Goal: Task Accomplishment & Management: Use online tool/utility

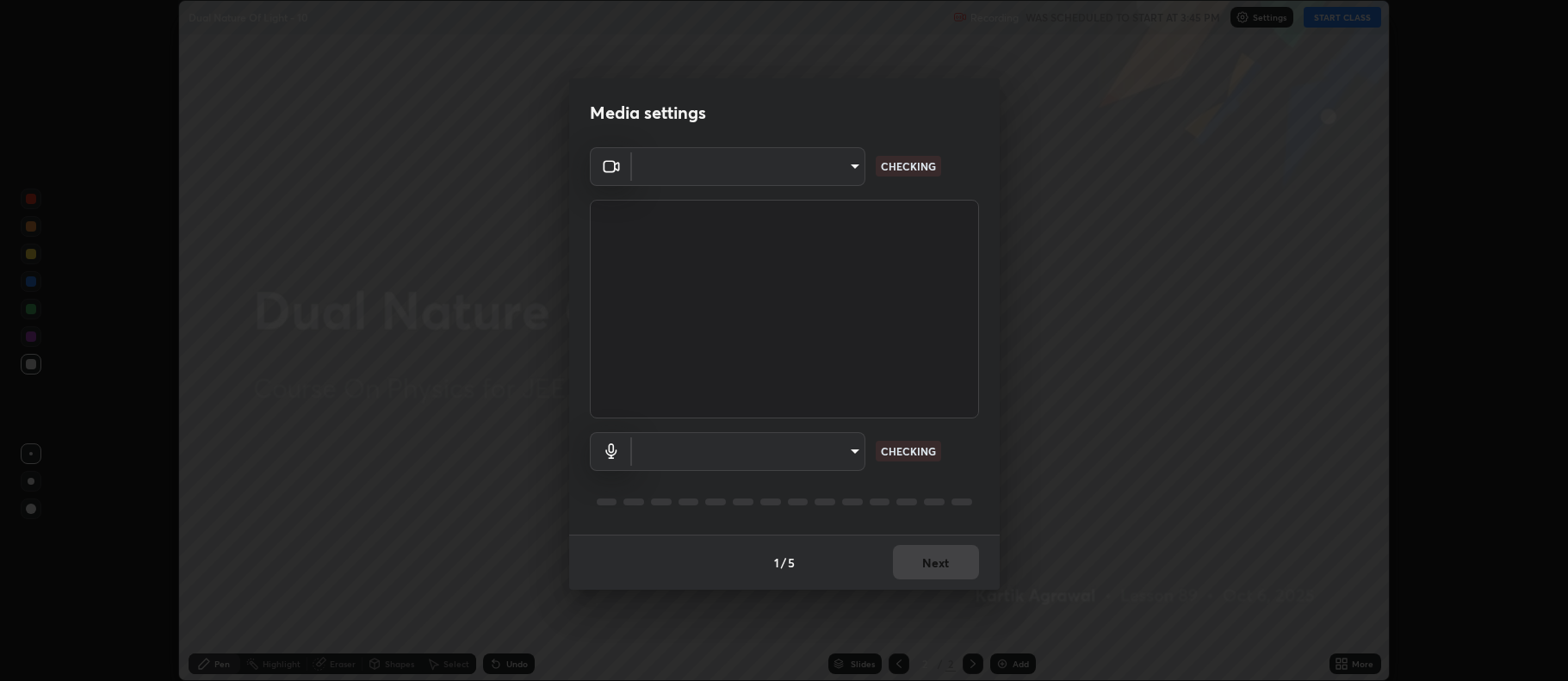
scroll to position [681, 1568]
type input "4fcfe495625a3fc3947883c67152bba3596e7b6d00471cced14318e5bc908dd3"
click at [754, 455] on body "Erase all Dual Nature Of Light - 10 Recording WAS SCHEDULED TO START AT 3:45 PM…" at bounding box center [784, 340] width 1568 height 681
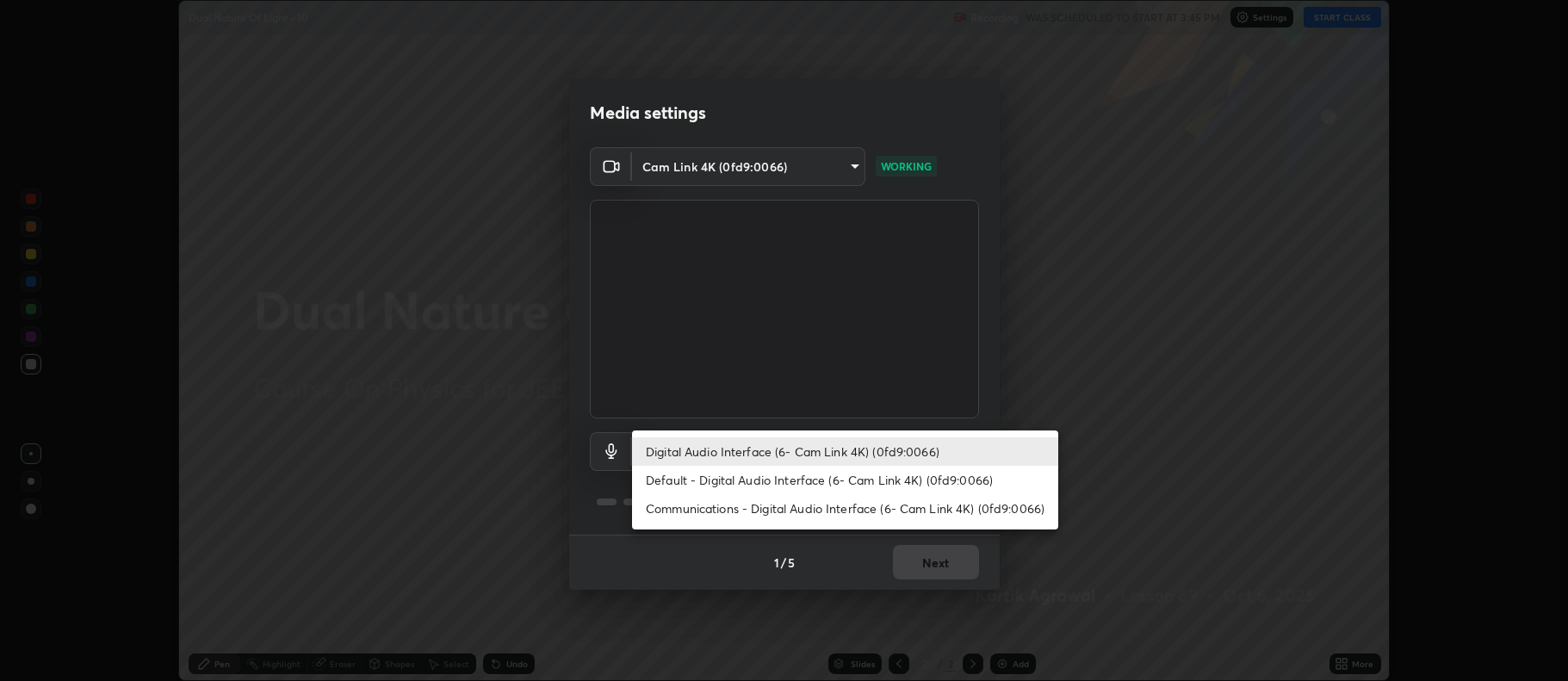
click at [739, 511] on li "Communications - Digital Audio Interface (6- Cam Link 4K) (0fd9:0066)" at bounding box center [845, 508] width 426 height 29
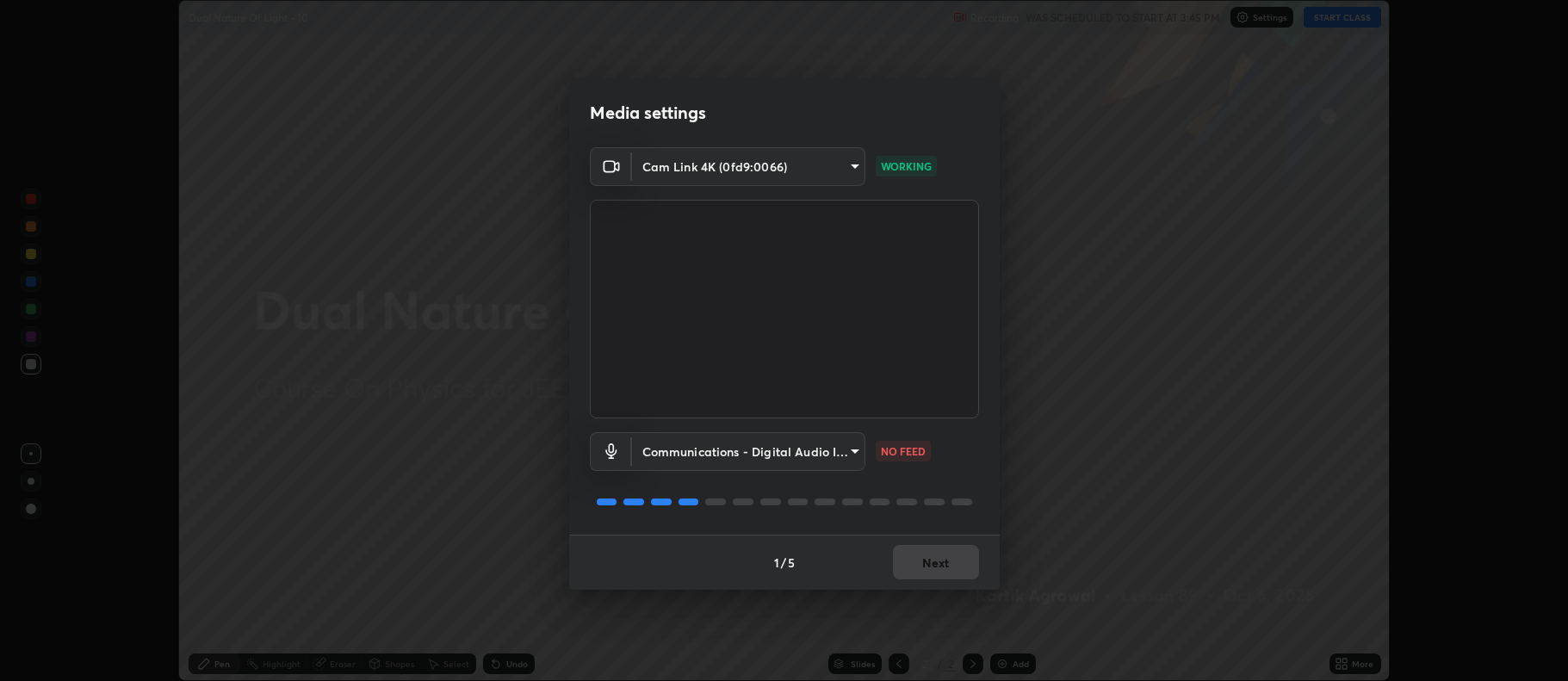
click at [729, 444] on body "Erase all Dual Nature Of Light - 10 Recording WAS SCHEDULED TO START AT 3:45 PM…" at bounding box center [784, 340] width 1568 height 681
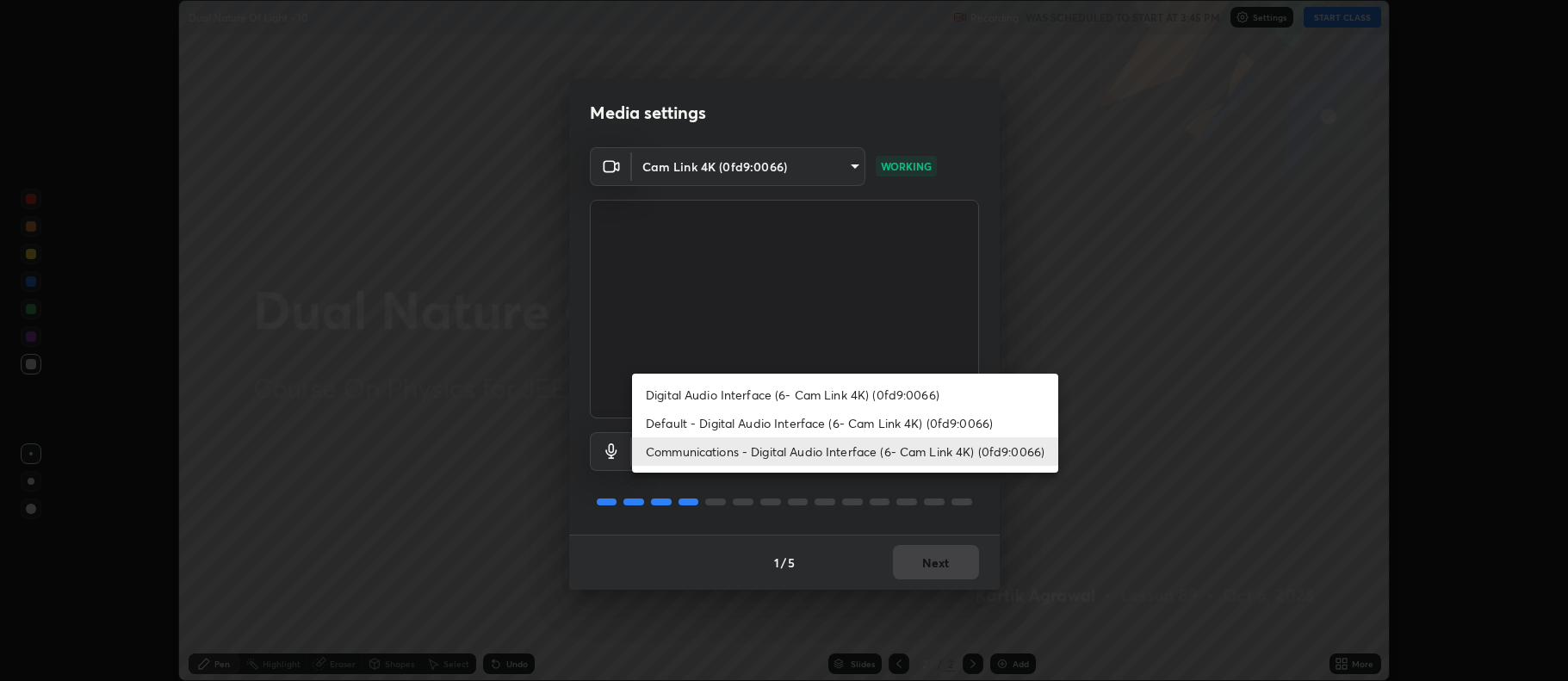
click at [754, 384] on li "Digital Audio Interface (6- Cam Link 4K) (0fd9:0066)" at bounding box center [845, 394] width 426 height 29
type input "9b41354b44a947cae804eaf3d9093c9c09bf4e81141e9166eabc4645436e44d4"
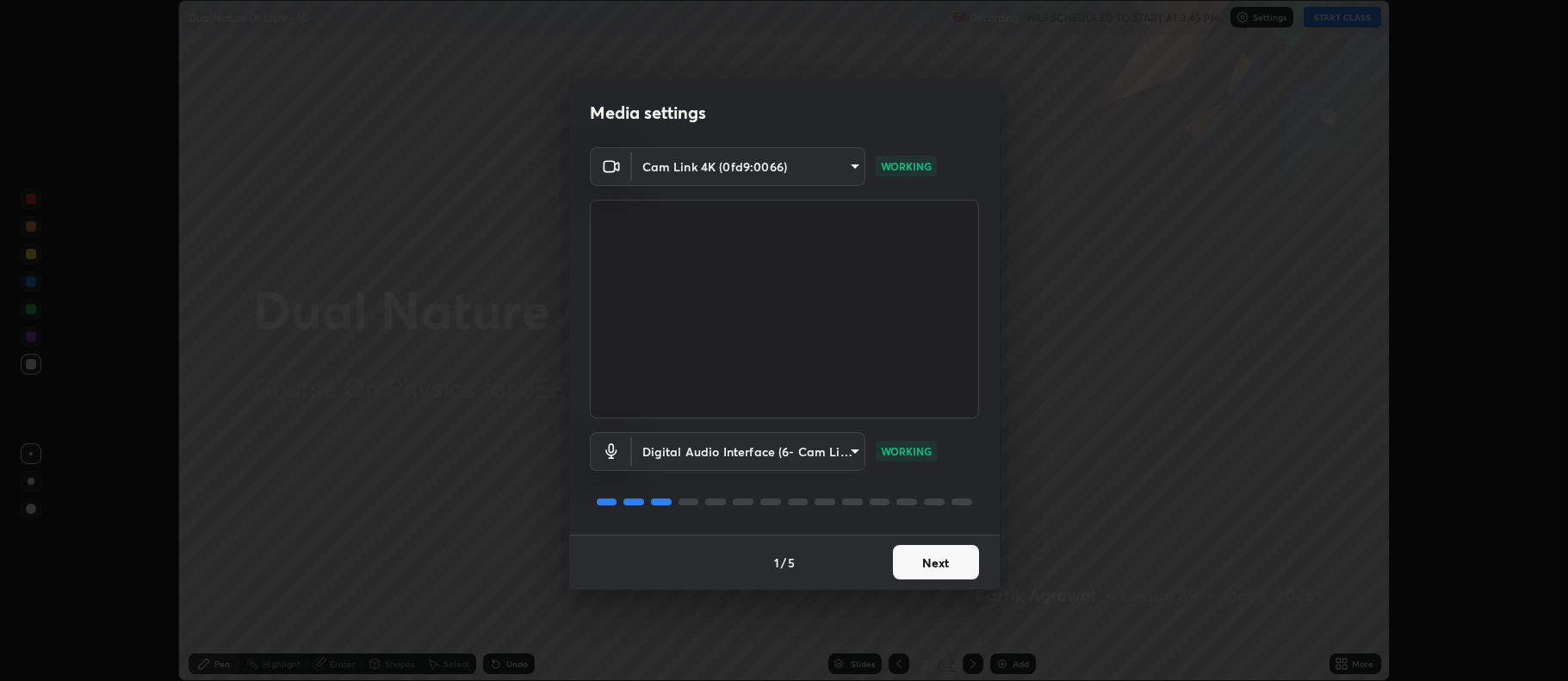
click at [911, 579] on button "Next" at bounding box center [936, 563] width 86 height 34
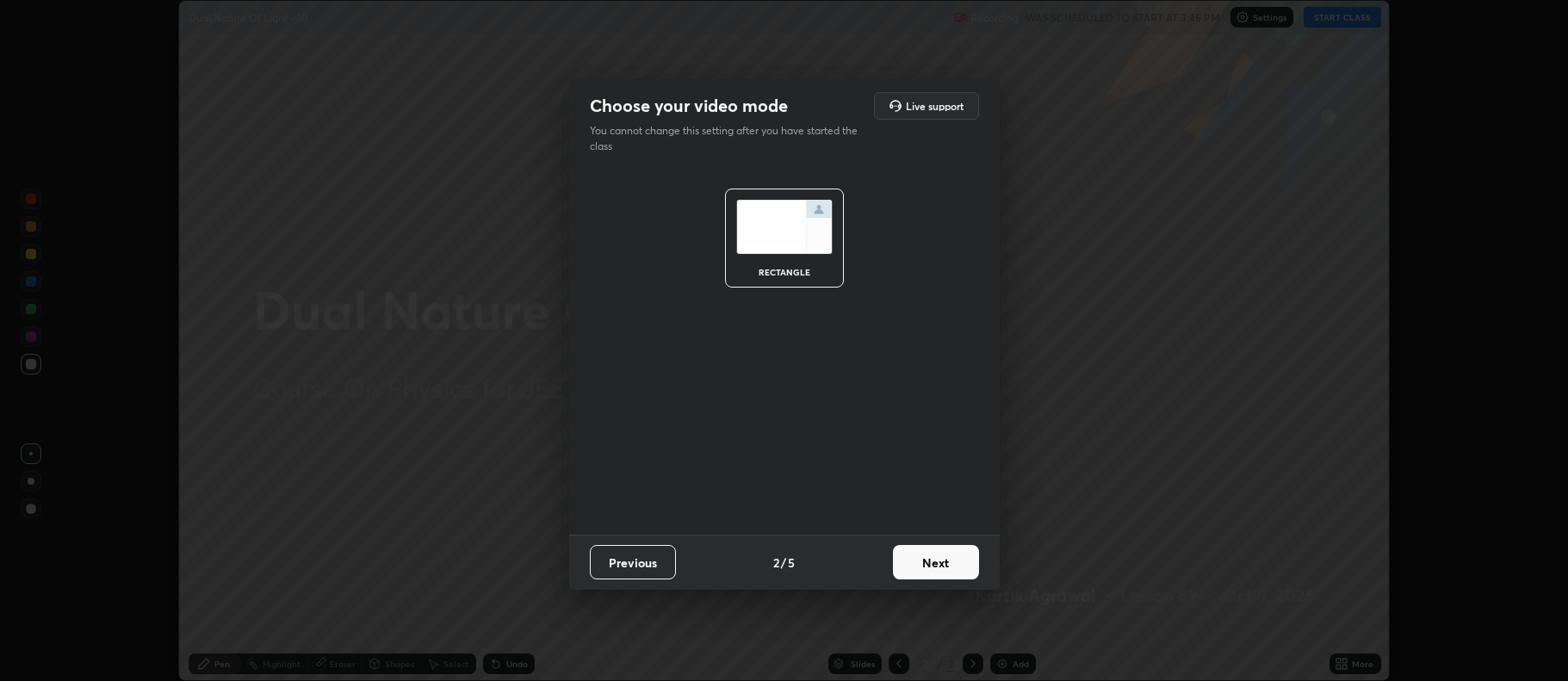
click at [928, 575] on button "Next" at bounding box center [936, 563] width 86 height 34
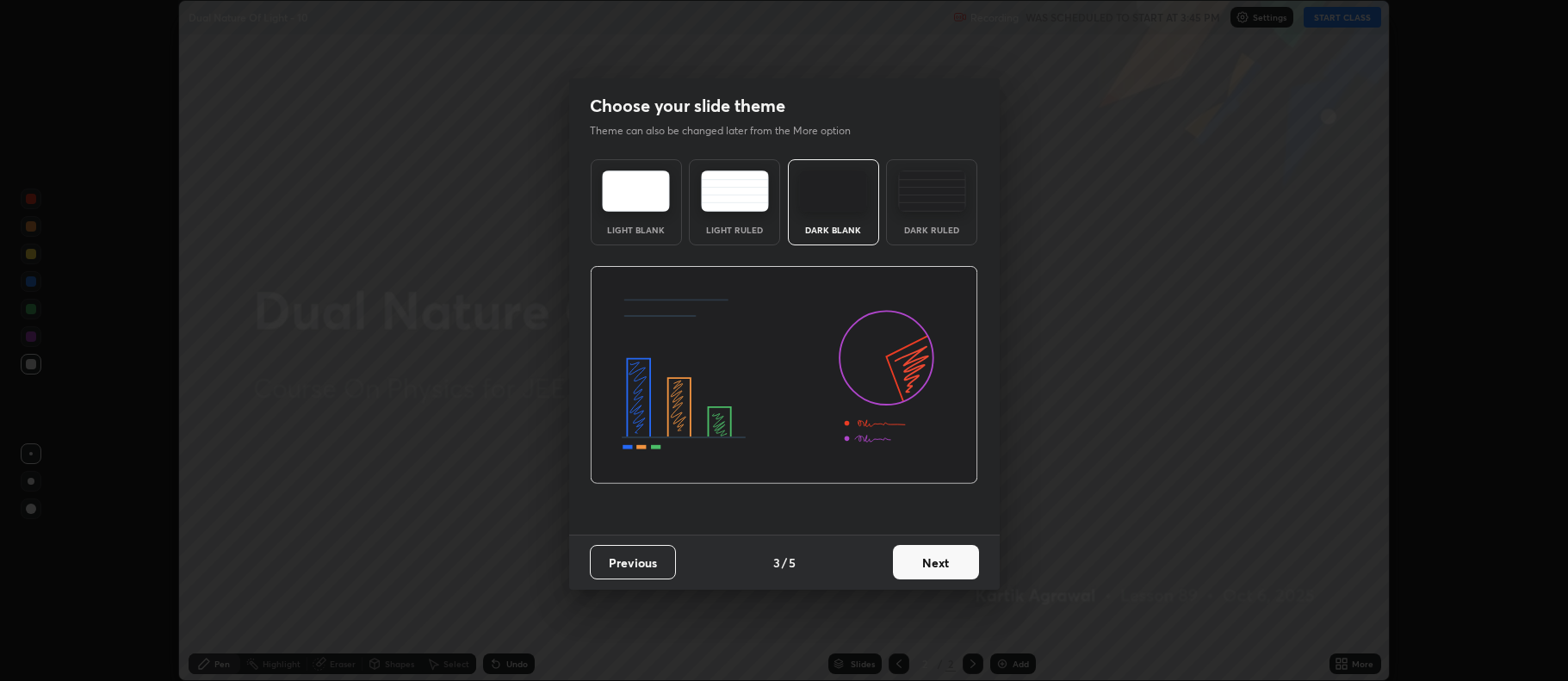
click at [931, 566] on button "Next" at bounding box center [936, 563] width 86 height 34
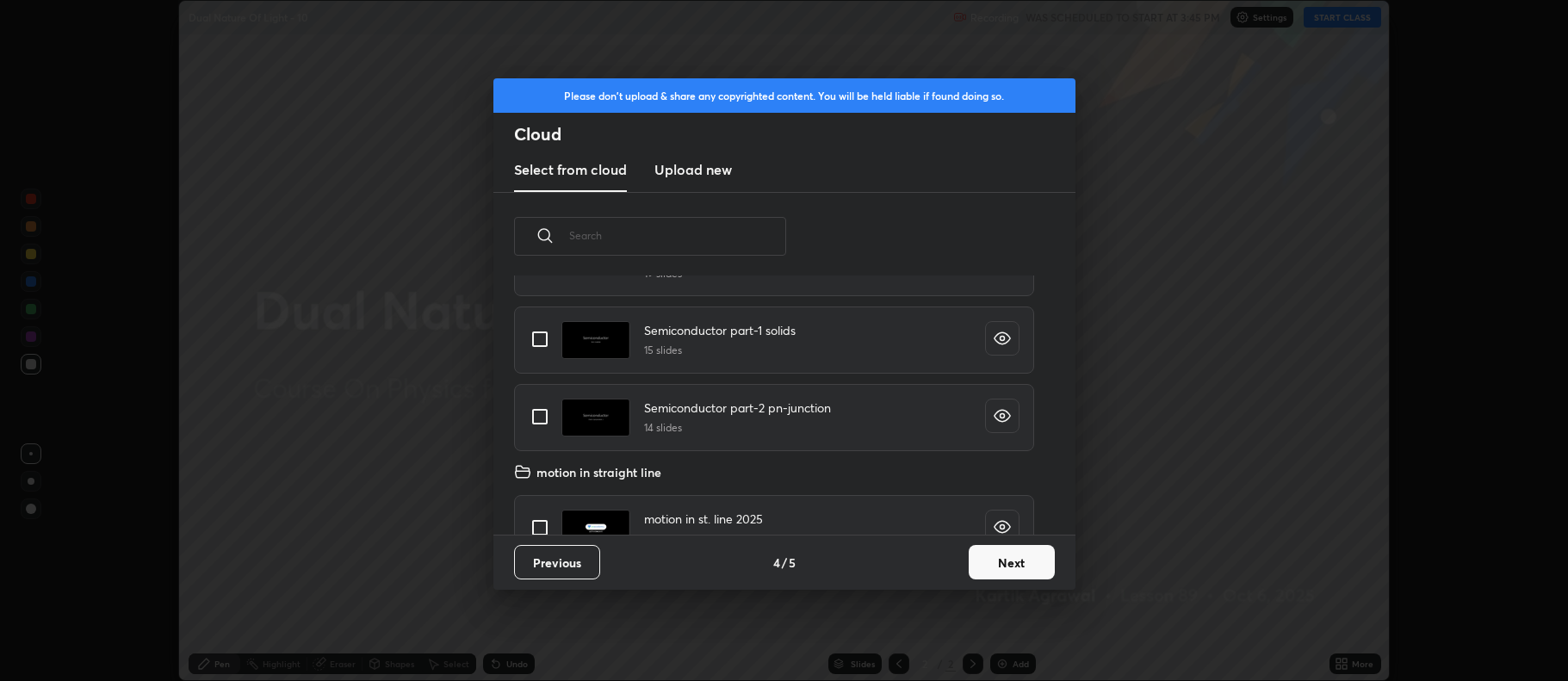
scroll to position [324, 0]
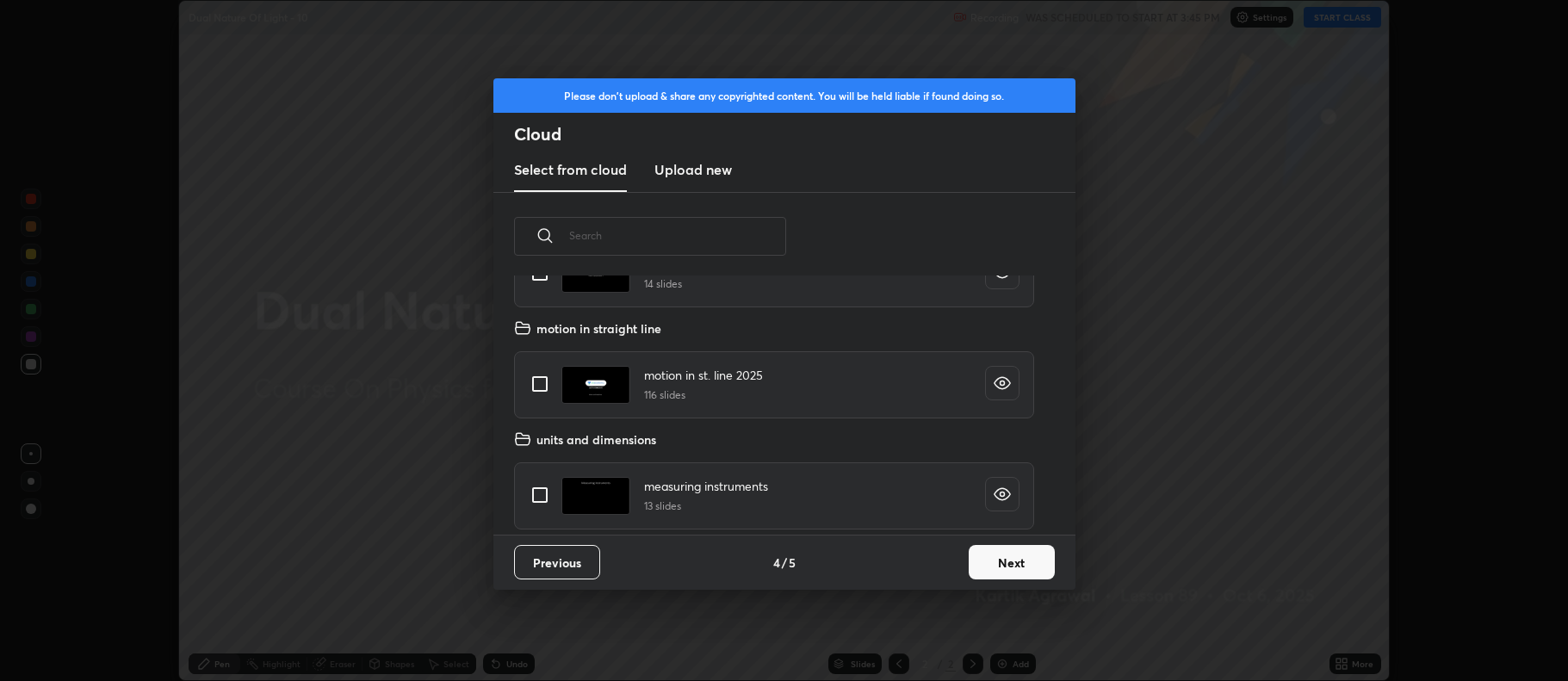
click at [992, 564] on button "Next" at bounding box center [1011, 563] width 86 height 34
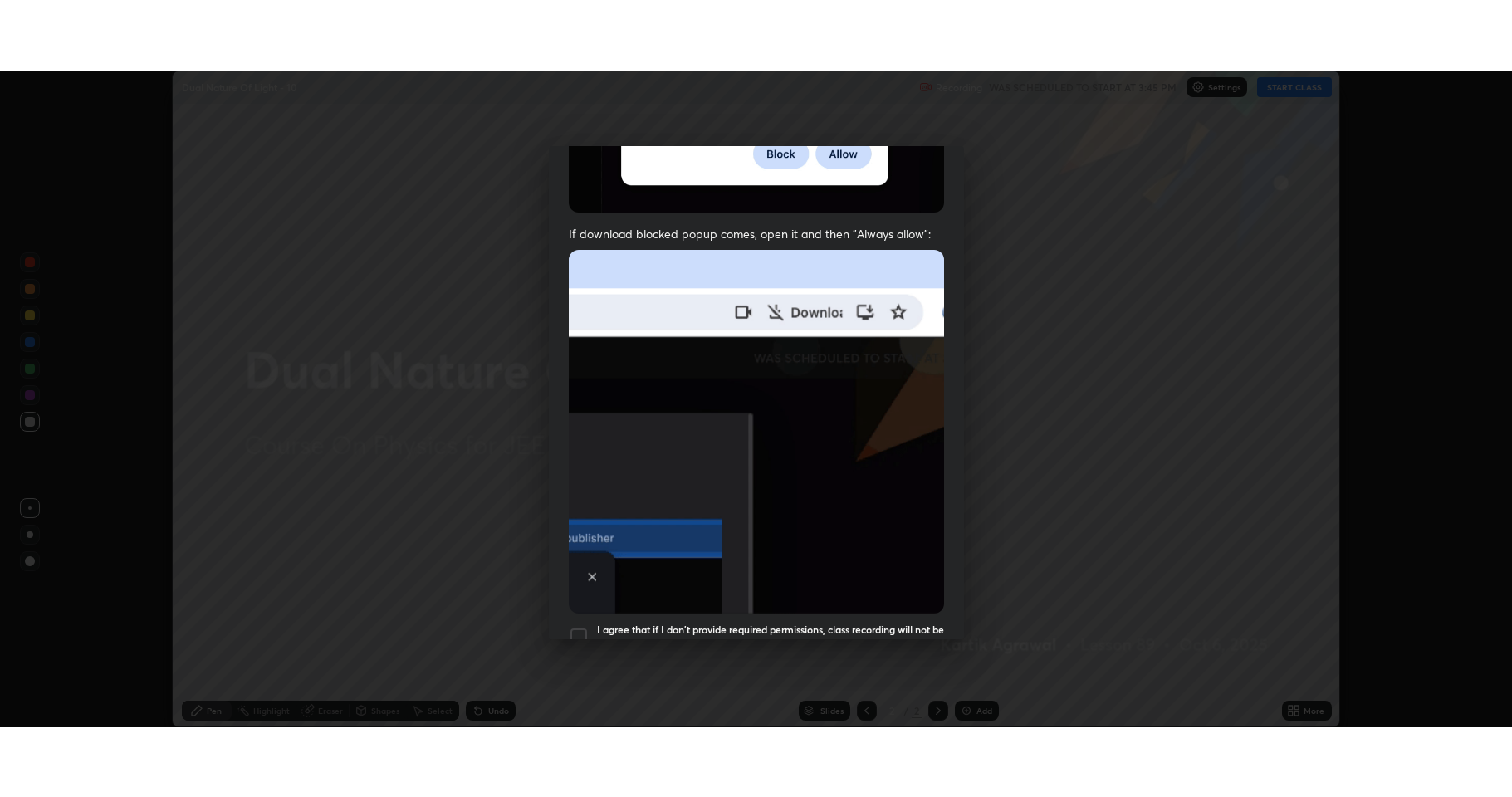
scroll to position [337, 0]
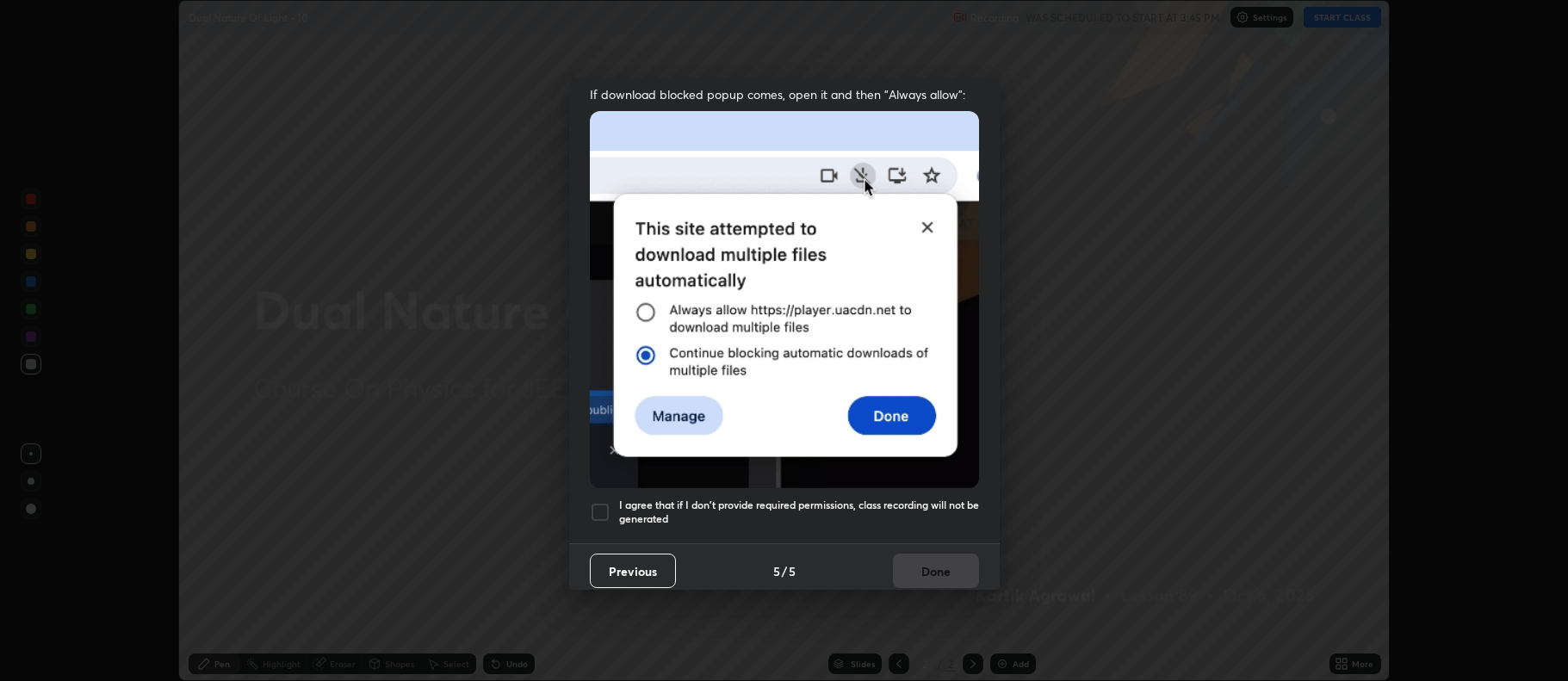
click at [593, 502] on div at bounding box center [601, 513] width 21 height 21
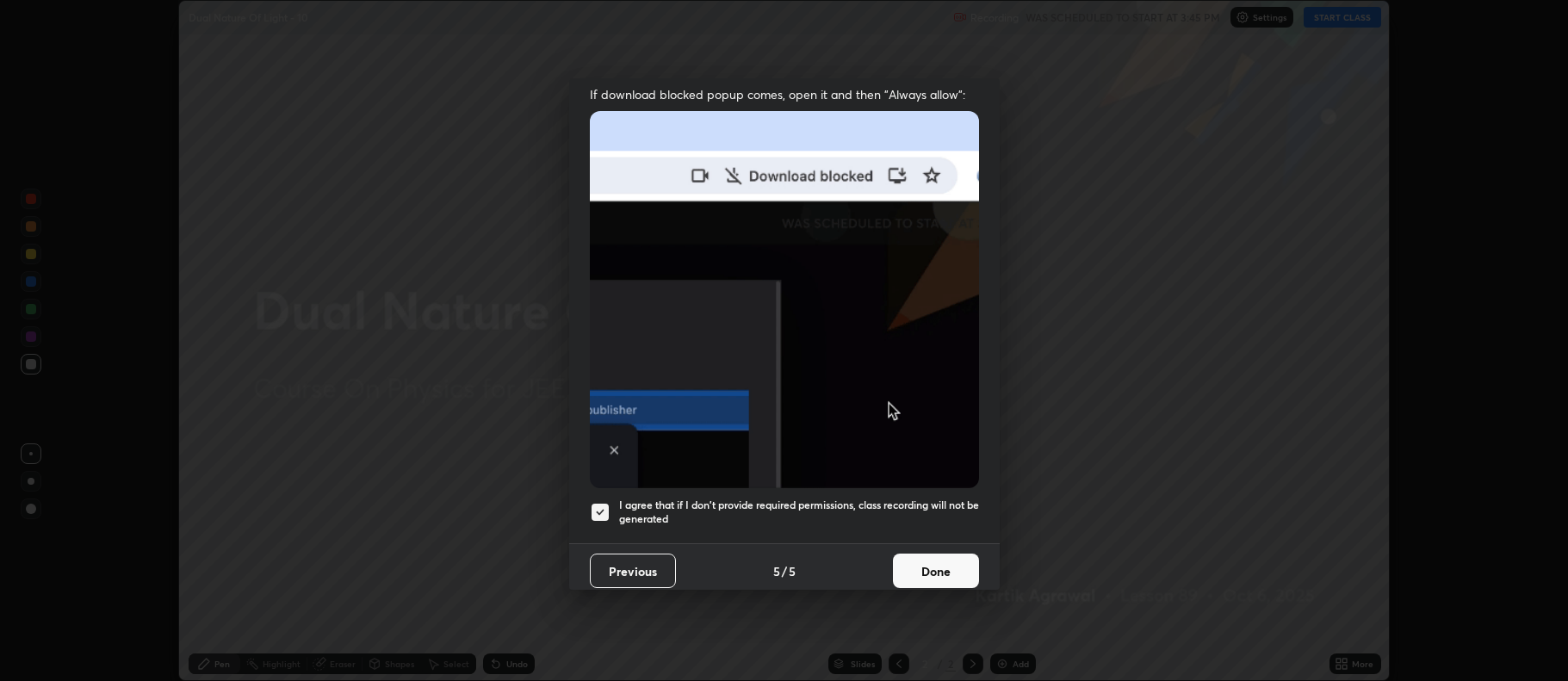
click at [910, 564] on button "Done" at bounding box center [936, 571] width 86 height 34
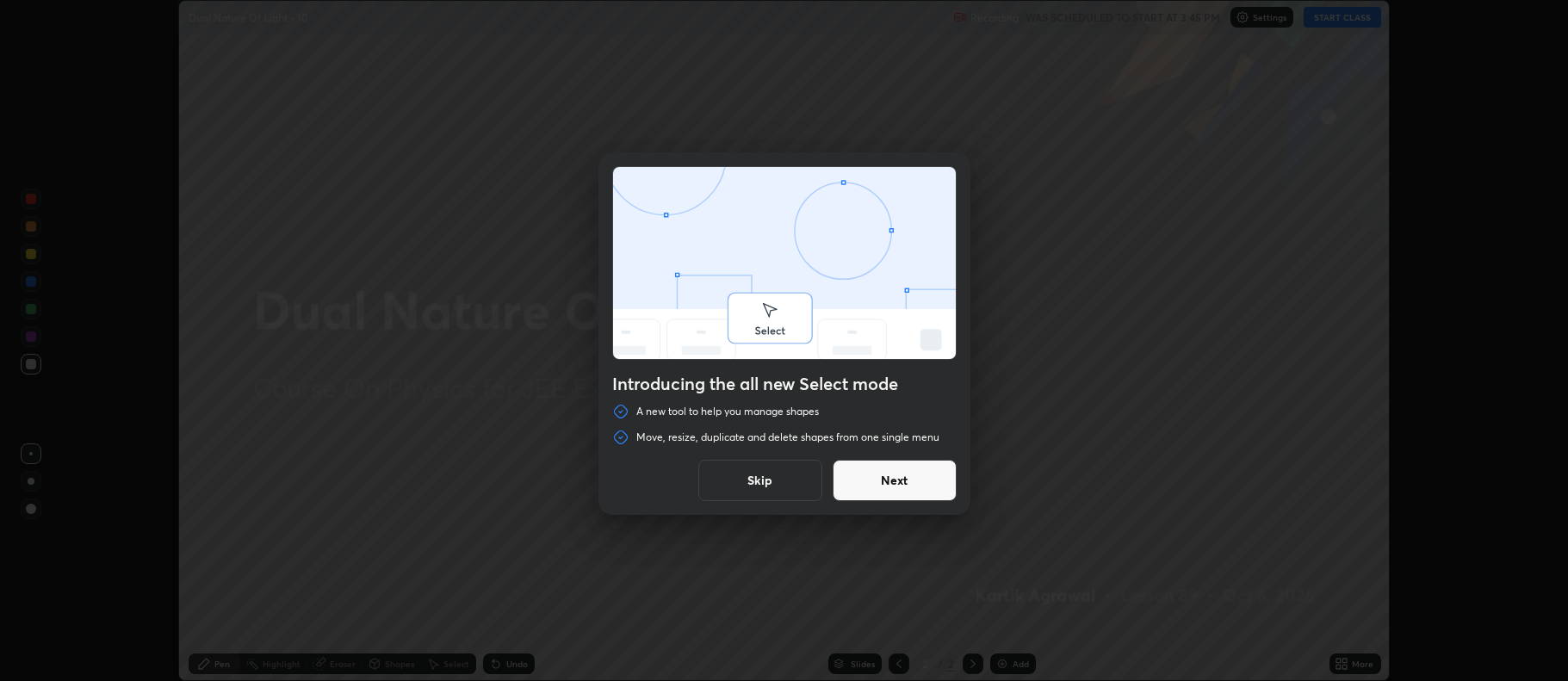
click at [931, 478] on button "Next" at bounding box center [895, 479] width 124 height 41
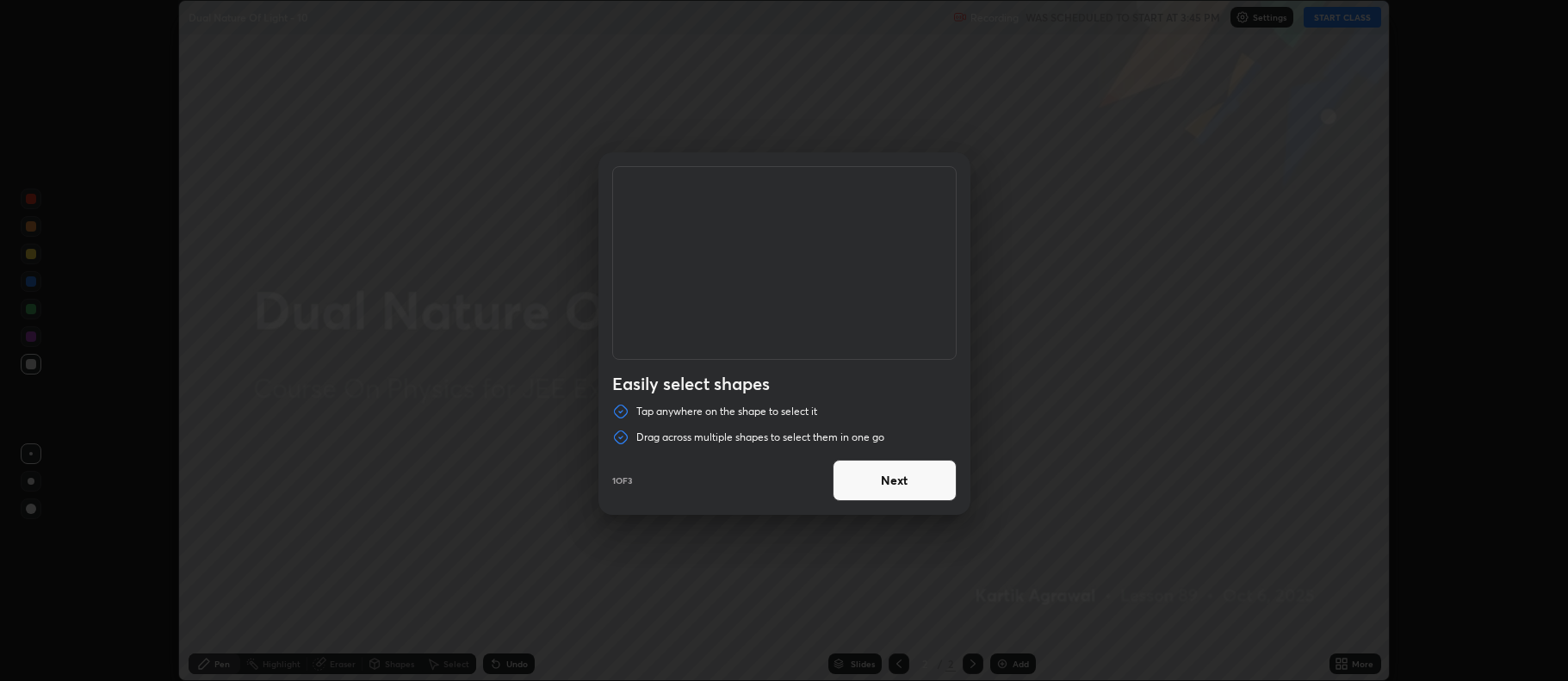
click at [930, 481] on button "Next" at bounding box center [895, 479] width 124 height 41
click at [922, 485] on button "Next" at bounding box center [895, 479] width 124 height 41
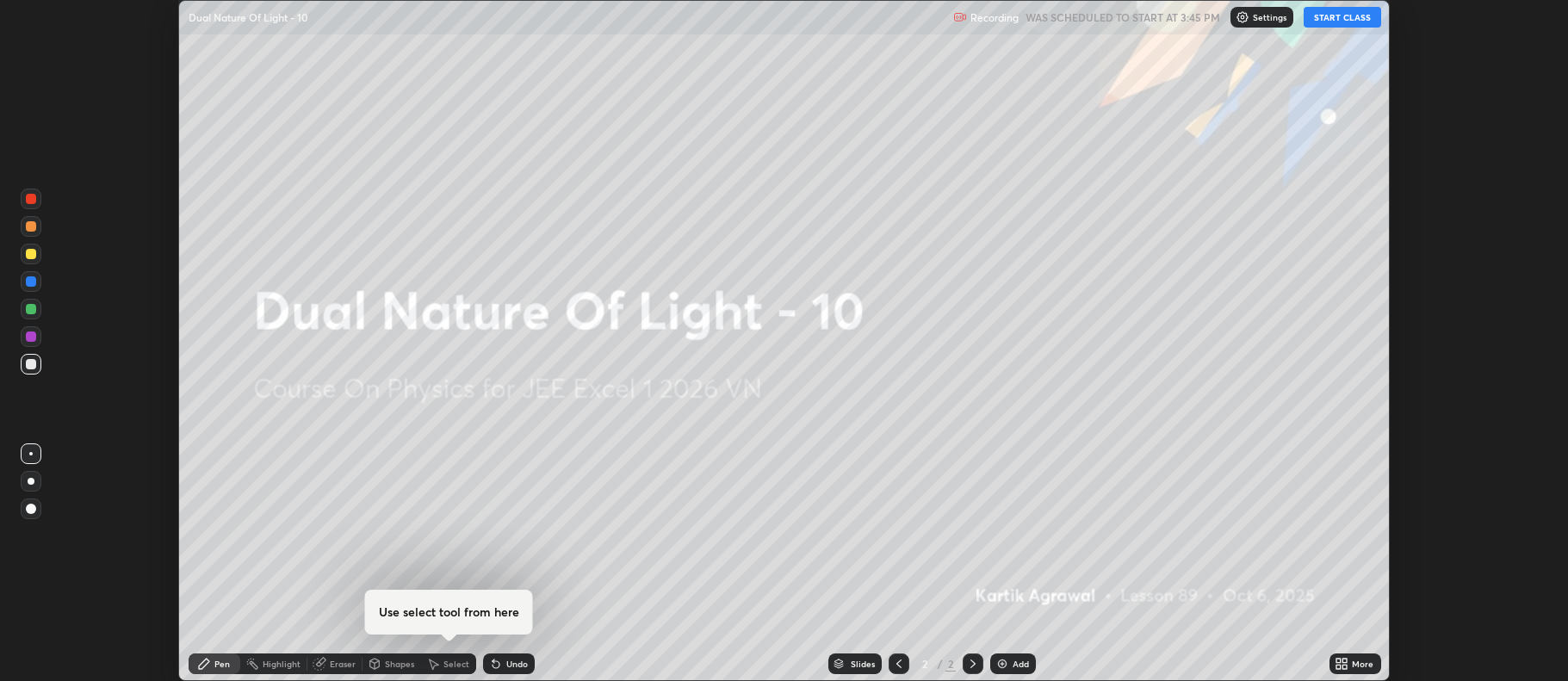
click at [1345, 660] on icon at bounding box center [1345, 661] width 5 height 5
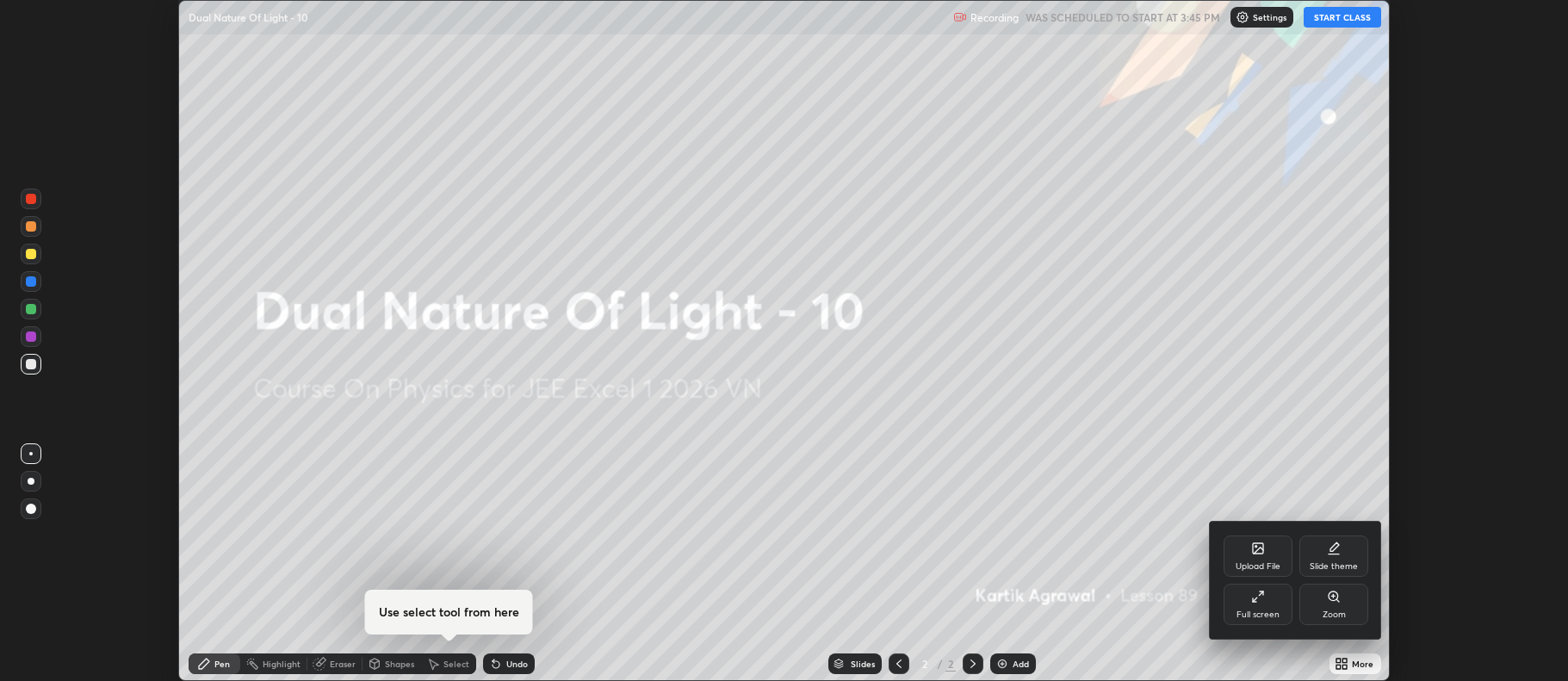
click at [1272, 601] on div "Full screen" at bounding box center [1258, 604] width 69 height 41
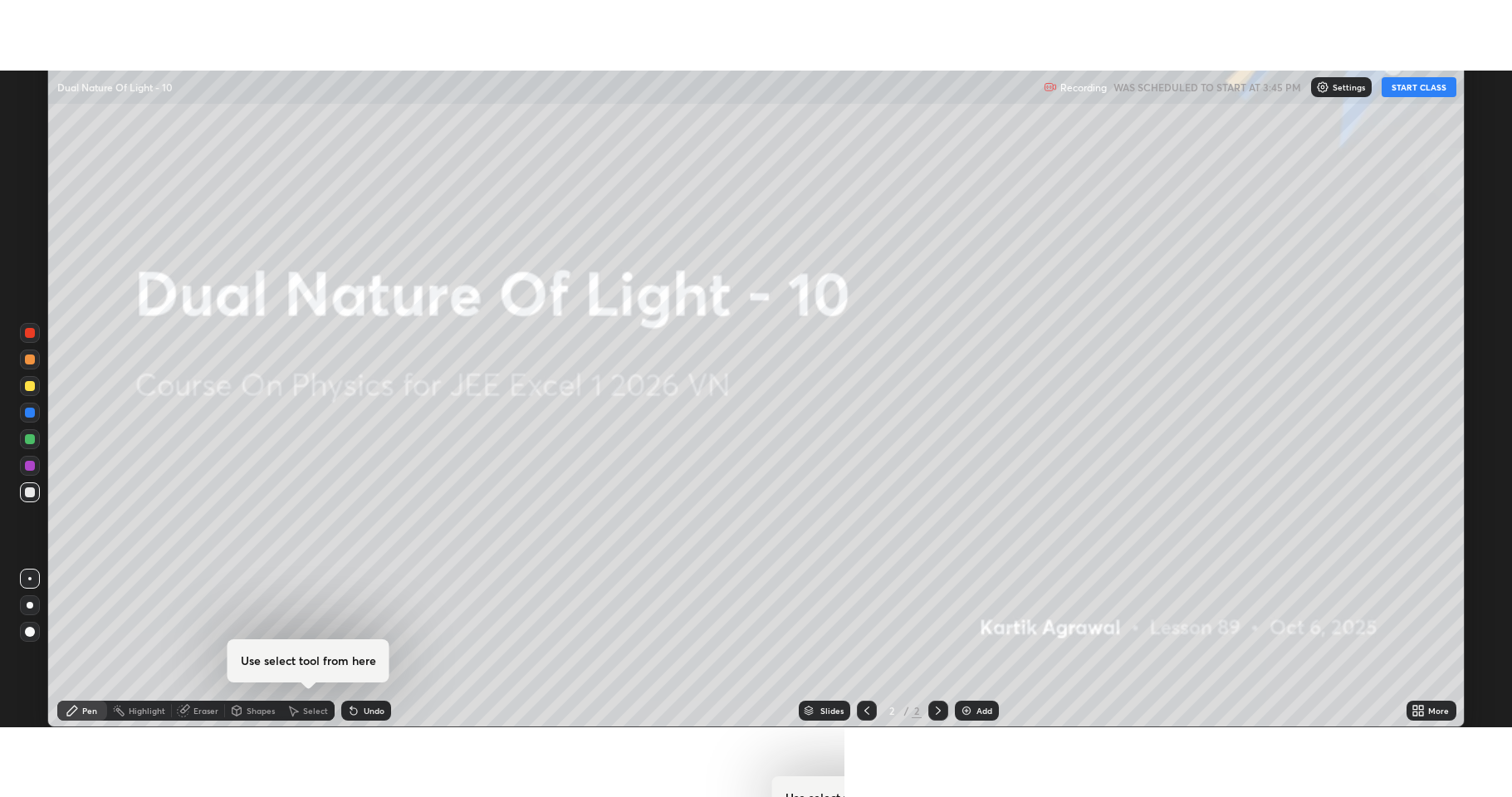
scroll to position [797, 1512]
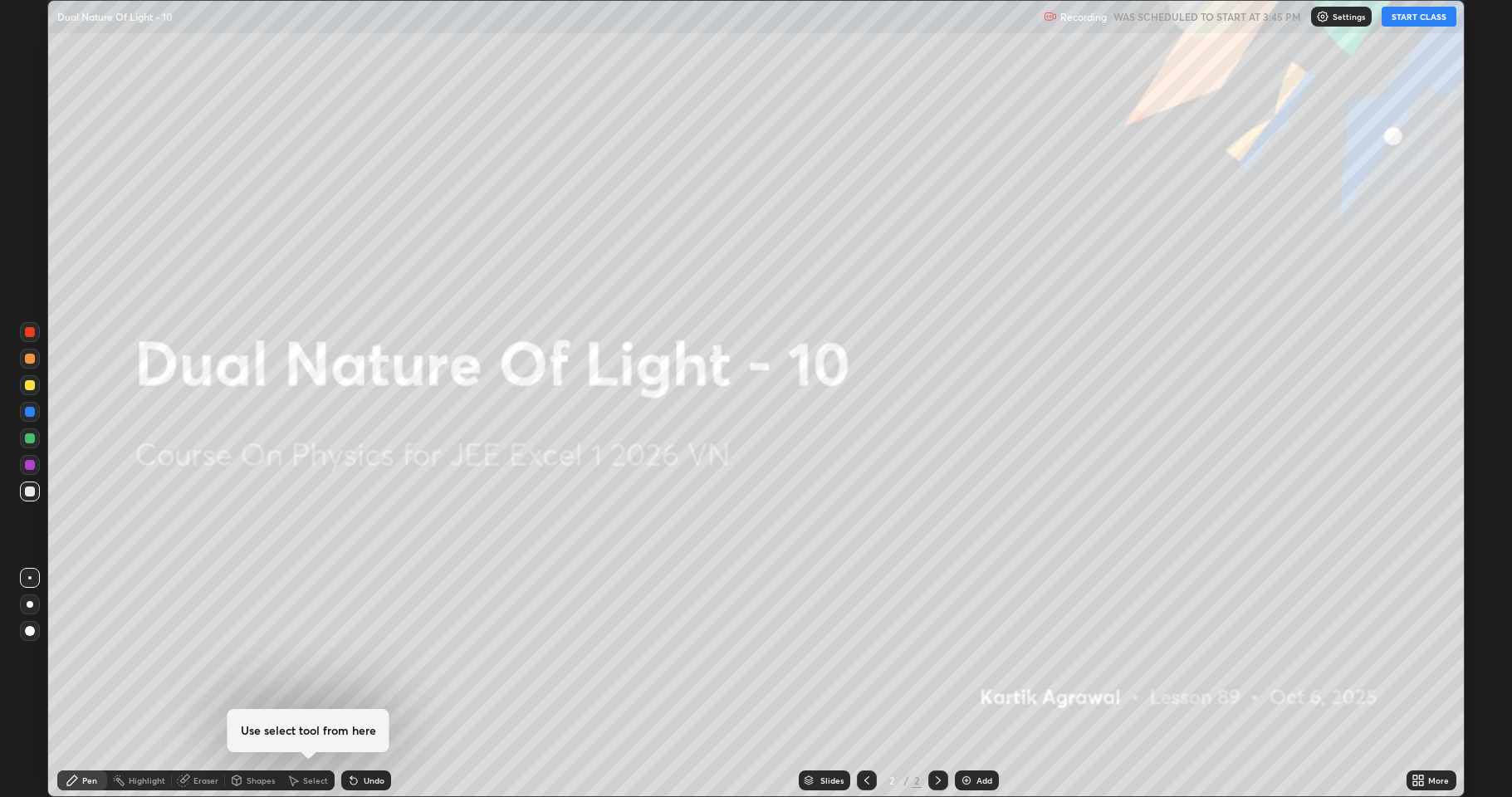
click at [1429, 19] on button "START CLASS" at bounding box center [1418, 17] width 75 height 20
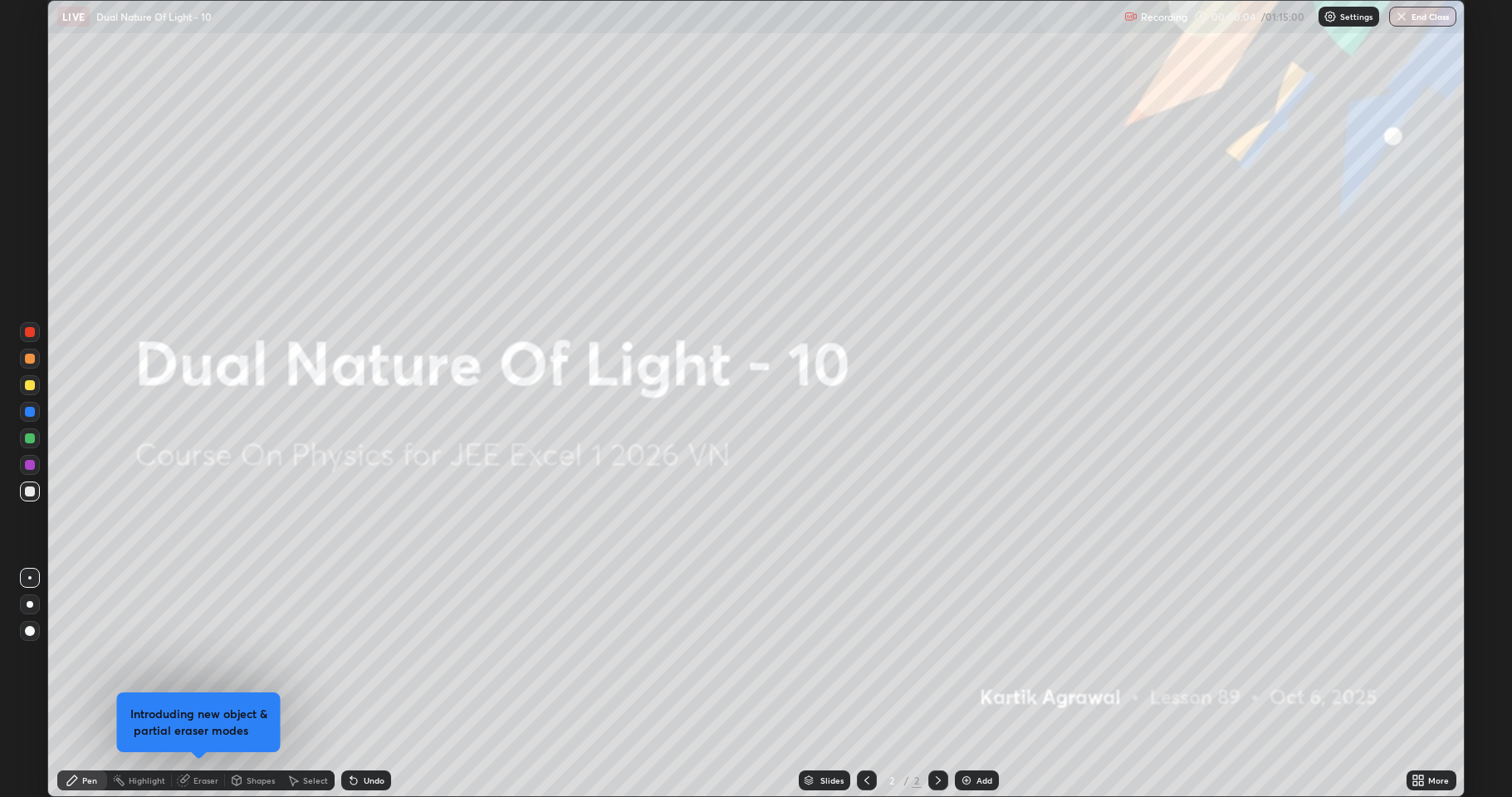
click at [1413, 656] on icon at bounding box center [1418, 780] width 13 height 13
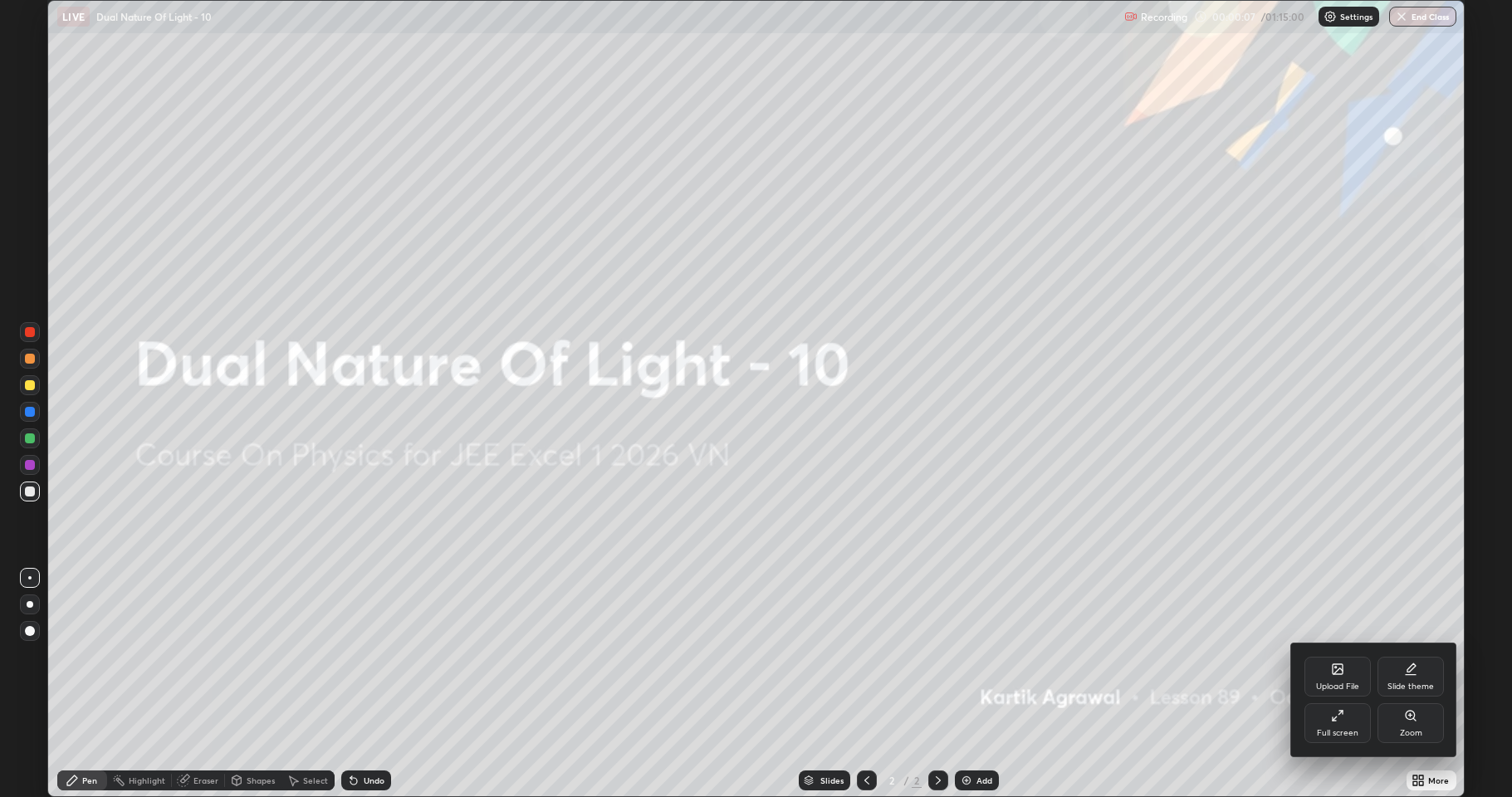
click at [1328, 656] on div "Upload File" at bounding box center [1337, 686] width 43 height 8
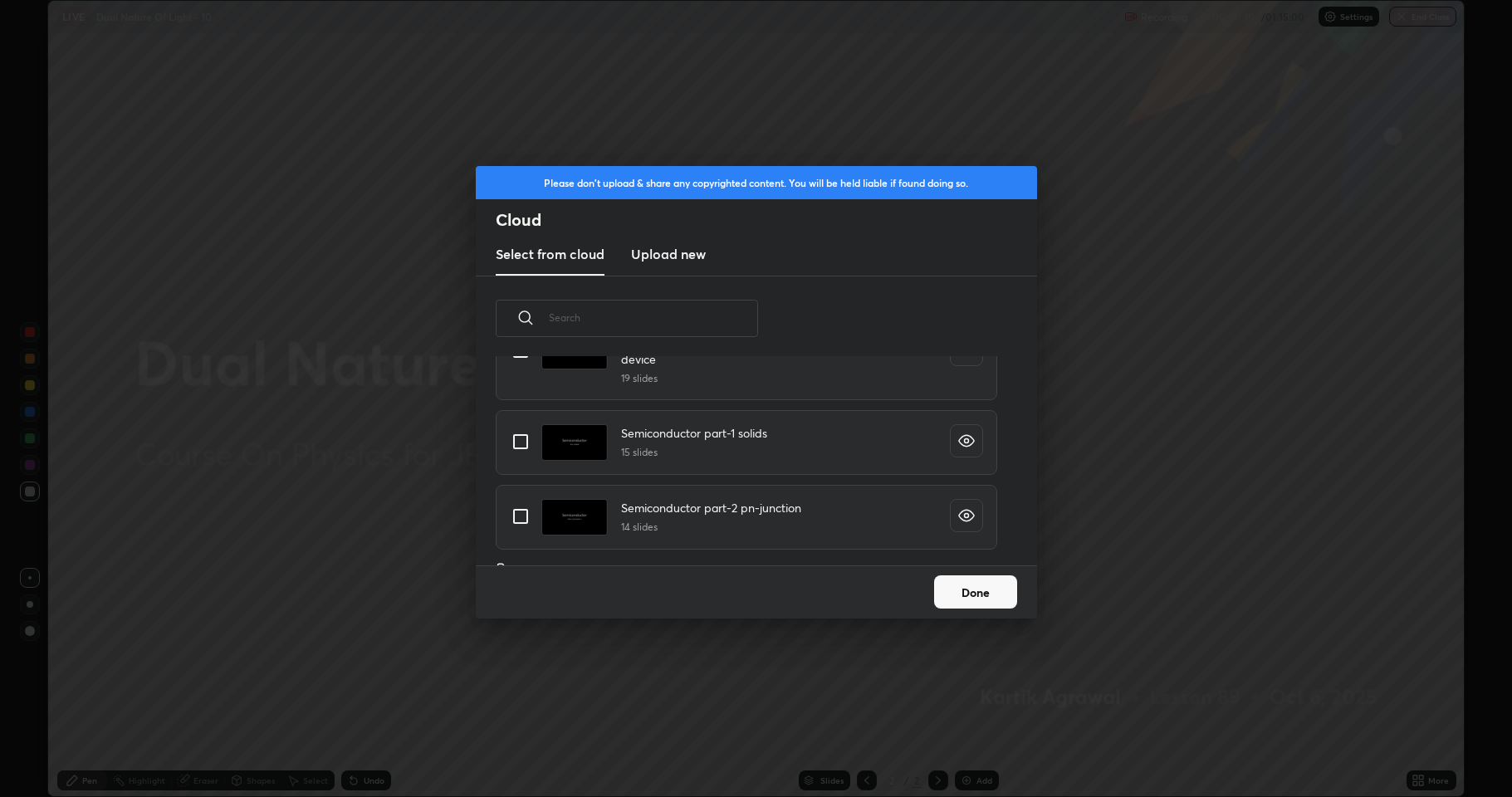
scroll to position [165, 0]
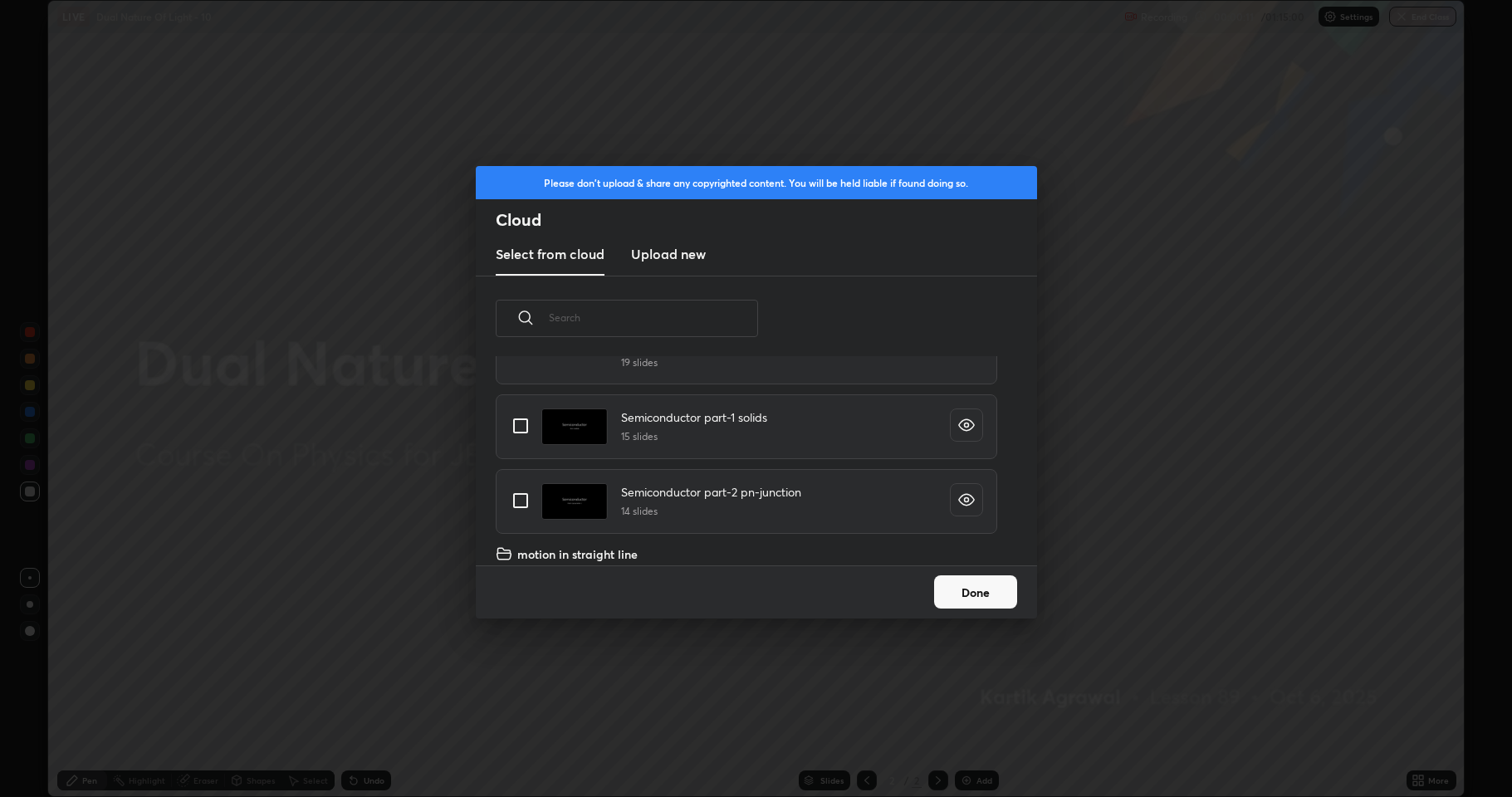
click at [505, 426] on input "grid" at bounding box center [520, 427] width 35 height 35
checkbox input "true"
click at [966, 591] on button "Done" at bounding box center [975, 592] width 83 height 33
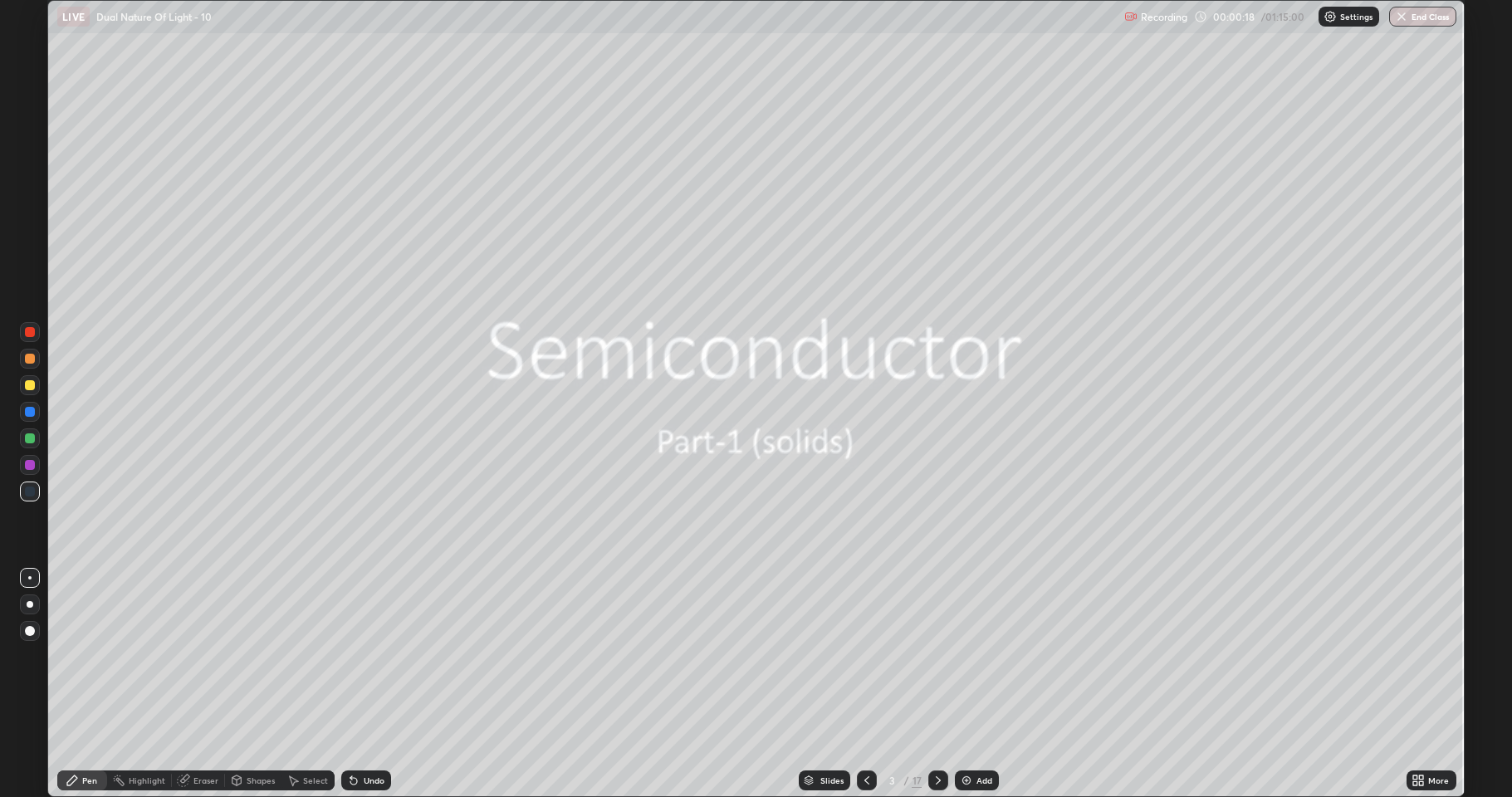
click at [937, 656] on icon at bounding box center [938, 780] width 13 height 13
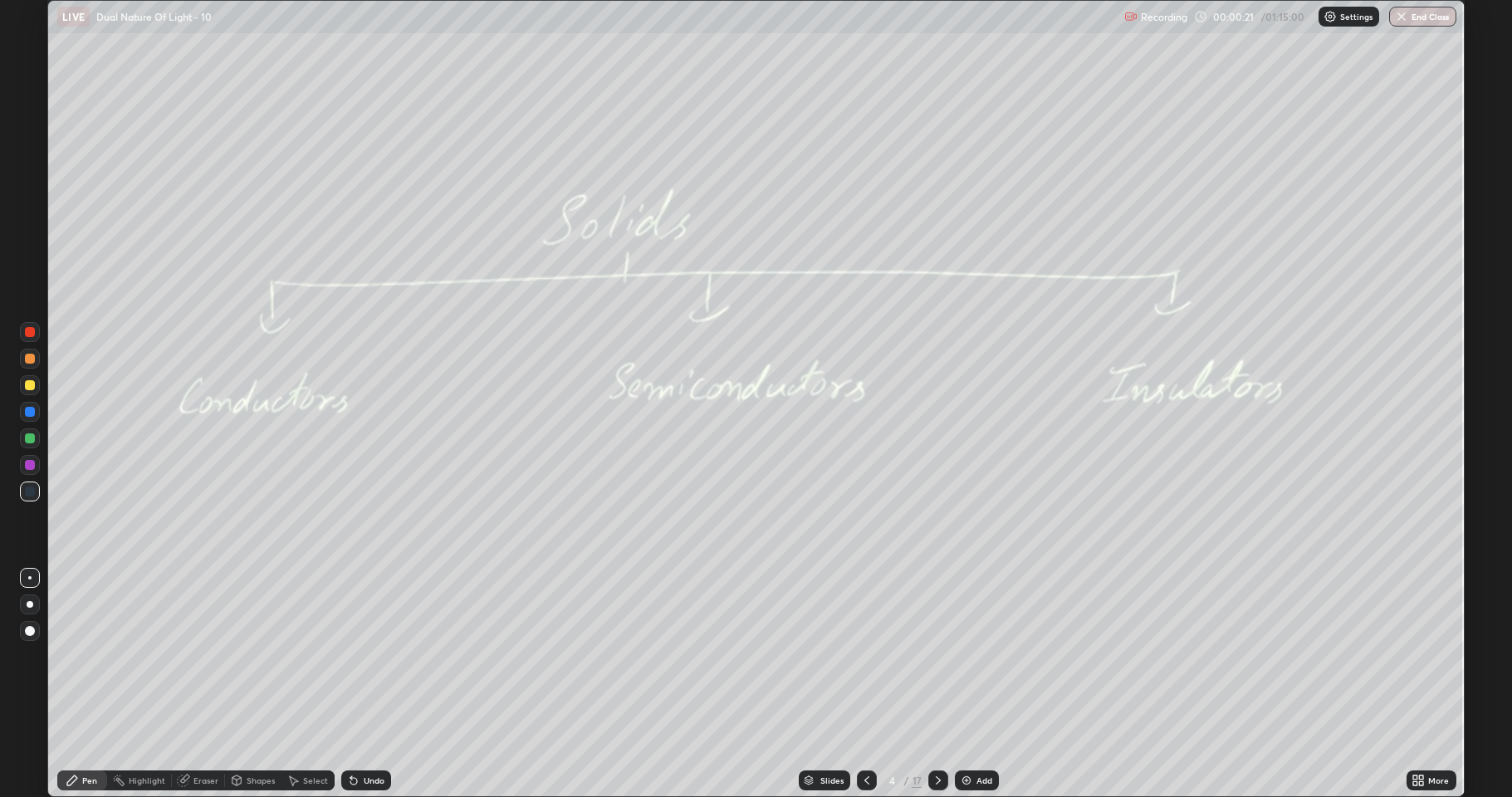
click at [934, 656] on icon at bounding box center [938, 780] width 13 height 13
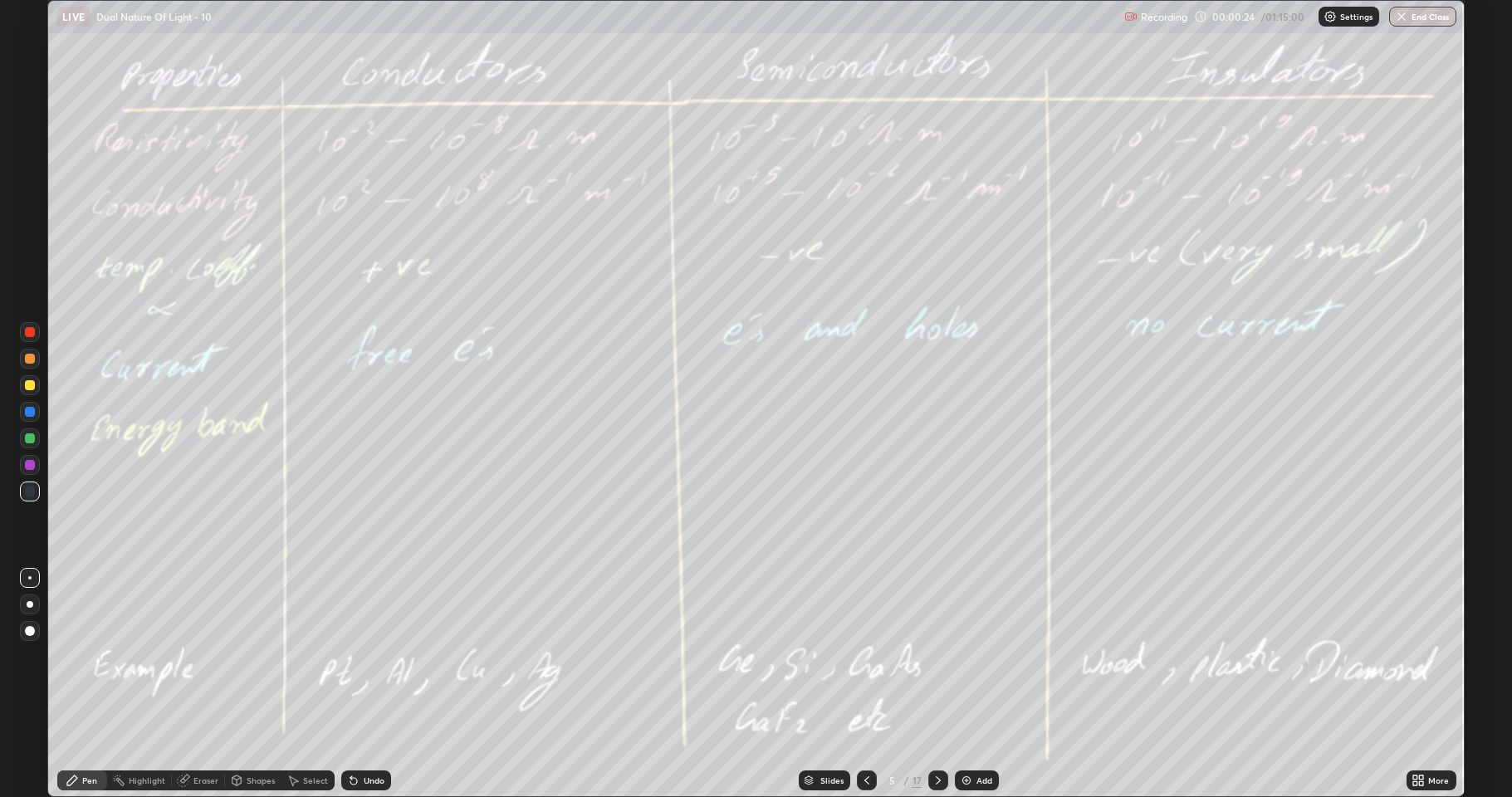
click at [932, 656] on icon at bounding box center [938, 780] width 13 height 13
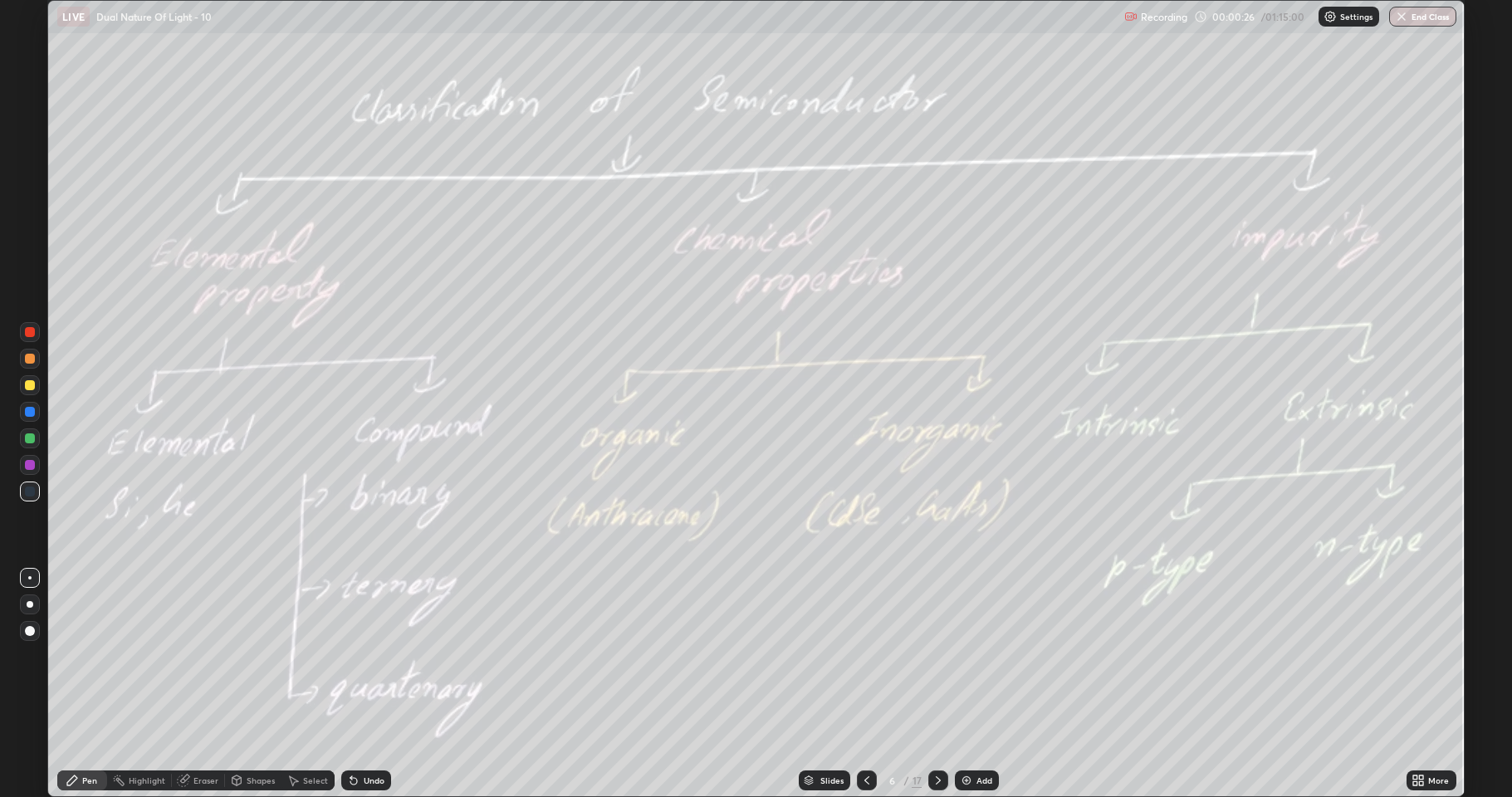
click at [934, 656] on div at bounding box center [938, 781] width 20 height 20
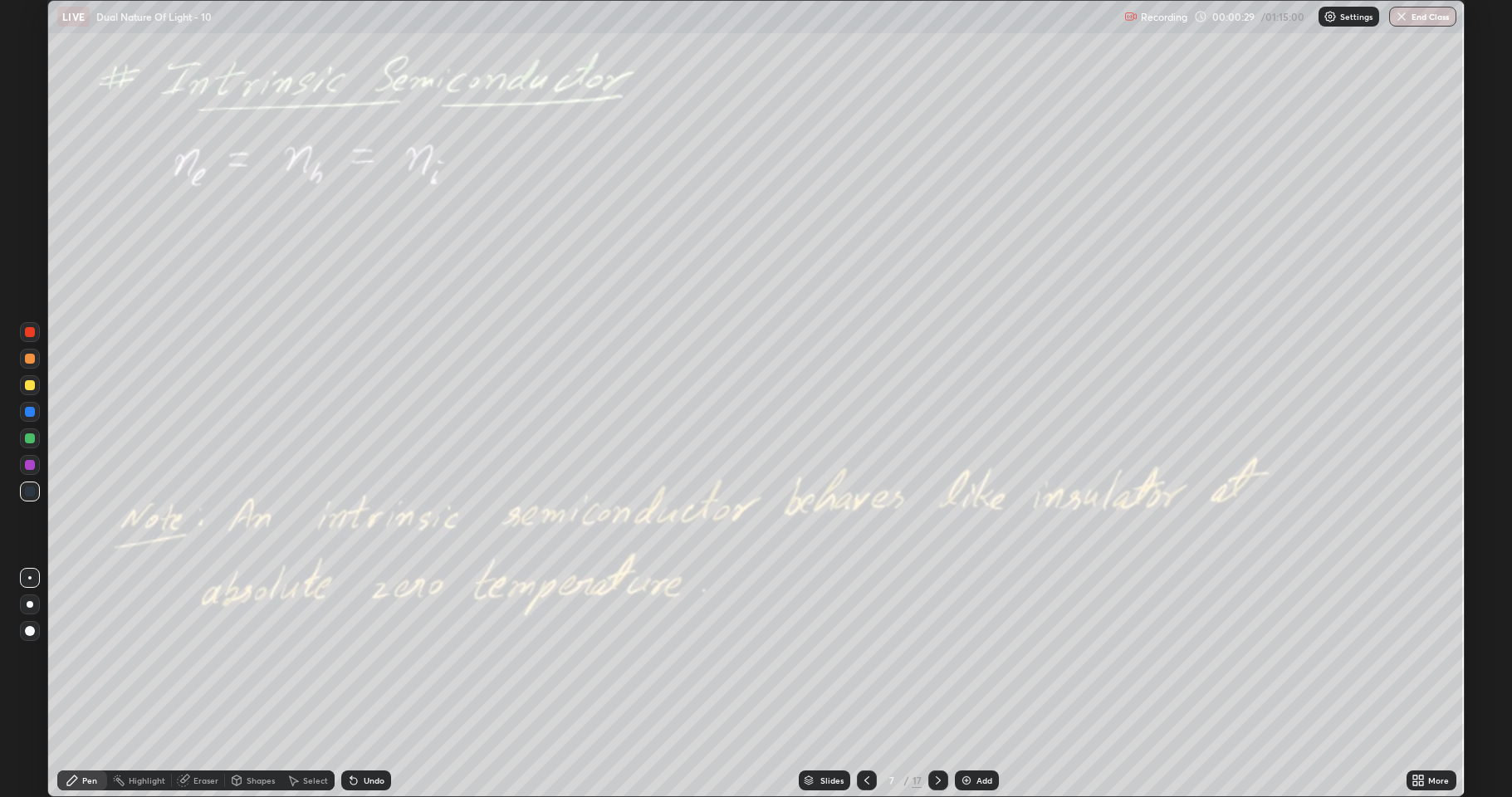
click at [866, 656] on icon at bounding box center [866, 780] width 13 height 13
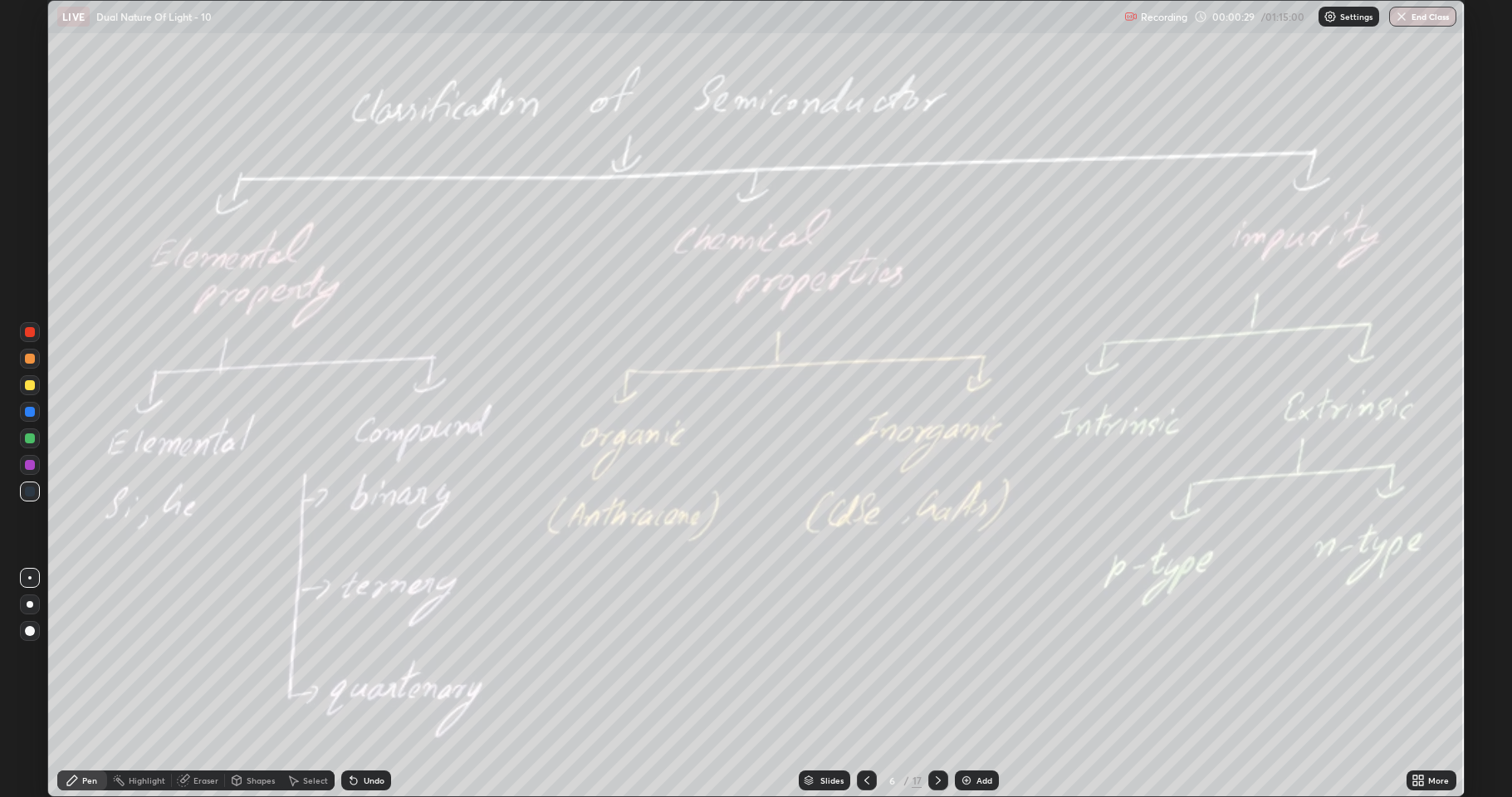
click at [865, 656] on icon at bounding box center [866, 780] width 5 height 8
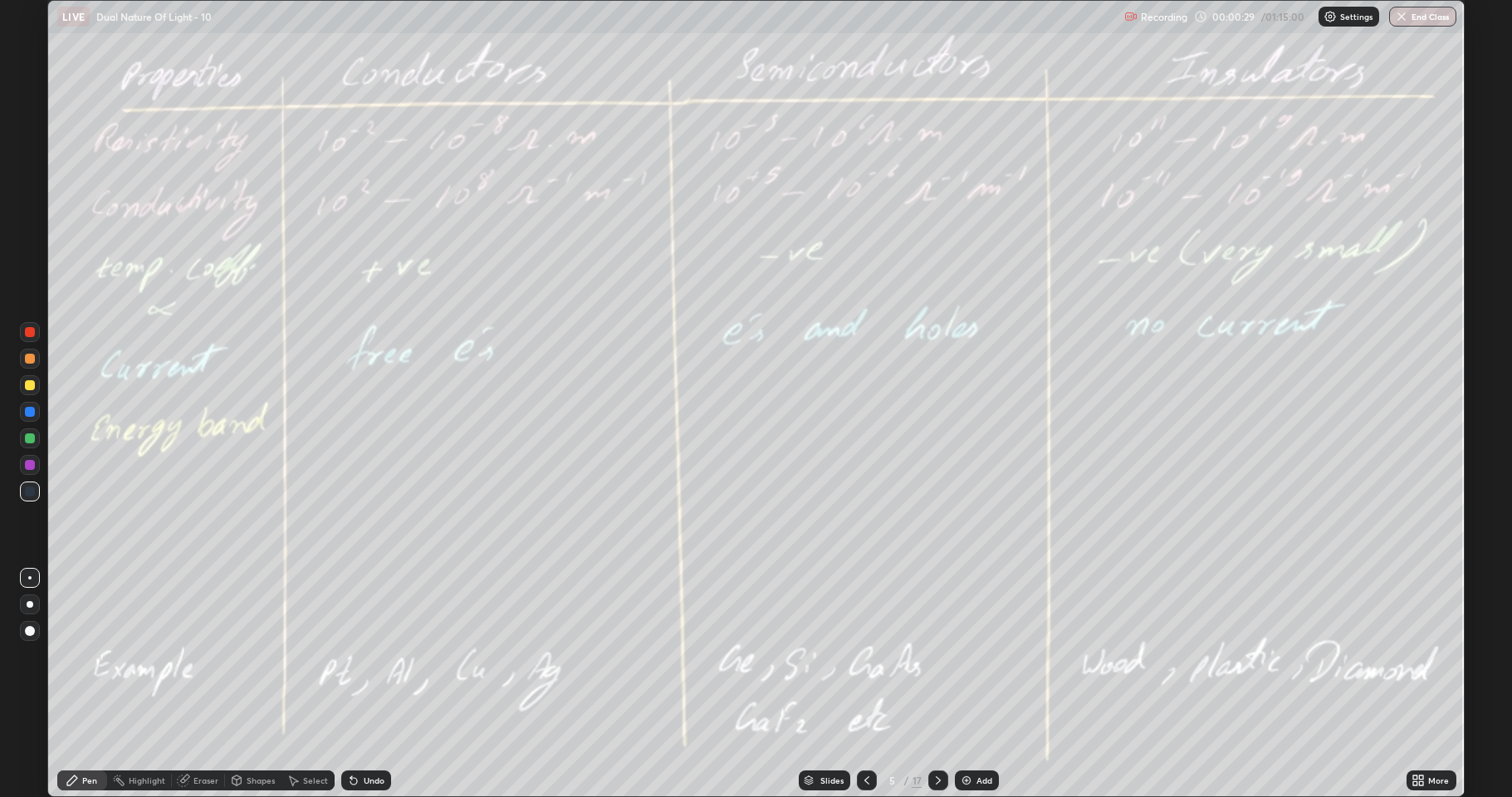
click at [865, 656] on icon at bounding box center [866, 780] width 13 height 13
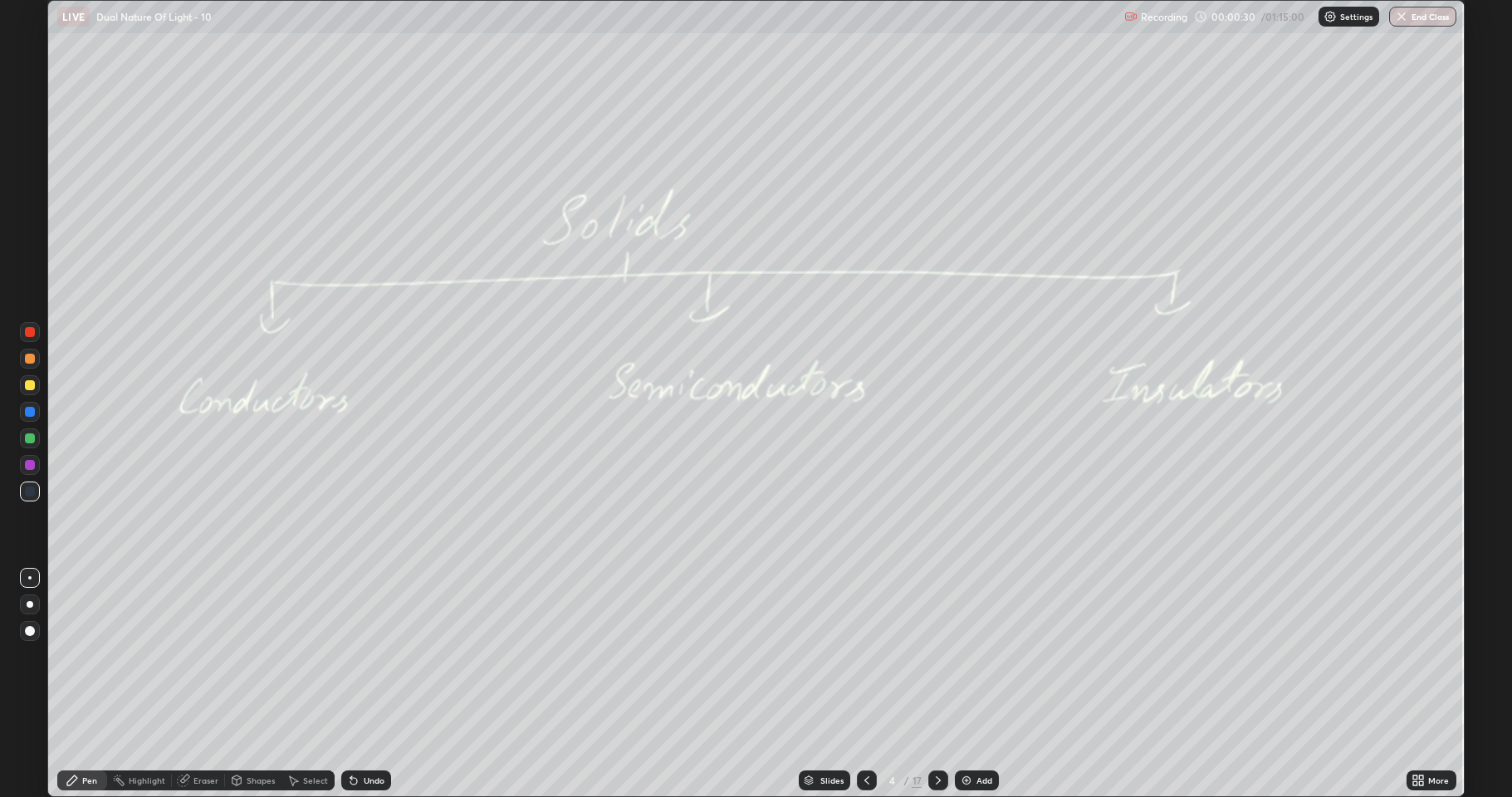
click at [863, 656] on icon at bounding box center [866, 780] width 13 height 13
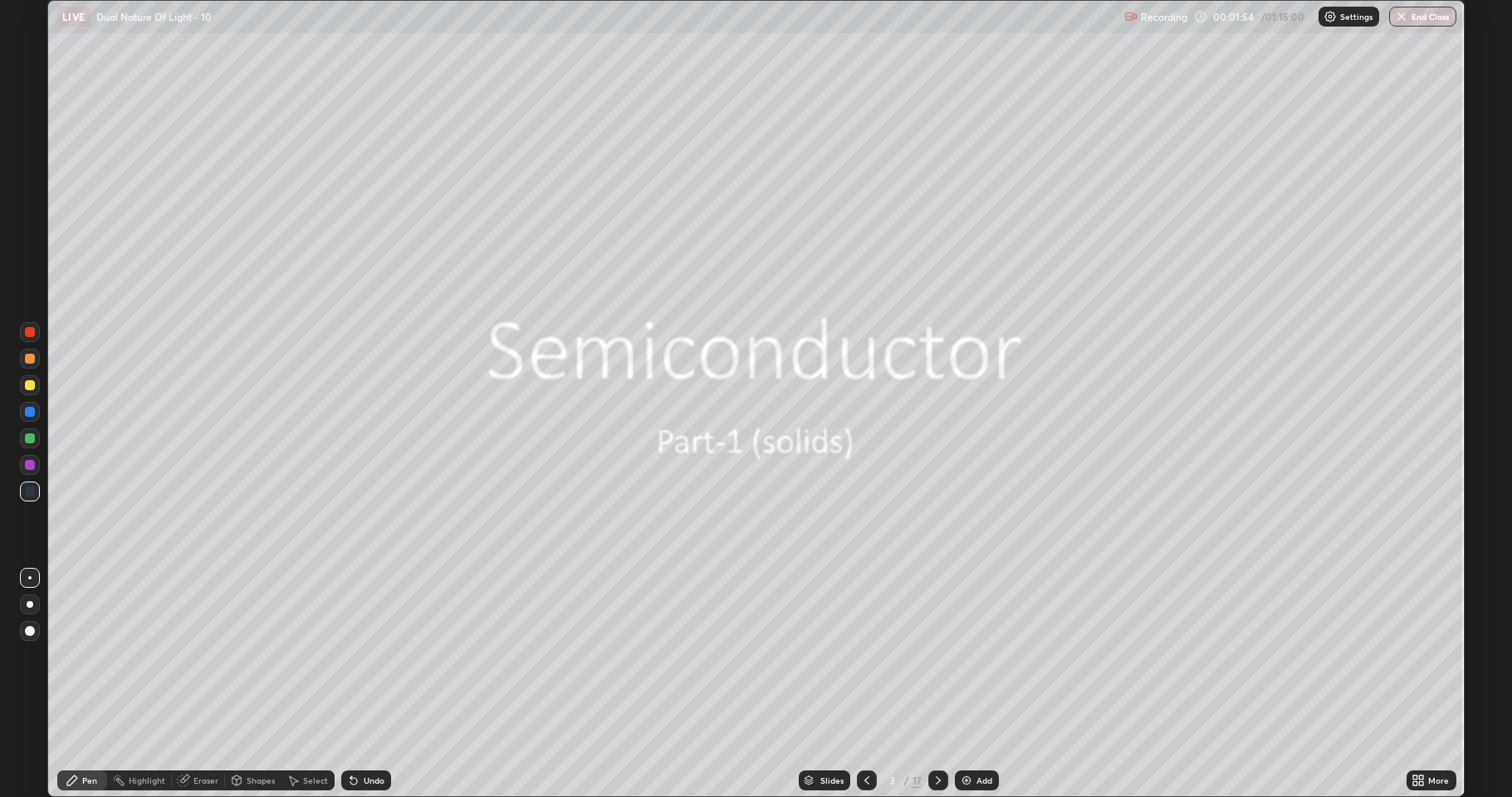
click at [26, 389] on div at bounding box center [29, 385] width 10 height 10
click at [936, 656] on icon at bounding box center [938, 780] width 13 height 13
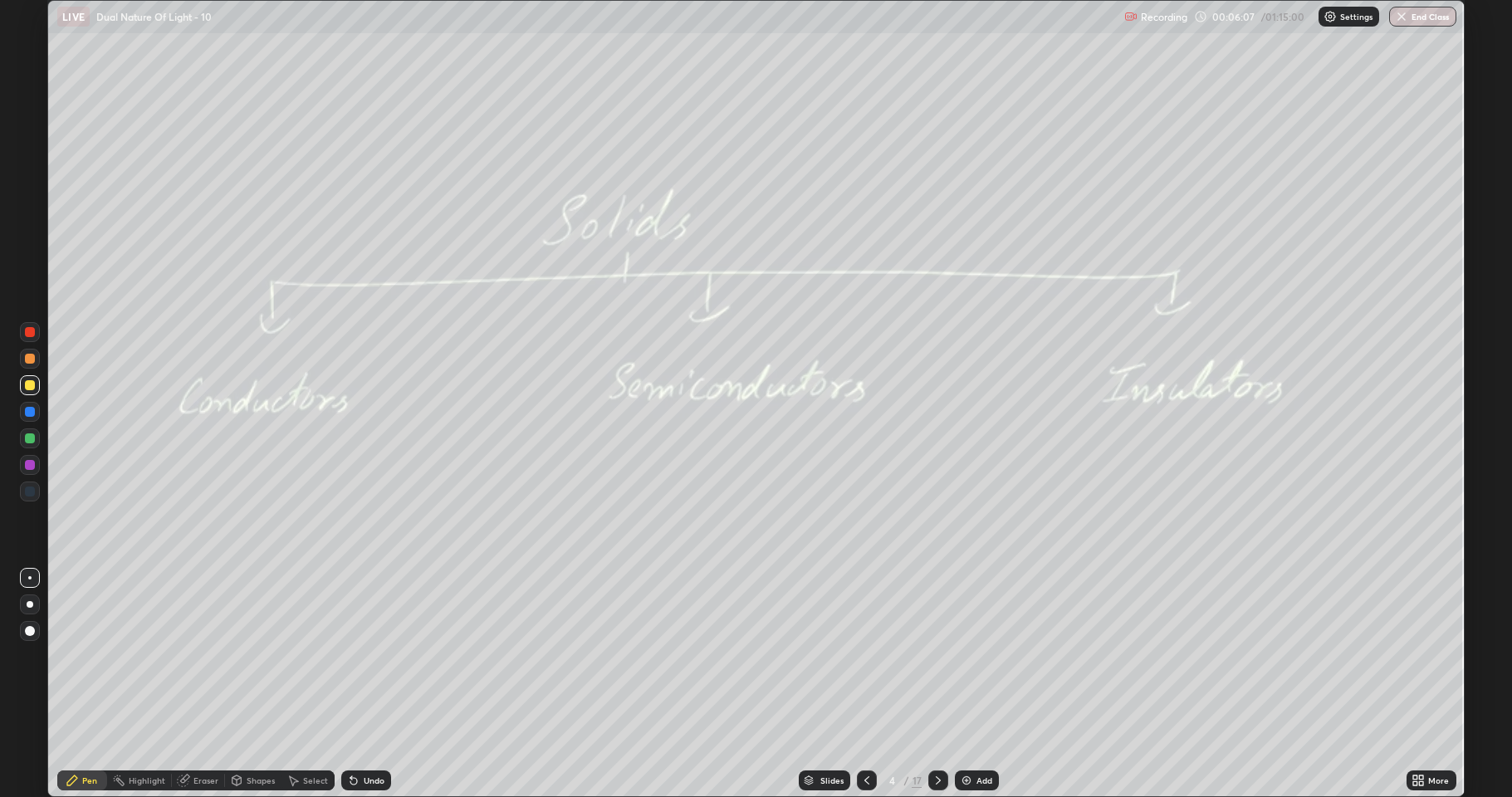
click at [357, 656] on div "Undo" at bounding box center [366, 781] width 50 height 20
click at [38, 438] on div at bounding box center [30, 439] width 20 height 20
click at [983, 656] on div "Add" at bounding box center [983, 780] width 16 height 8
click at [34, 385] on div at bounding box center [29, 385] width 10 height 10
click at [30, 490] on div at bounding box center [29, 491] width 10 height 10
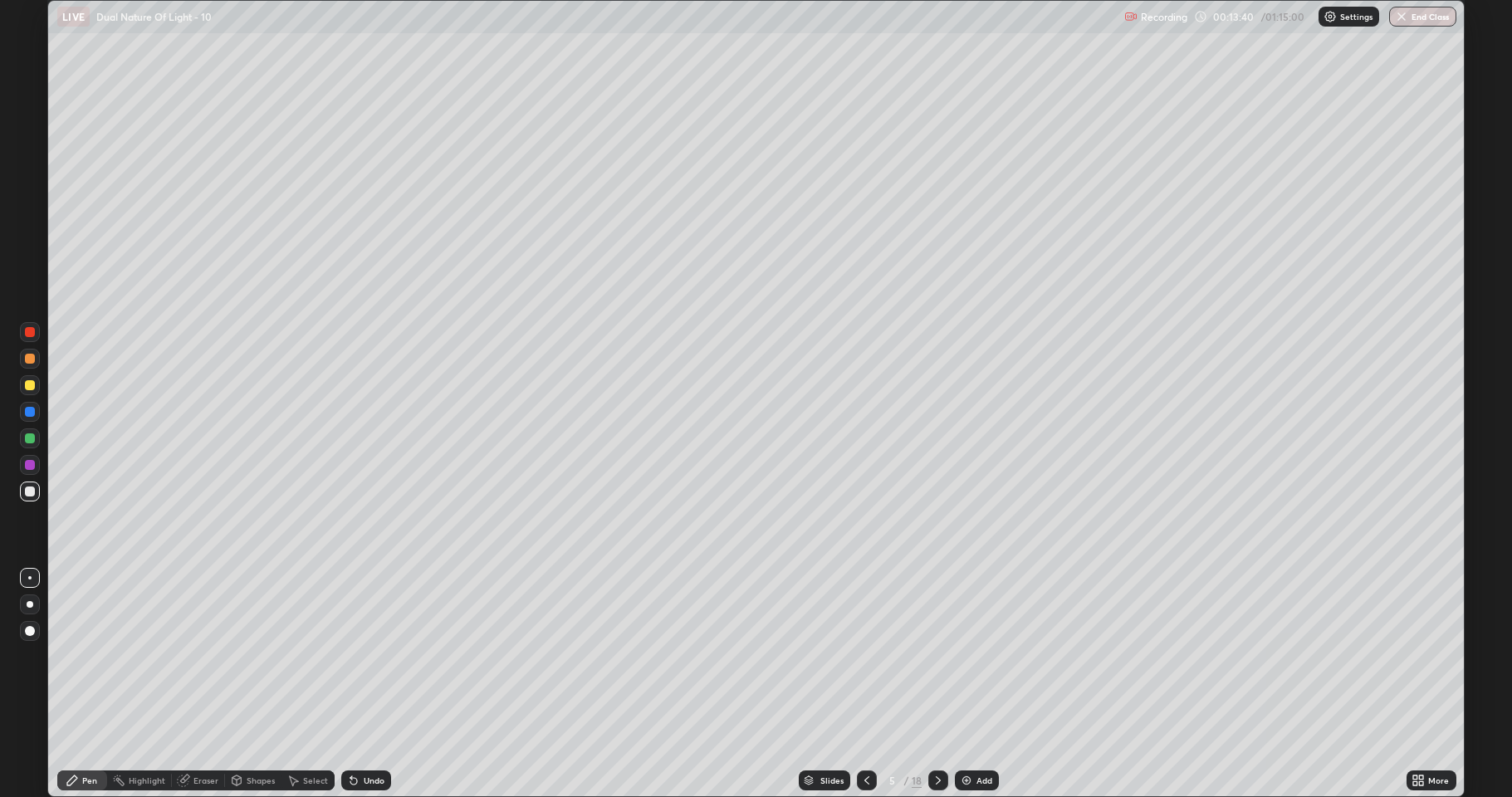
click at [298, 656] on icon at bounding box center [293, 780] width 13 height 13
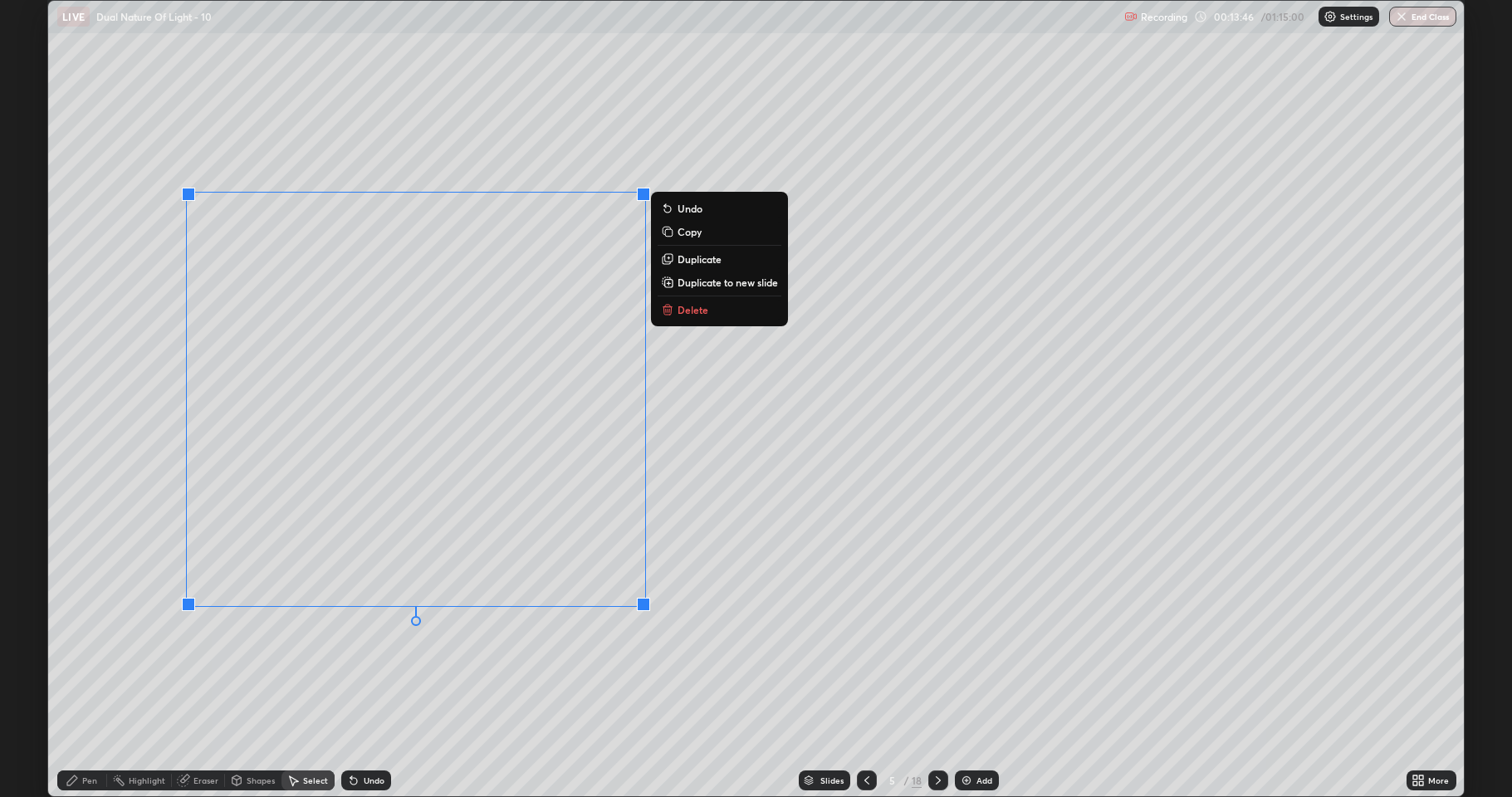
click at [697, 262] on p "Duplicate" at bounding box center [700, 259] width 44 height 13
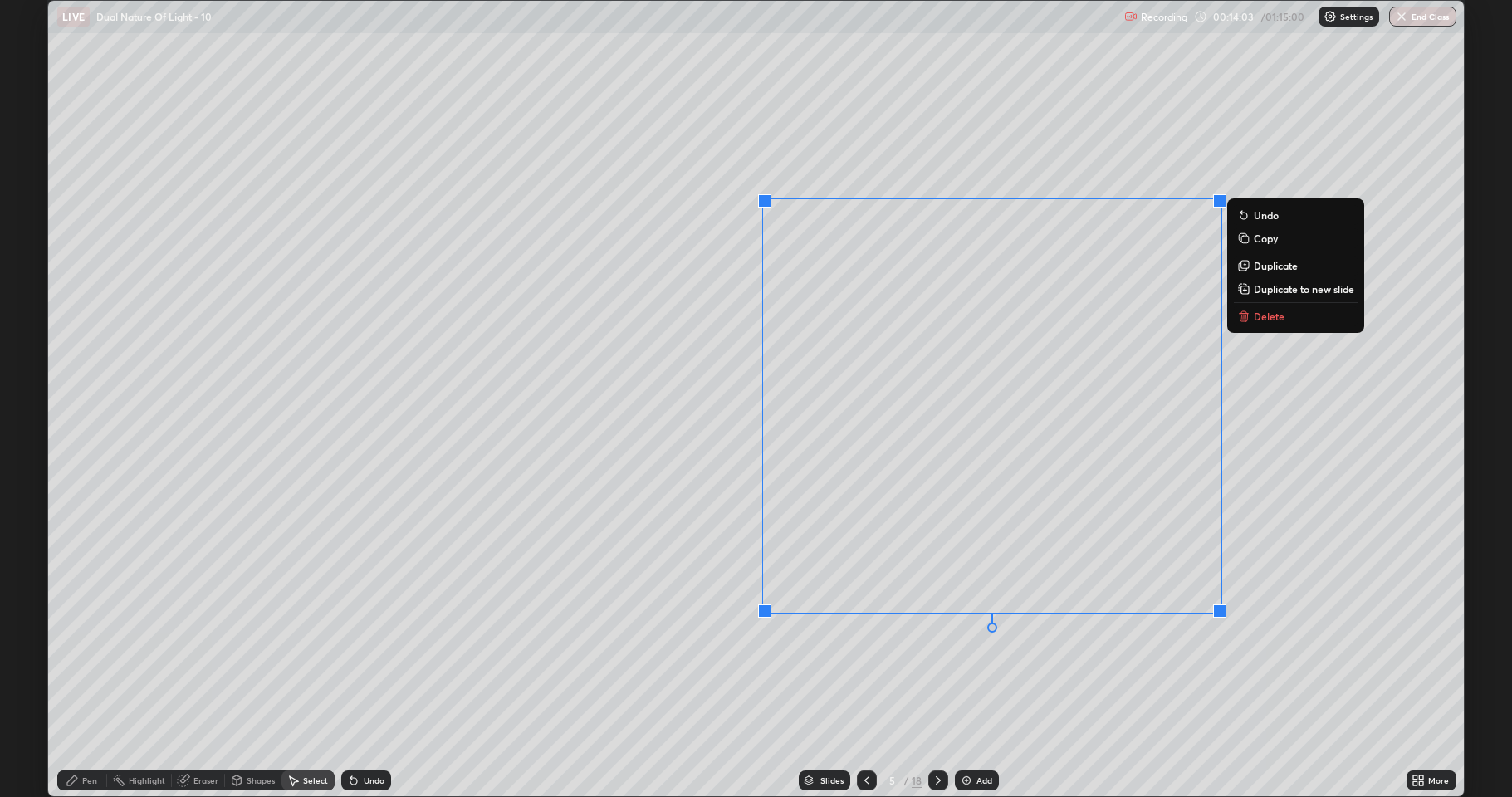
click at [716, 444] on div "0 ° Undo Copy Duplicate Duplicate to new slide Delete" at bounding box center [755, 399] width 1415 height 796
click at [721, 527] on div "0 ° Undo Copy Duplicate Duplicate to new slide Delete" at bounding box center [755, 399] width 1415 height 796
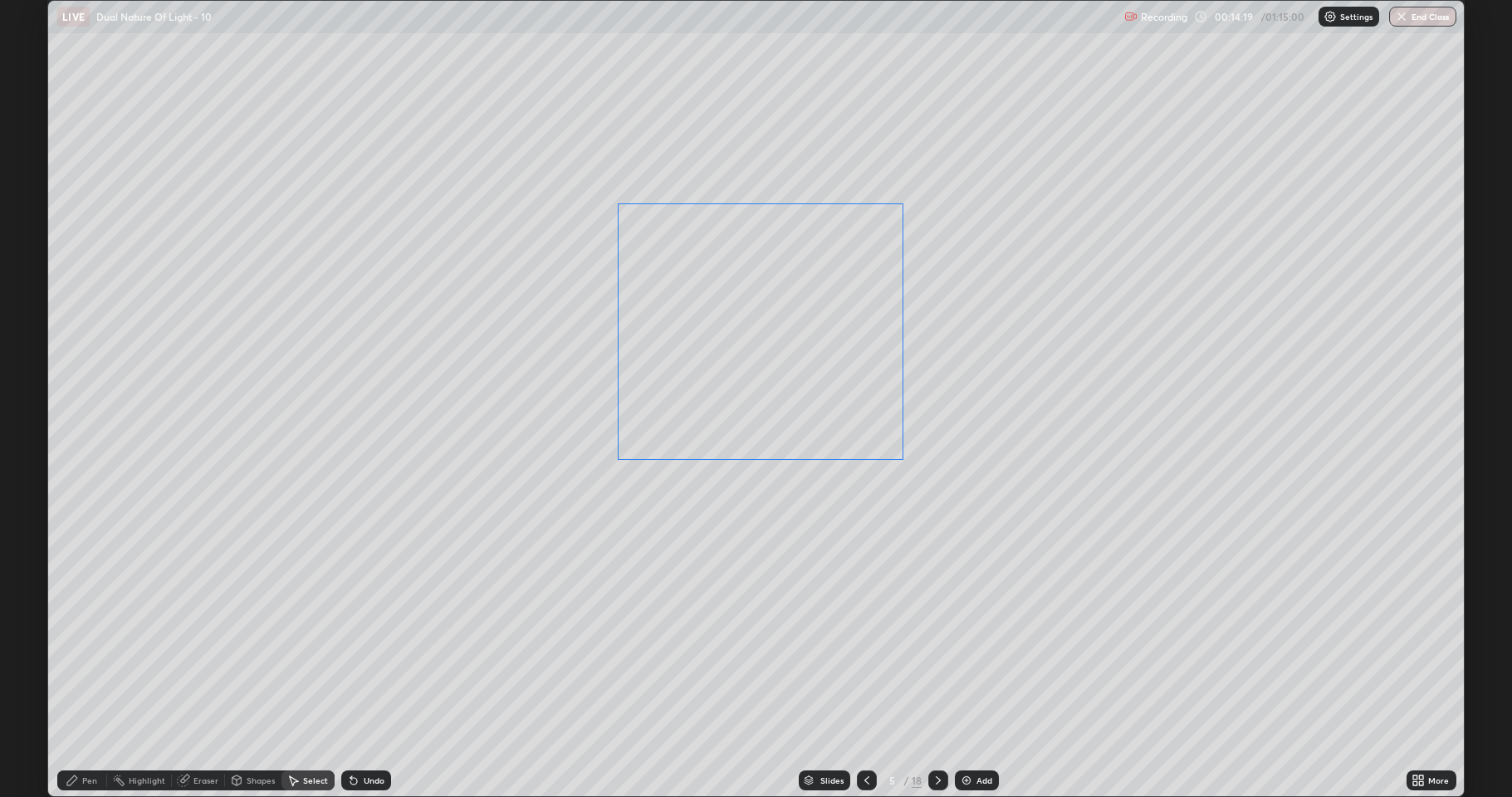
click at [713, 345] on div "0 ° Undo Copy Duplicate Duplicate to new slide Delete" at bounding box center [755, 399] width 1415 height 796
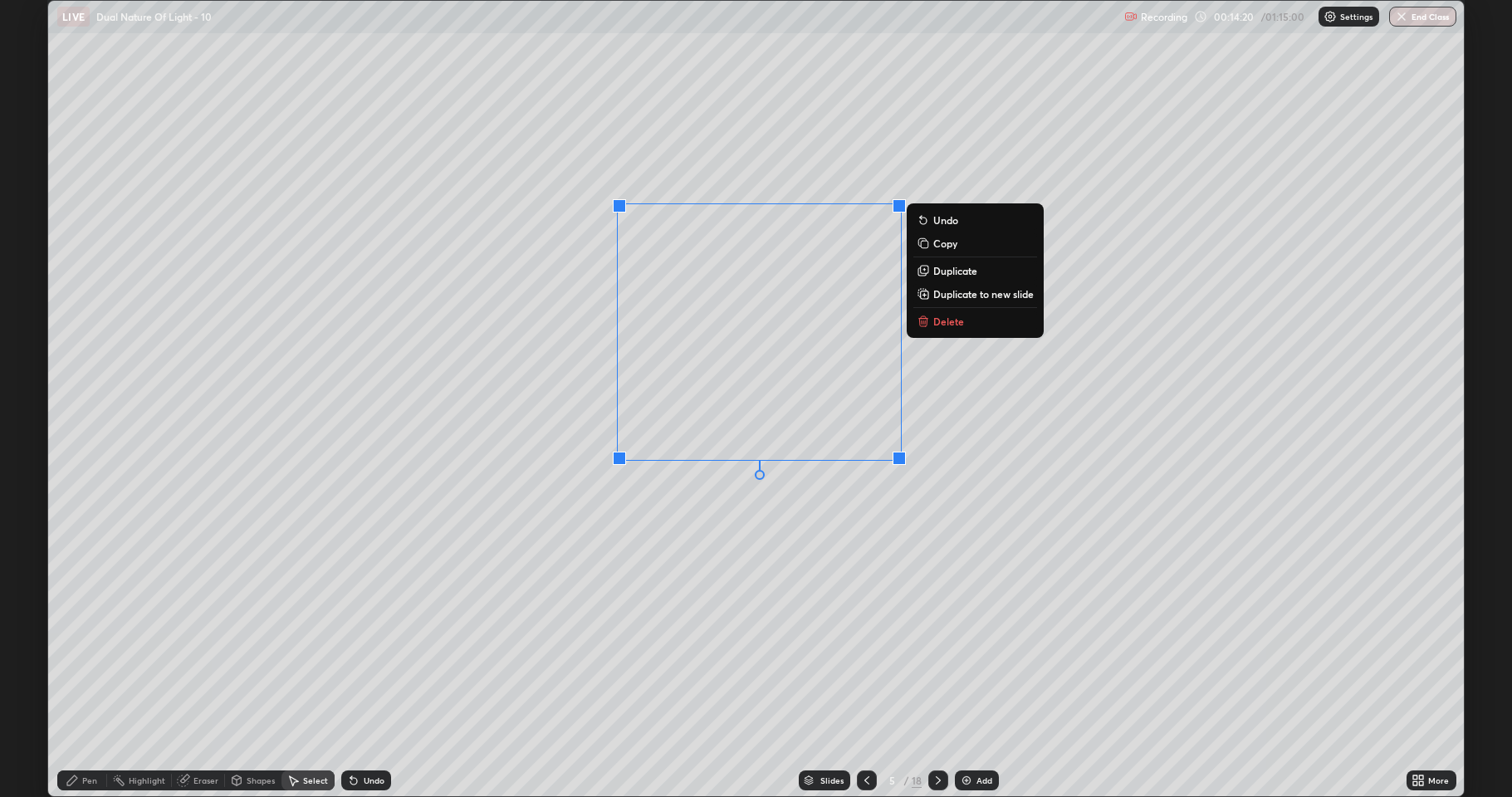
click at [590, 562] on div "0 ° Undo Copy Duplicate Duplicate to new slide Delete" at bounding box center [755, 399] width 1415 height 796
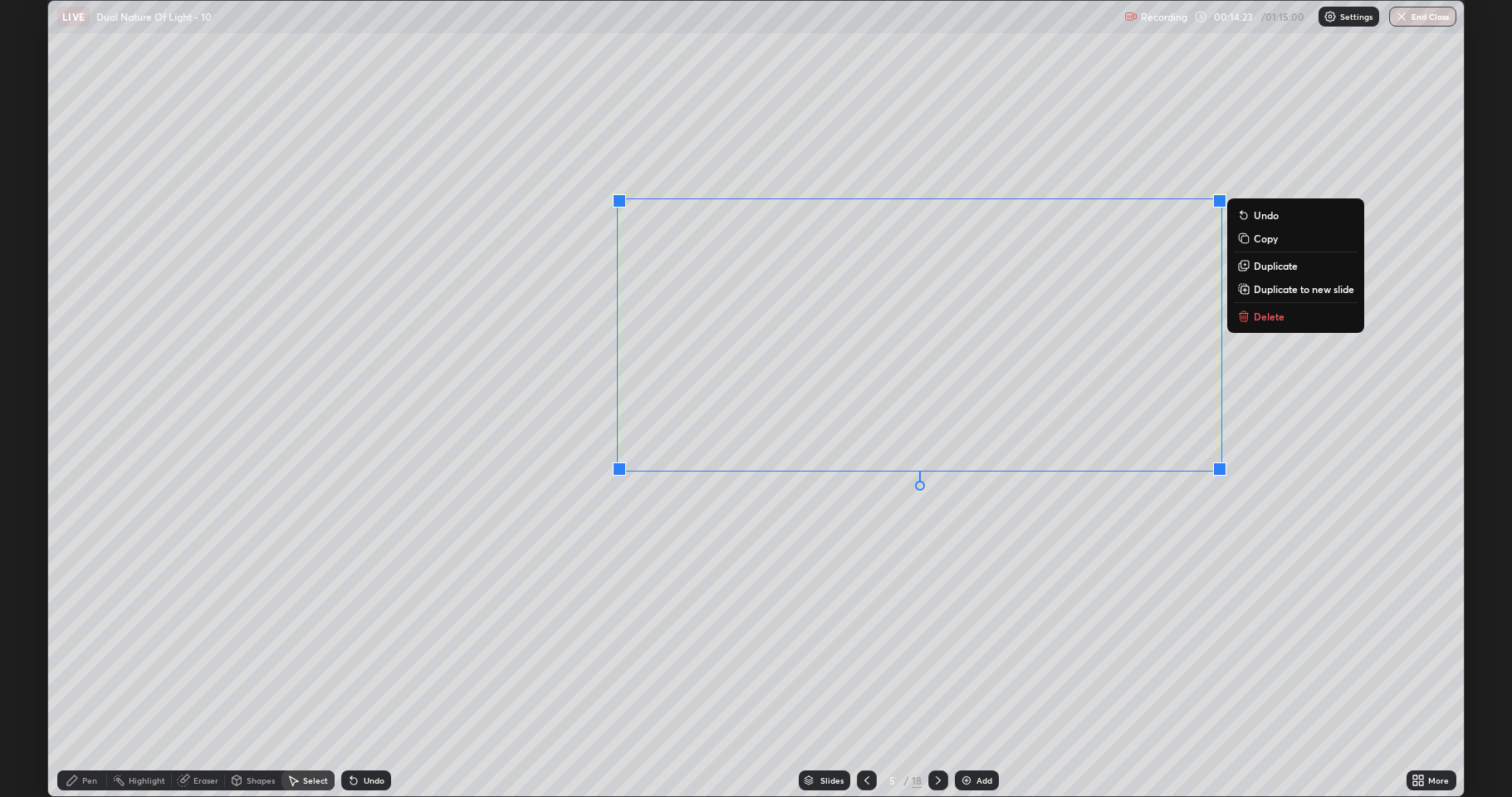
click at [1255, 264] on p "Duplicate" at bounding box center [1275, 265] width 44 height 13
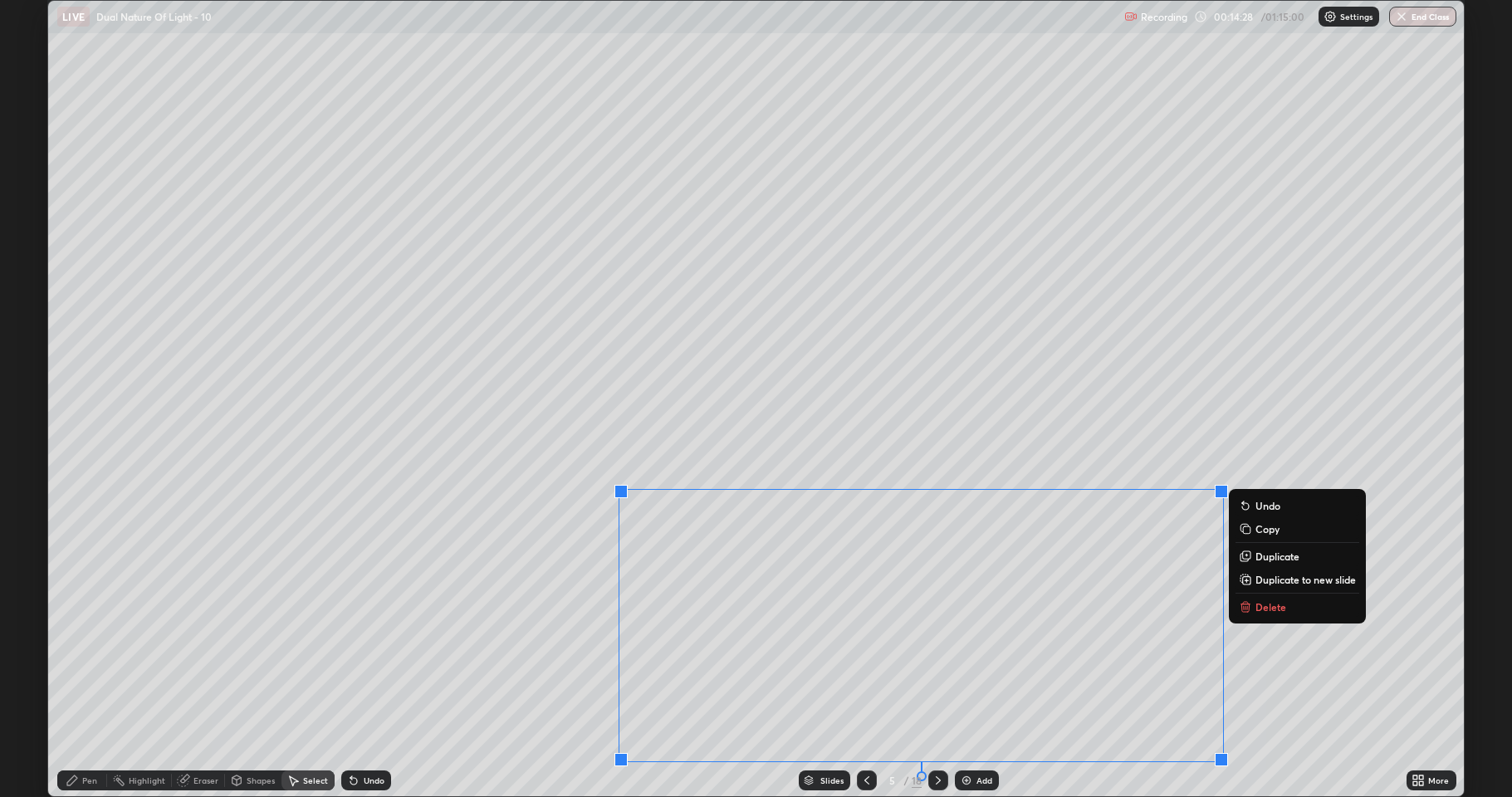
click at [515, 418] on div "0 ° Undo Copy Duplicate Duplicate to new slide Delete" at bounding box center [755, 399] width 1415 height 796
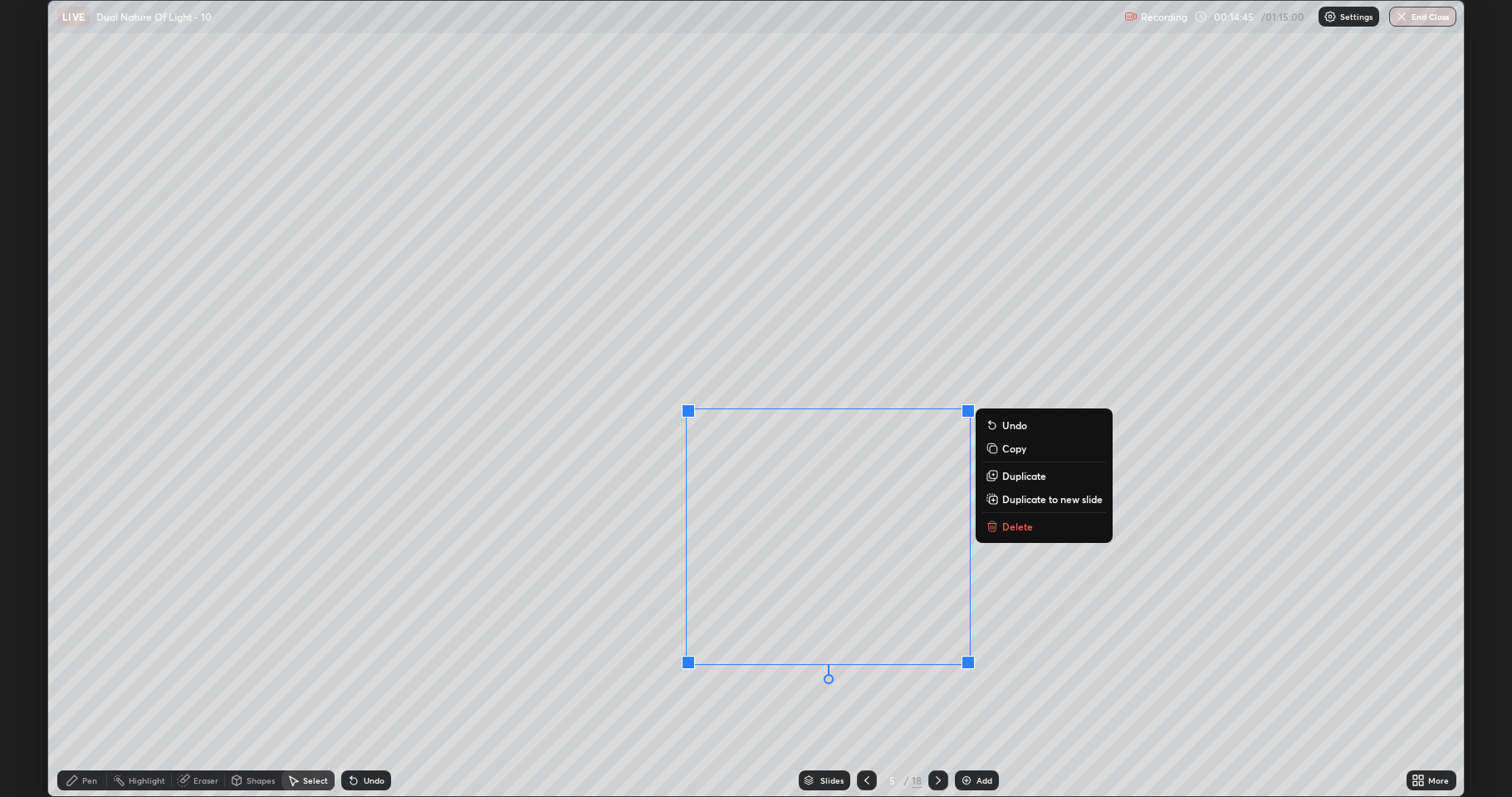
click at [597, 559] on div "0 ° Undo Copy Duplicate Duplicate to new slide Delete" at bounding box center [755, 399] width 1415 height 796
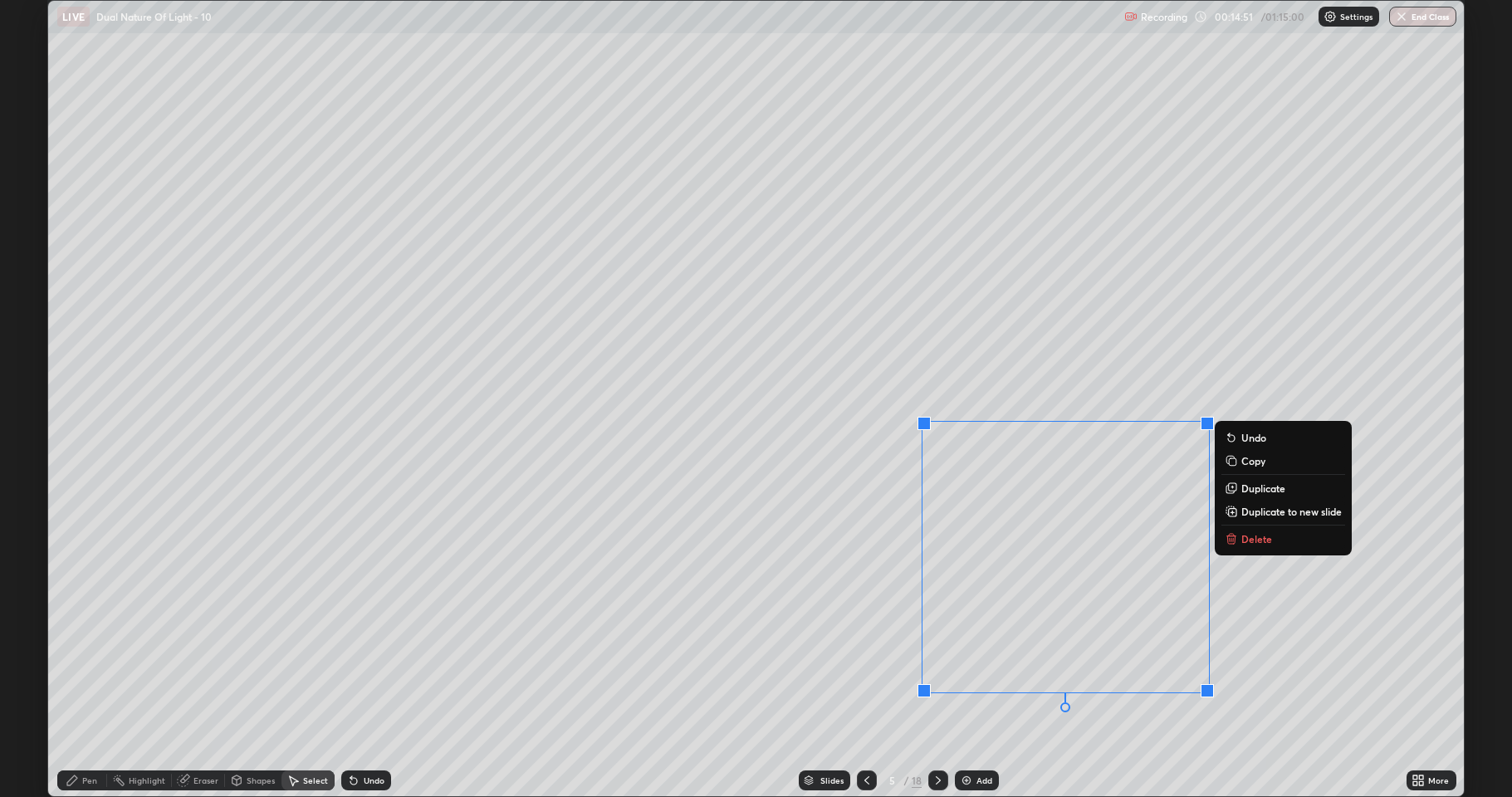
click at [746, 656] on div "0 ° Undo Copy Duplicate Duplicate to new slide Delete" at bounding box center [755, 399] width 1415 height 796
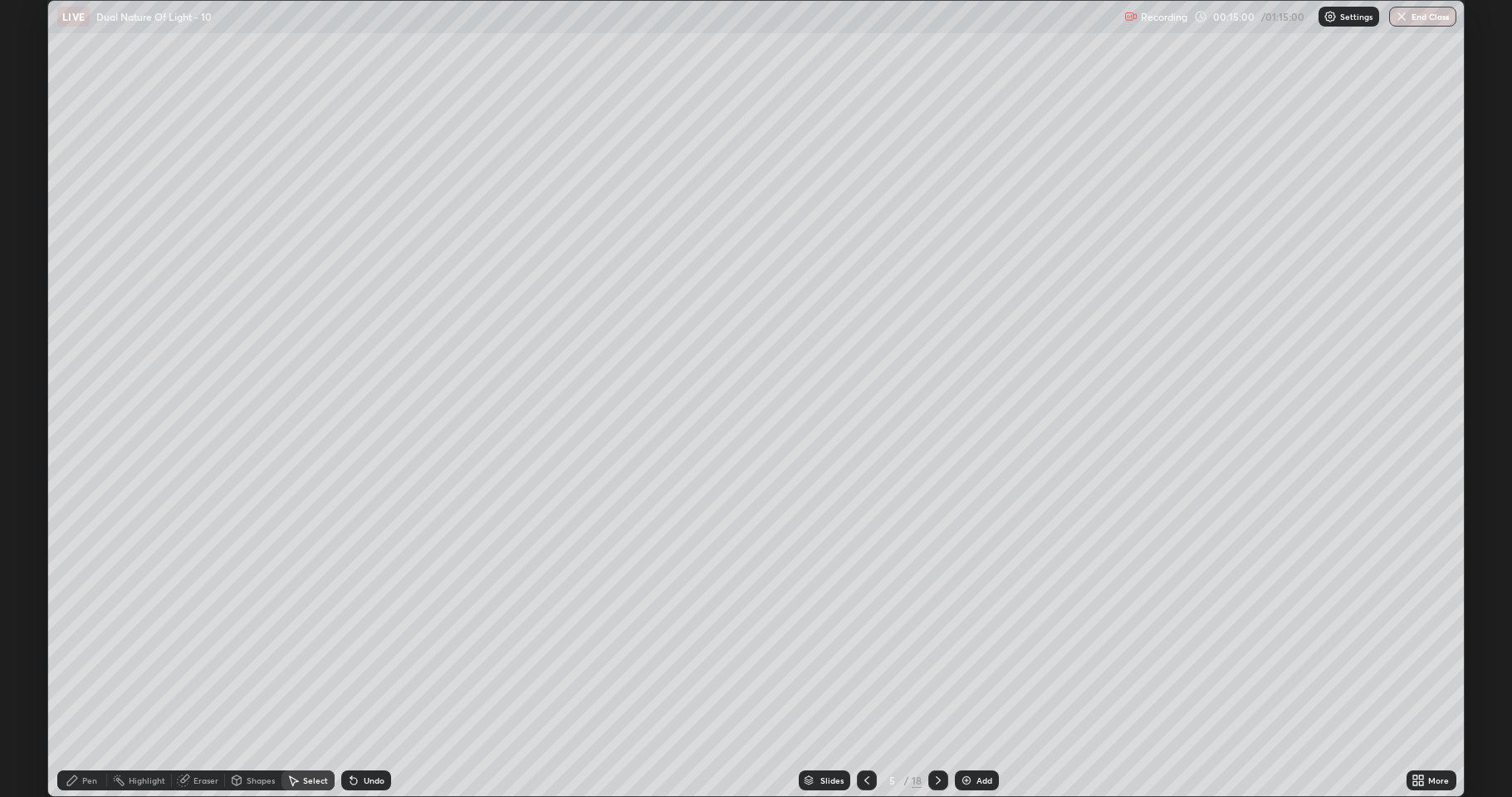
click at [80, 656] on div "Pen" at bounding box center [82, 781] width 50 height 20
click at [30, 468] on div at bounding box center [29, 464] width 10 height 10
click at [383, 656] on div "Undo" at bounding box center [366, 781] width 50 height 20
click at [372, 656] on div "Undo" at bounding box center [374, 780] width 21 height 8
click at [363, 656] on div "Undo" at bounding box center [366, 781] width 50 height 20
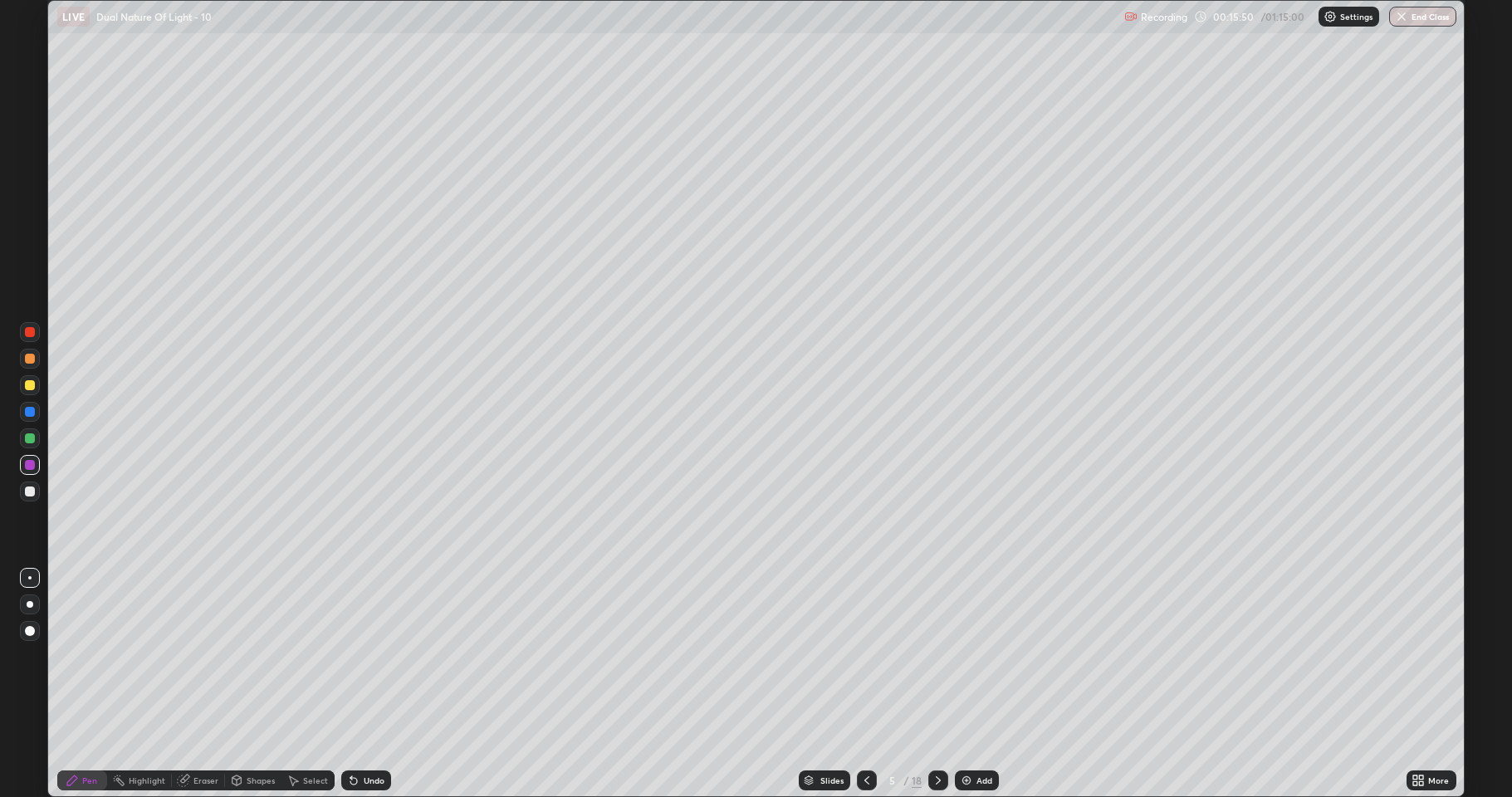
click at [366, 656] on div "Undo" at bounding box center [374, 780] width 21 height 8
click at [358, 656] on div "Undo" at bounding box center [366, 781] width 50 height 20
click at [352, 656] on icon at bounding box center [353, 781] width 6 height 6
click at [350, 656] on icon at bounding box center [353, 781] width 6 height 6
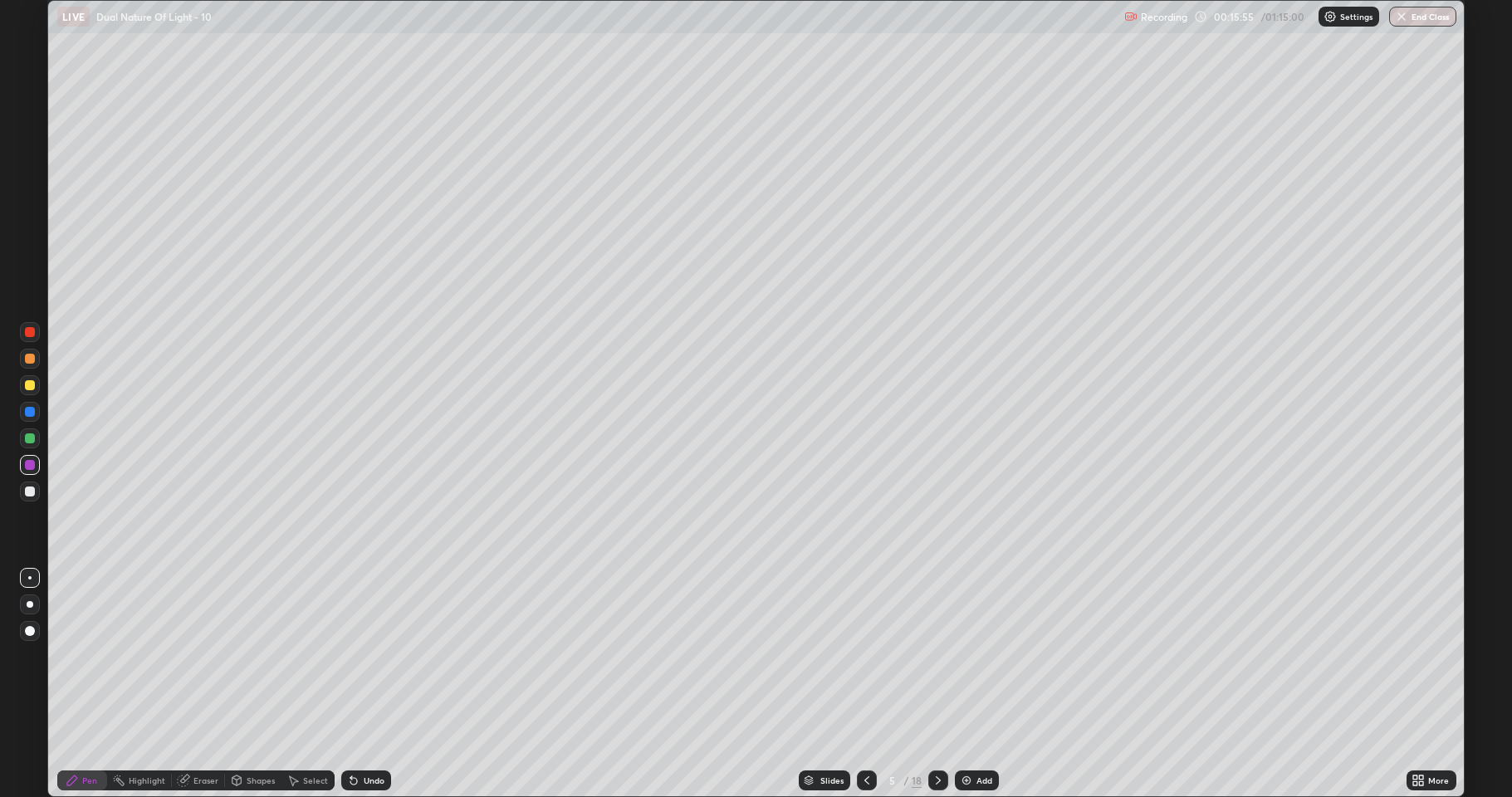
click at [300, 656] on div "Select" at bounding box center [308, 781] width 53 height 20
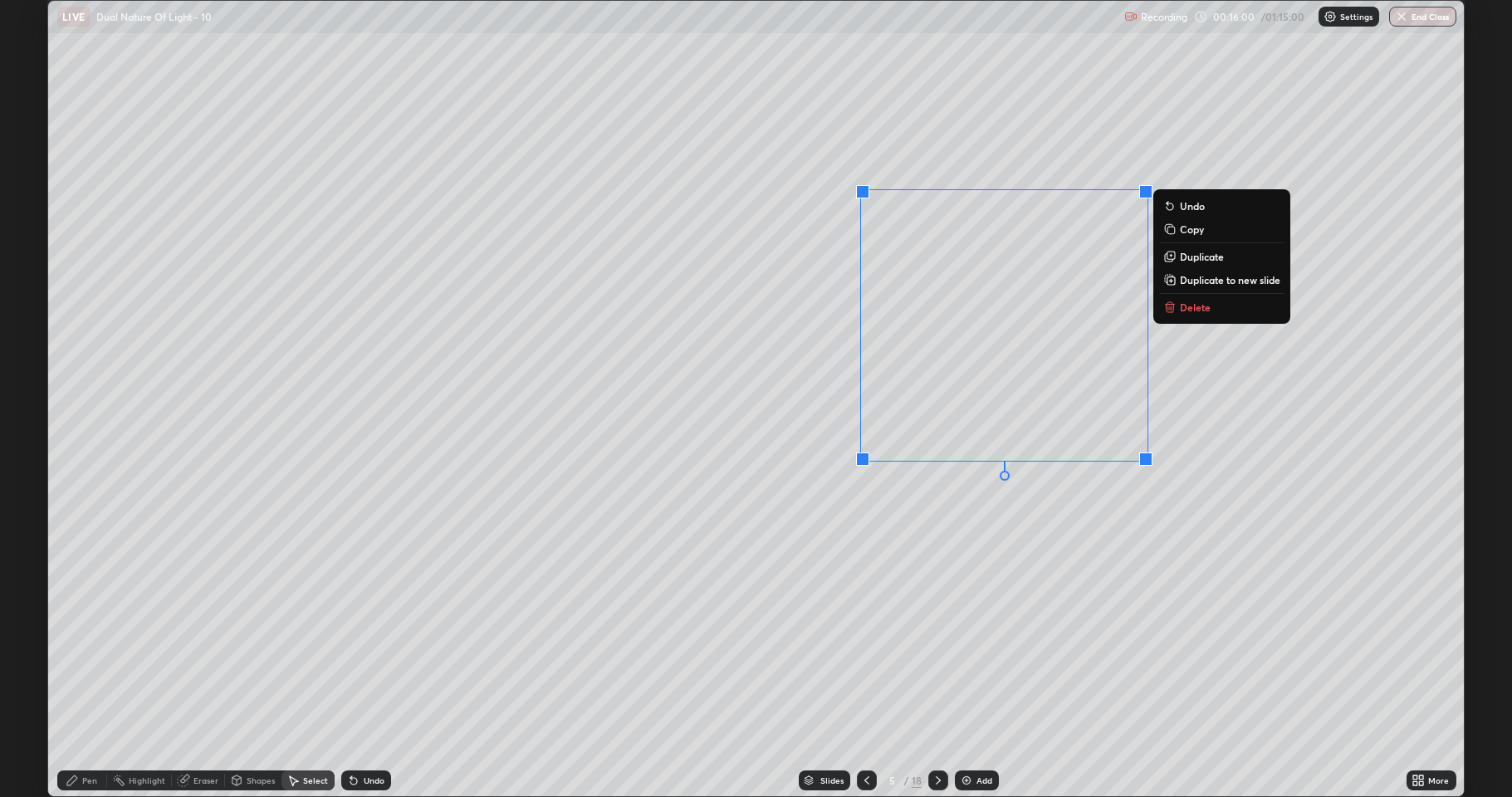
click at [882, 588] on div "0 ° Undo Copy Duplicate Duplicate to new slide Delete" at bounding box center [755, 399] width 1415 height 796
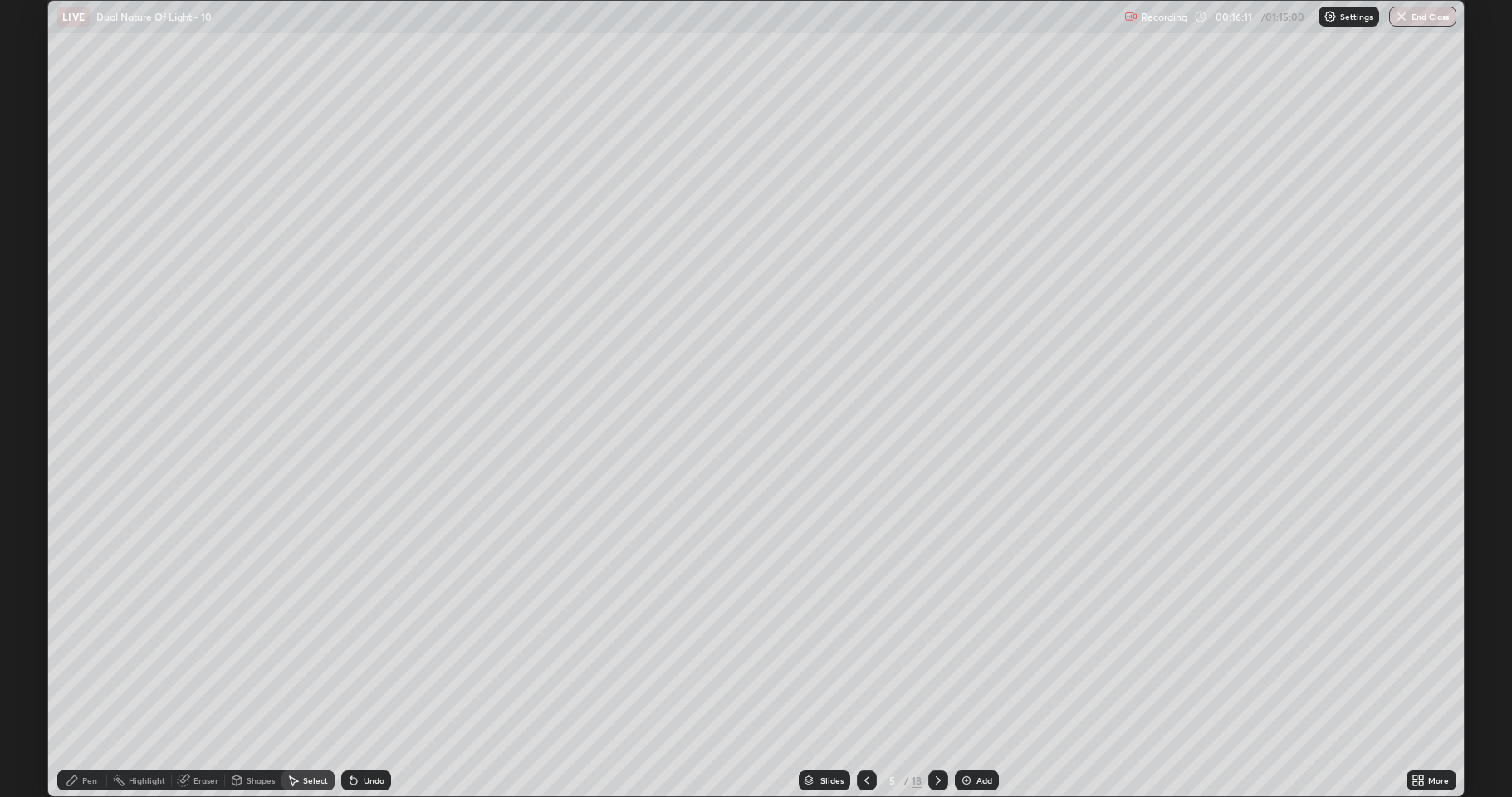
click at [84, 656] on div "Pen" at bounding box center [89, 780] width 15 height 8
click at [29, 443] on div at bounding box center [29, 439] width 10 height 10
click at [28, 385] on div at bounding box center [29, 385] width 10 height 10
click at [182, 656] on icon at bounding box center [183, 781] width 11 height 11
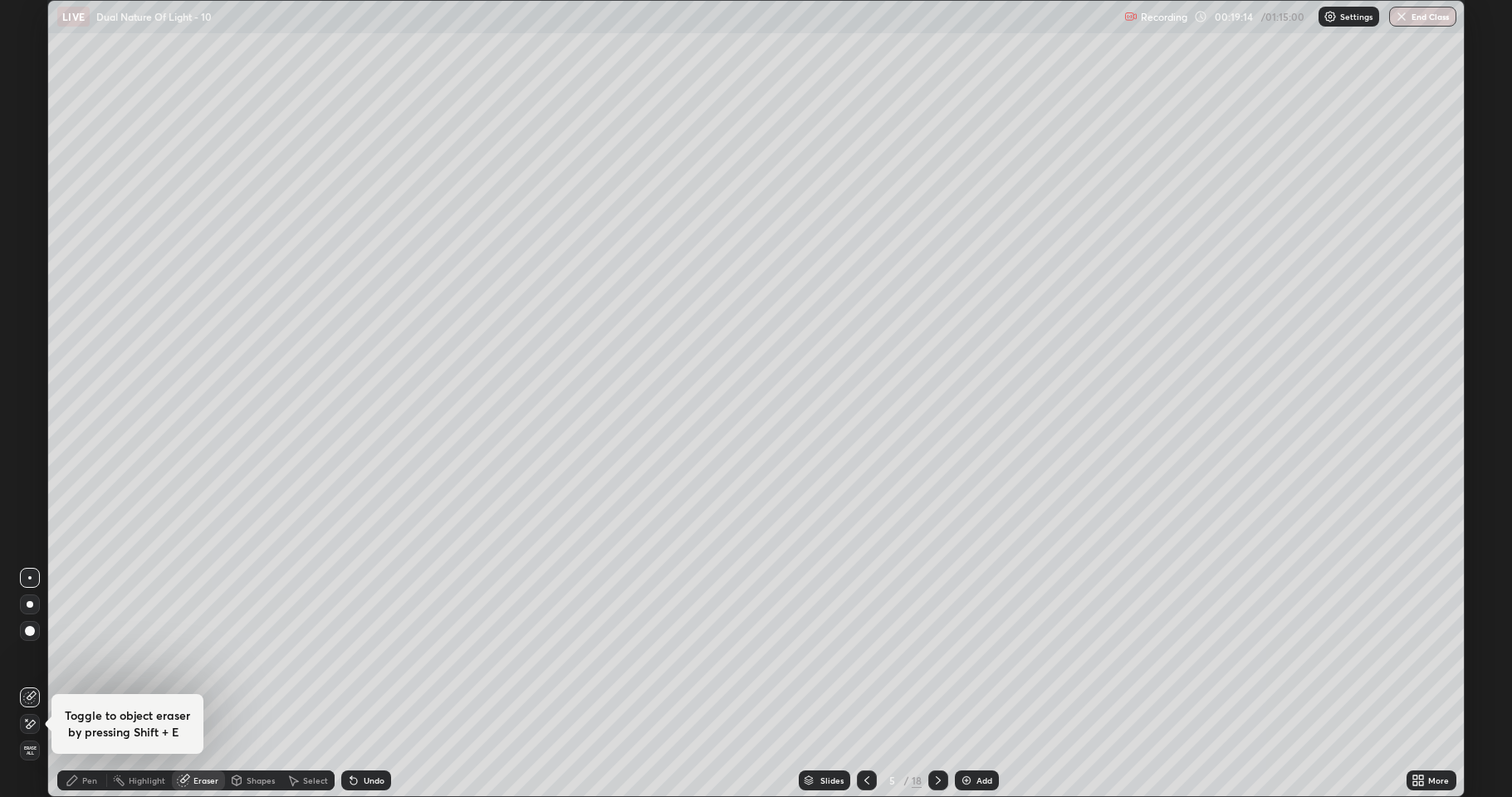
click at [27, 656] on icon at bounding box center [27, 721] width 2 height 2
click at [85, 656] on div "Pen" at bounding box center [89, 780] width 15 height 8
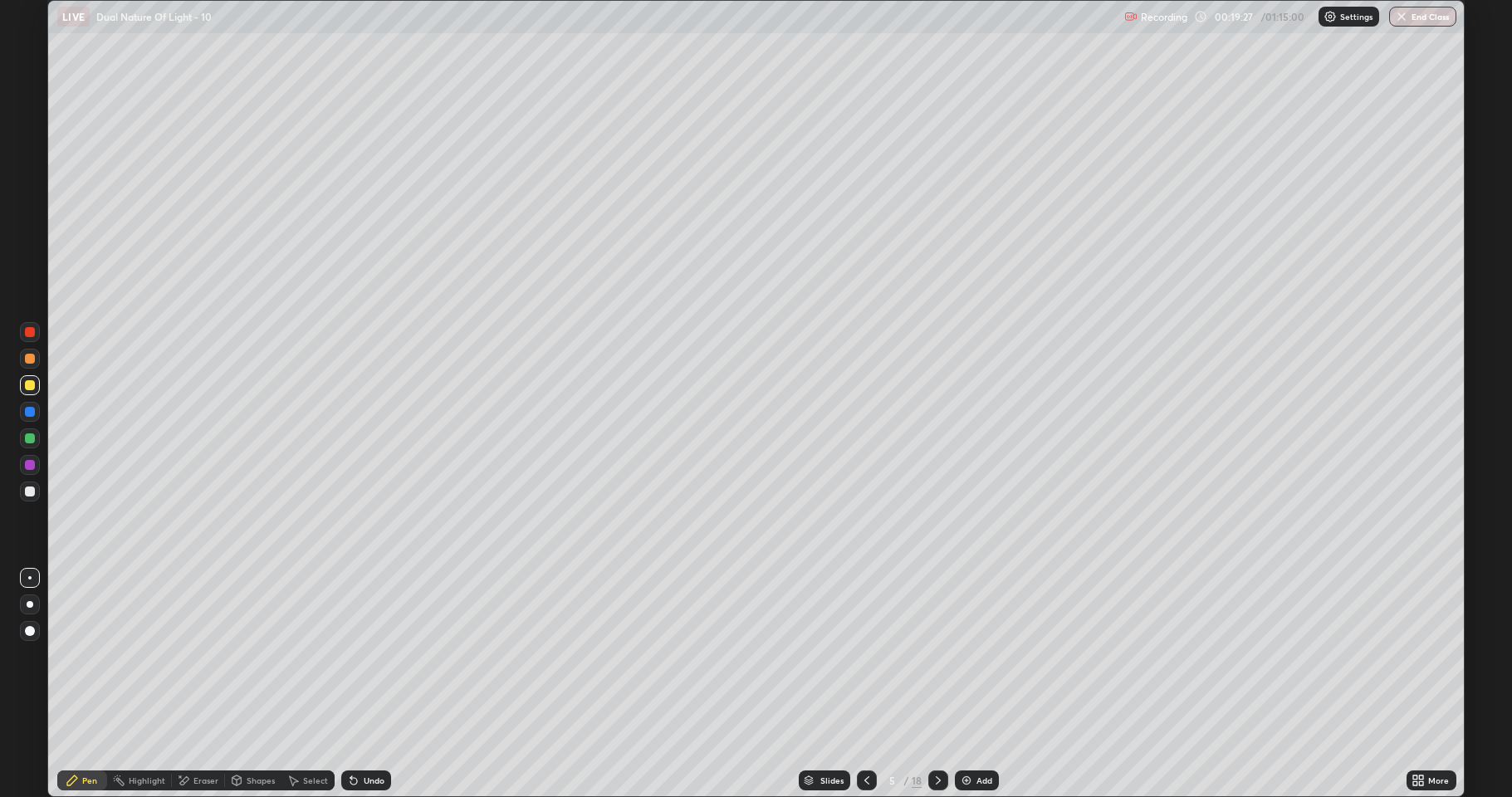
click at [37, 436] on div at bounding box center [30, 439] width 20 height 20
click at [33, 384] on div at bounding box center [29, 385] width 10 height 10
click at [37, 412] on div at bounding box center [30, 412] width 20 height 20
click at [34, 440] on div at bounding box center [29, 439] width 10 height 10
click at [358, 656] on div "Undo" at bounding box center [366, 781] width 50 height 20
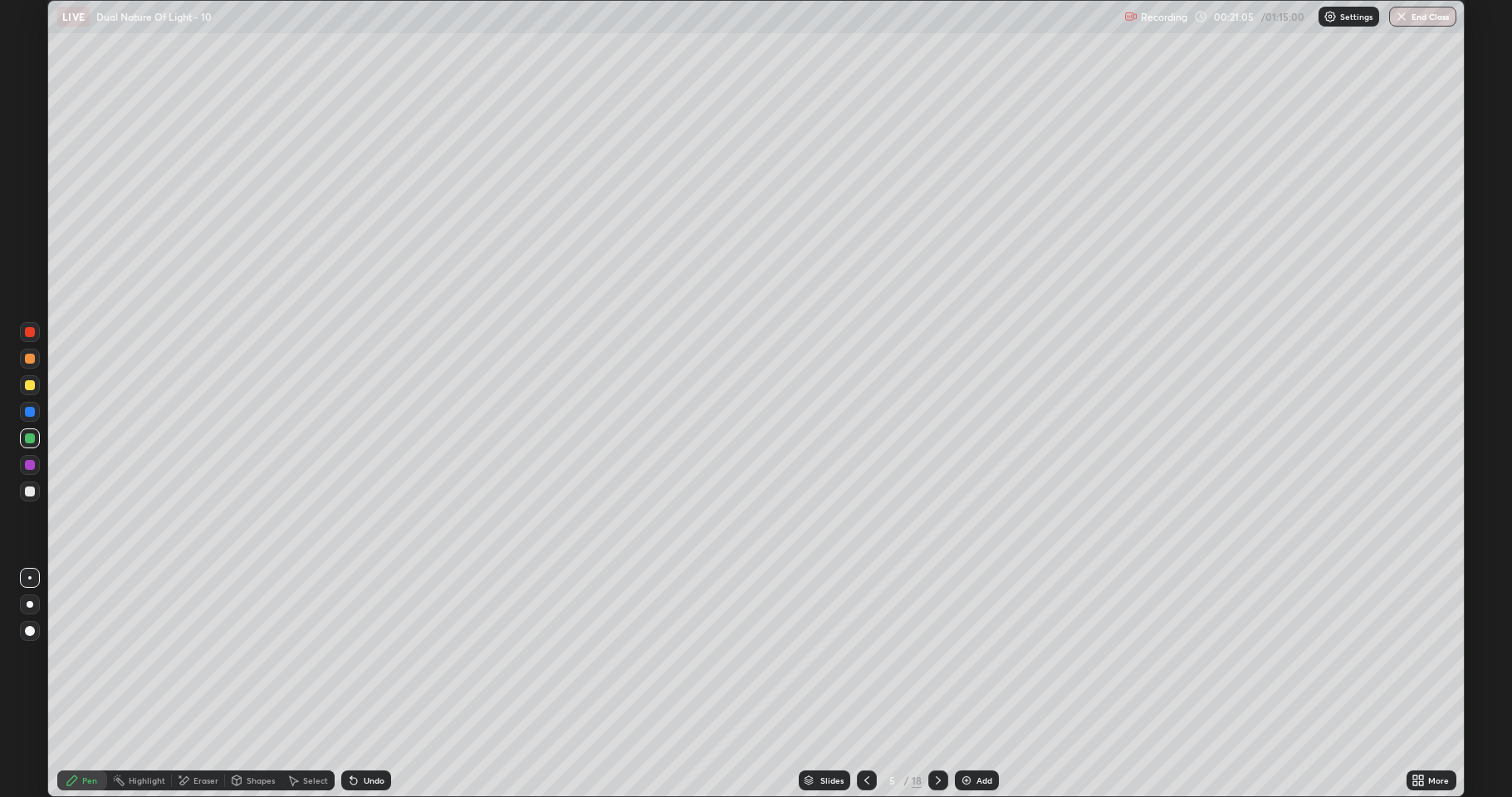
click at [364, 656] on div "Undo" at bounding box center [374, 780] width 21 height 8
click at [29, 409] on div at bounding box center [29, 412] width 10 height 10
click at [360, 656] on div "Undo" at bounding box center [366, 781] width 50 height 20
click at [366, 656] on div "Undo" at bounding box center [374, 780] width 21 height 8
click at [364, 656] on div "Undo" at bounding box center [374, 780] width 21 height 8
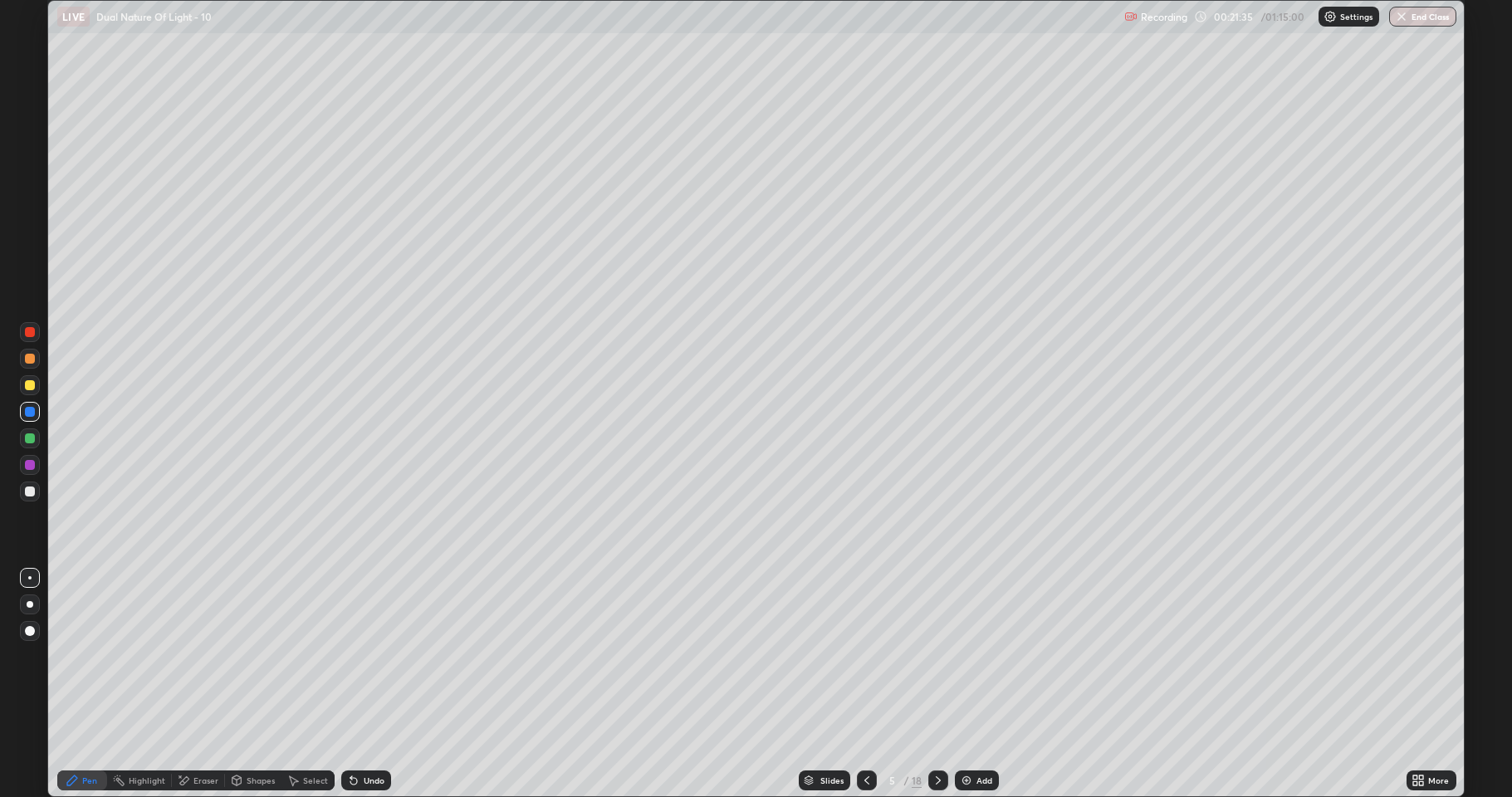
click at [360, 656] on div "Undo" at bounding box center [366, 781] width 50 height 20
click at [369, 656] on div "Undo" at bounding box center [374, 780] width 21 height 8
click at [293, 656] on icon at bounding box center [295, 781] width 9 height 10
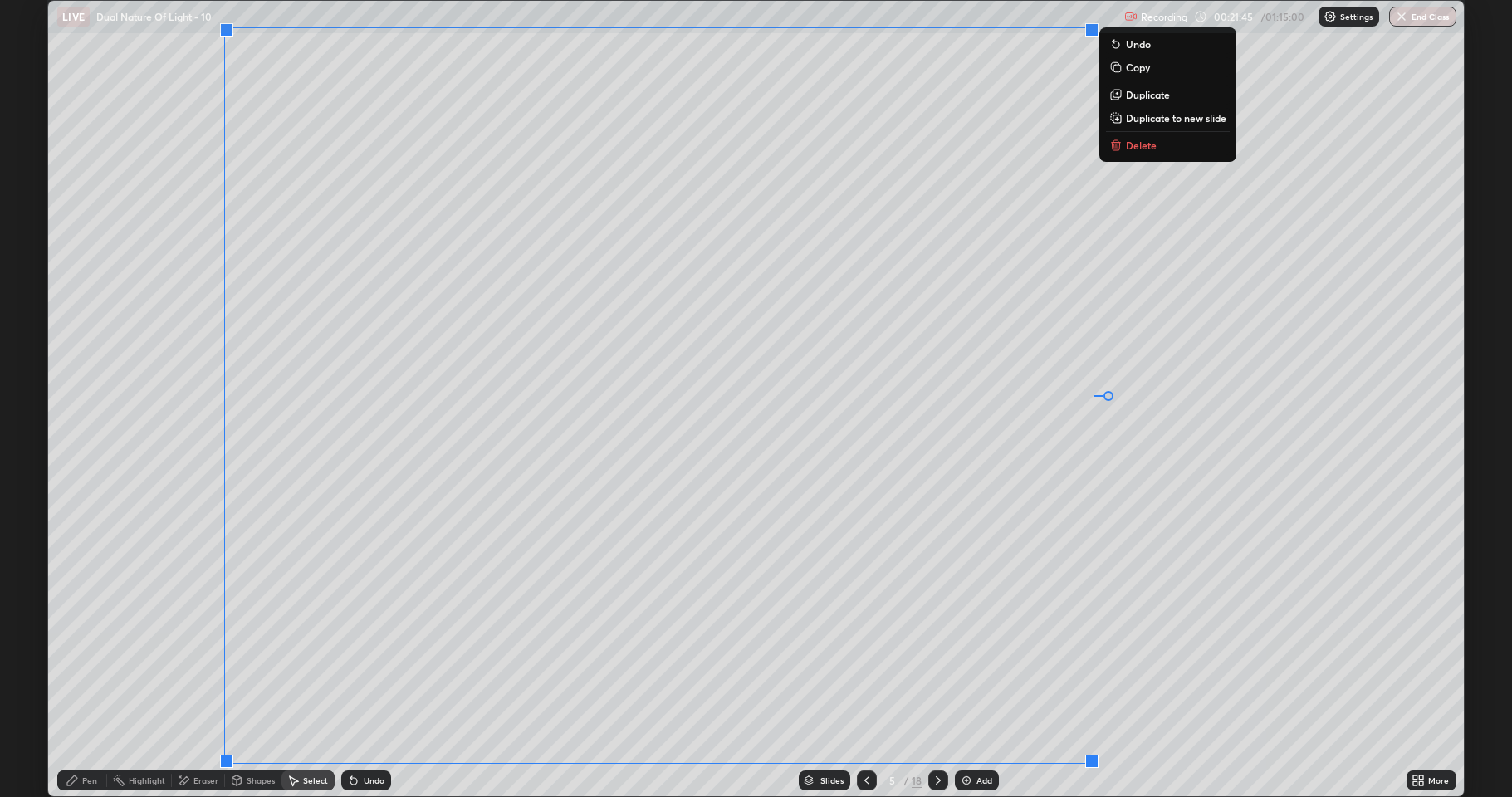
click at [1145, 96] on p "Duplicate" at bounding box center [1147, 95] width 44 height 13
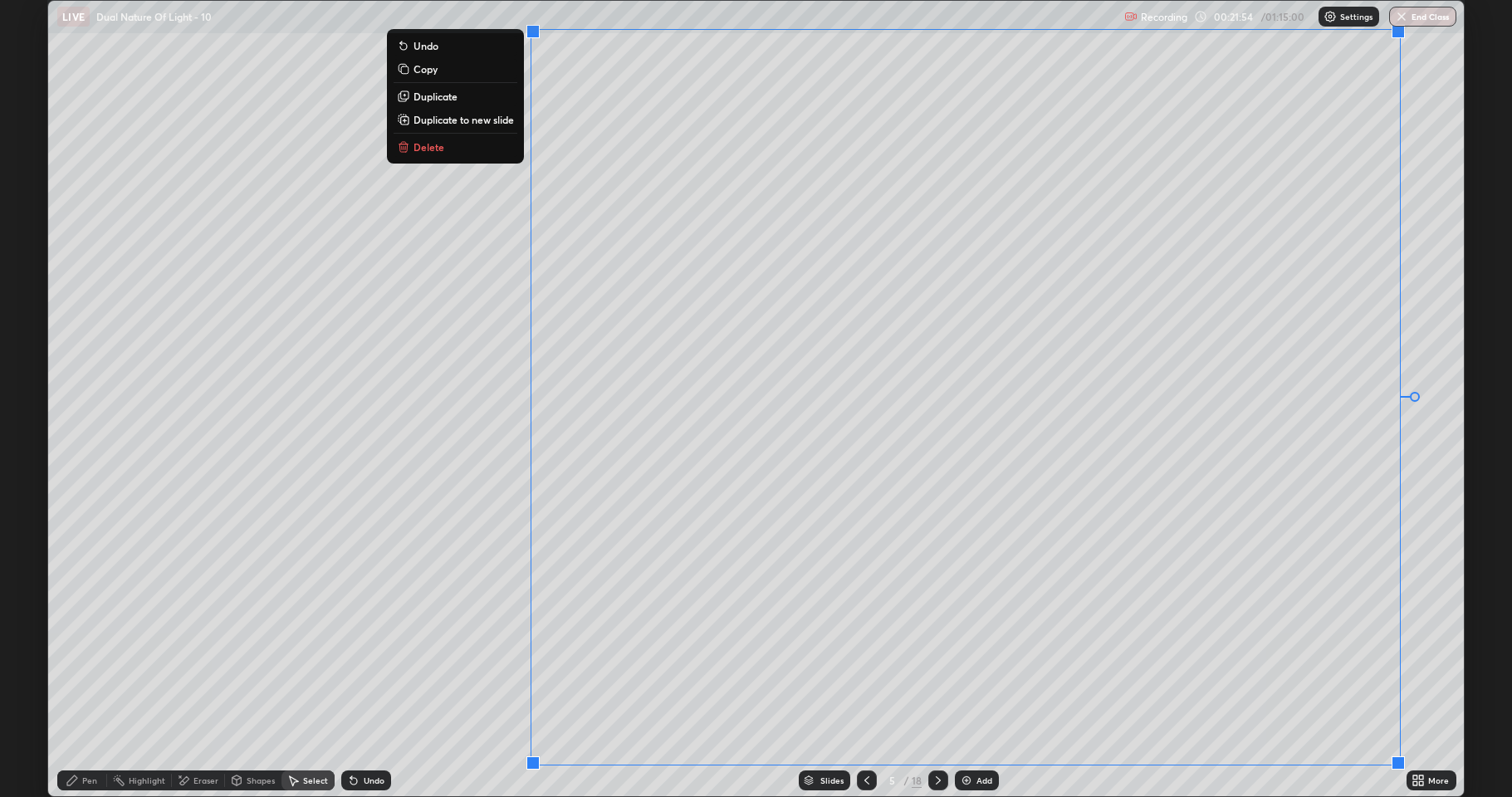
click at [331, 656] on div "0 ° Undo Copy Duplicate Duplicate to new slide Delete" at bounding box center [755, 399] width 1415 height 796
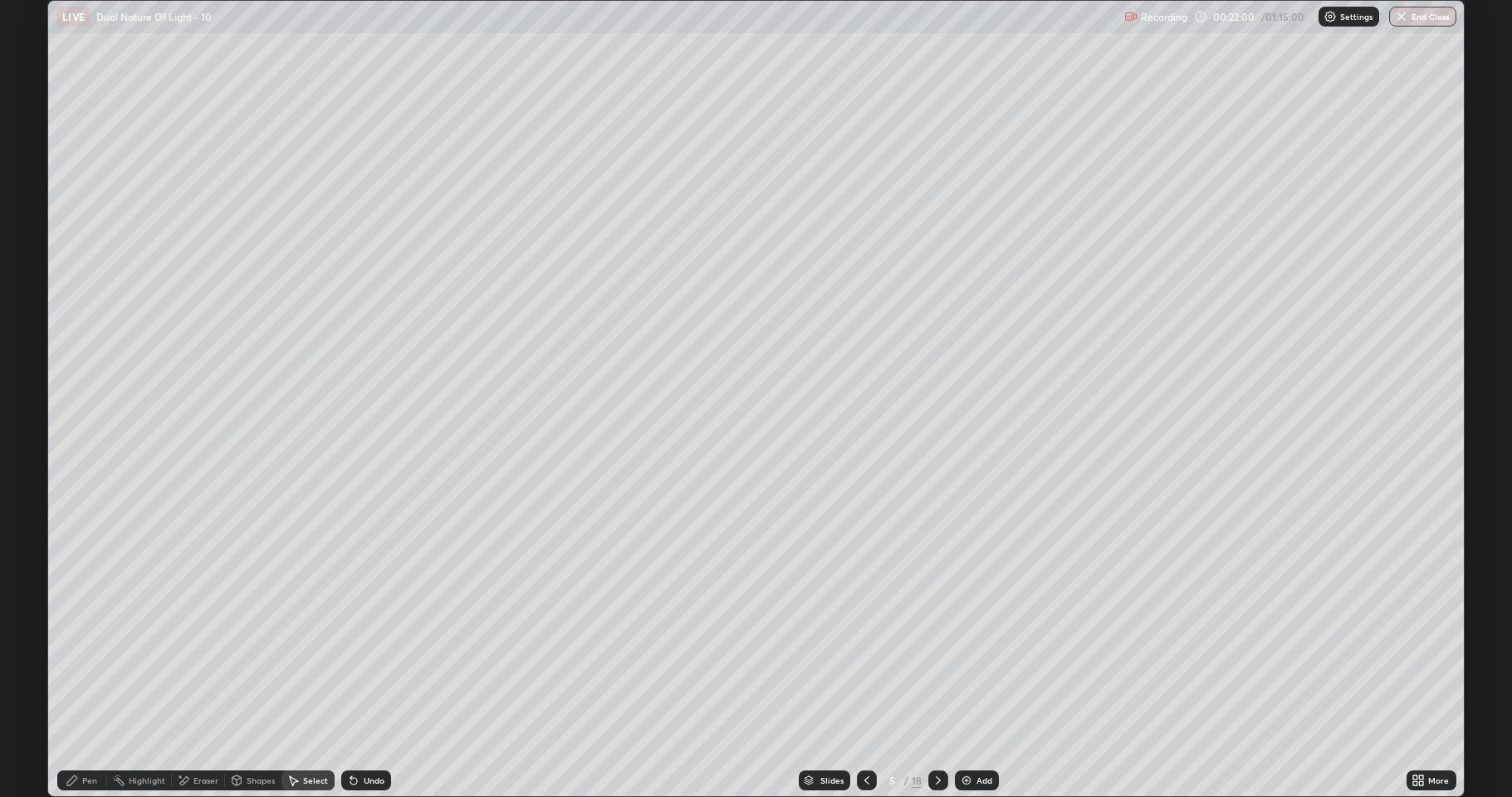
click at [77, 656] on icon at bounding box center [72, 780] width 13 height 13
click at [29, 489] on div at bounding box center [29, 491] width 10 height 10
click at [33, 467] on div at bounding box center [29, 464] width 10 height 10
click at [357, 656] on div "Undo" at bounding box center [366, 781] width 50 height 20
click at [360, 656] on div "Undo" at bounding box center [366, 781] width 50 height 20
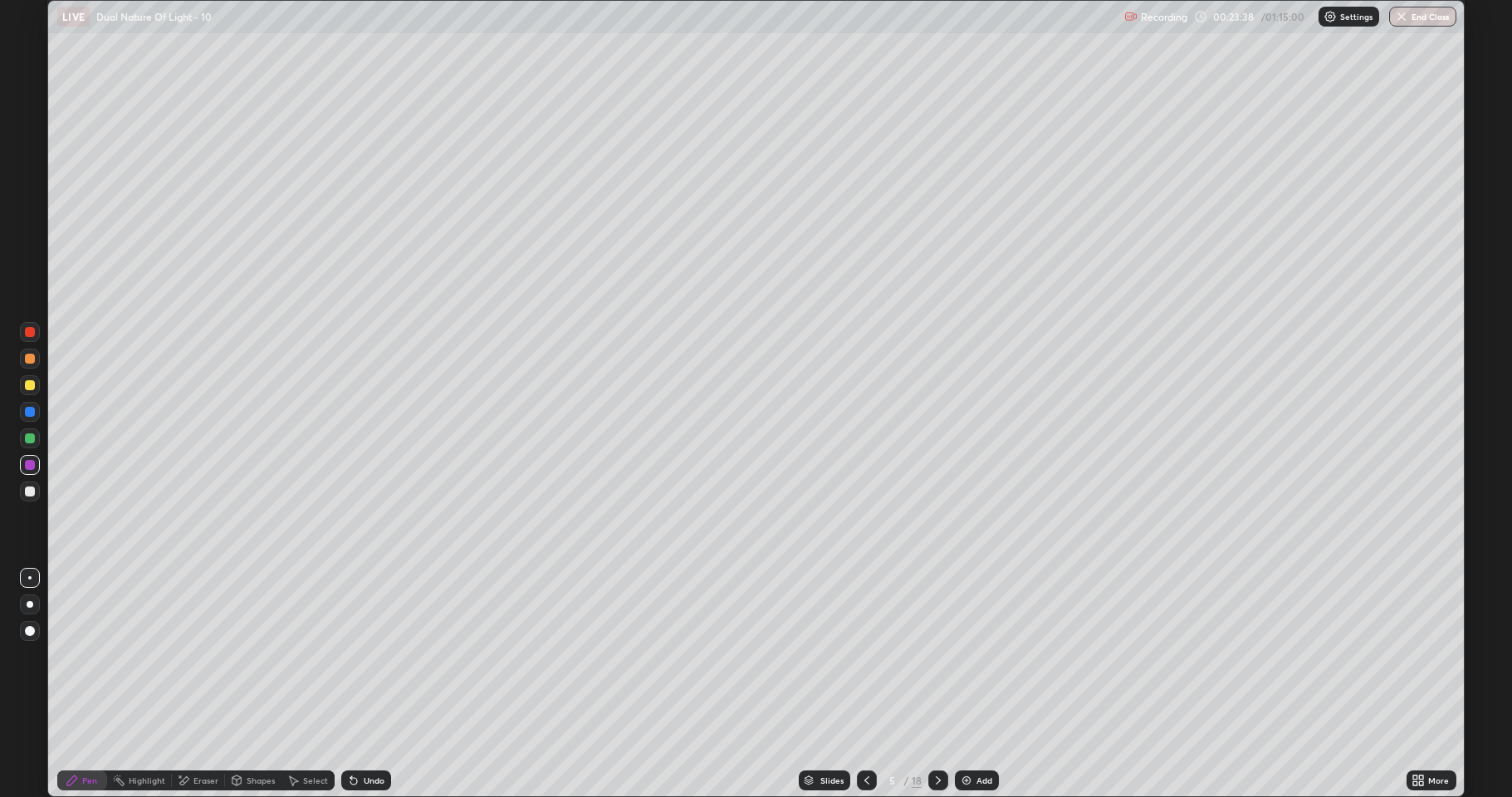
click at [975, 656] on div "Add" at bounding box center [977, 781] width 44 height 20
click at [29, 439] on div at bounding box center [29, 439] width 10 height 10
click at [29, 492] on div at bounding box center [29, 491] width 10 height 10
click at [304, 656] on div "Select" at bounding box center [315, 780] width 25 height 8
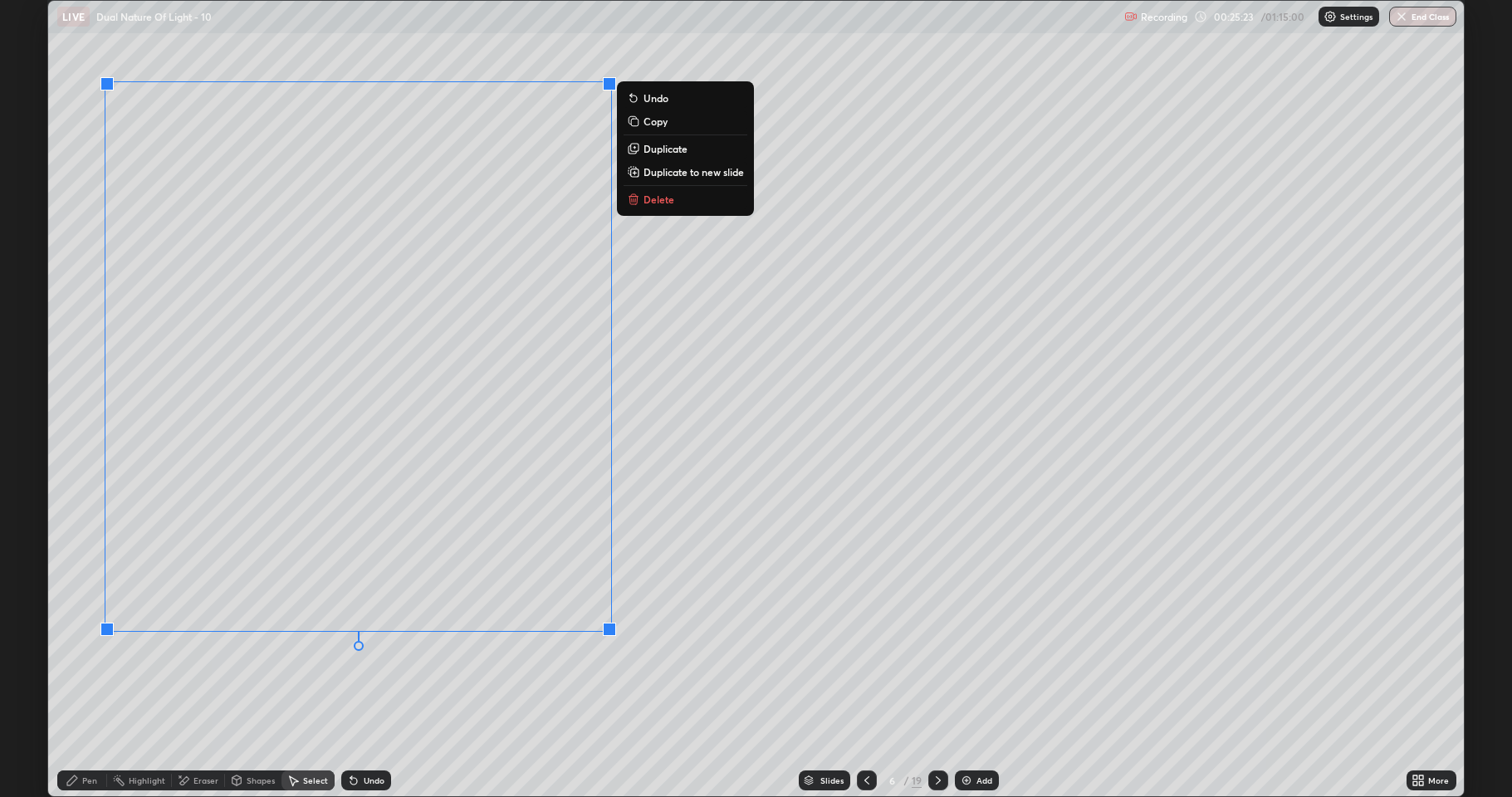
click at [672, 198] on p "Delete" at bounding box center [658, 199] width 30 height 13
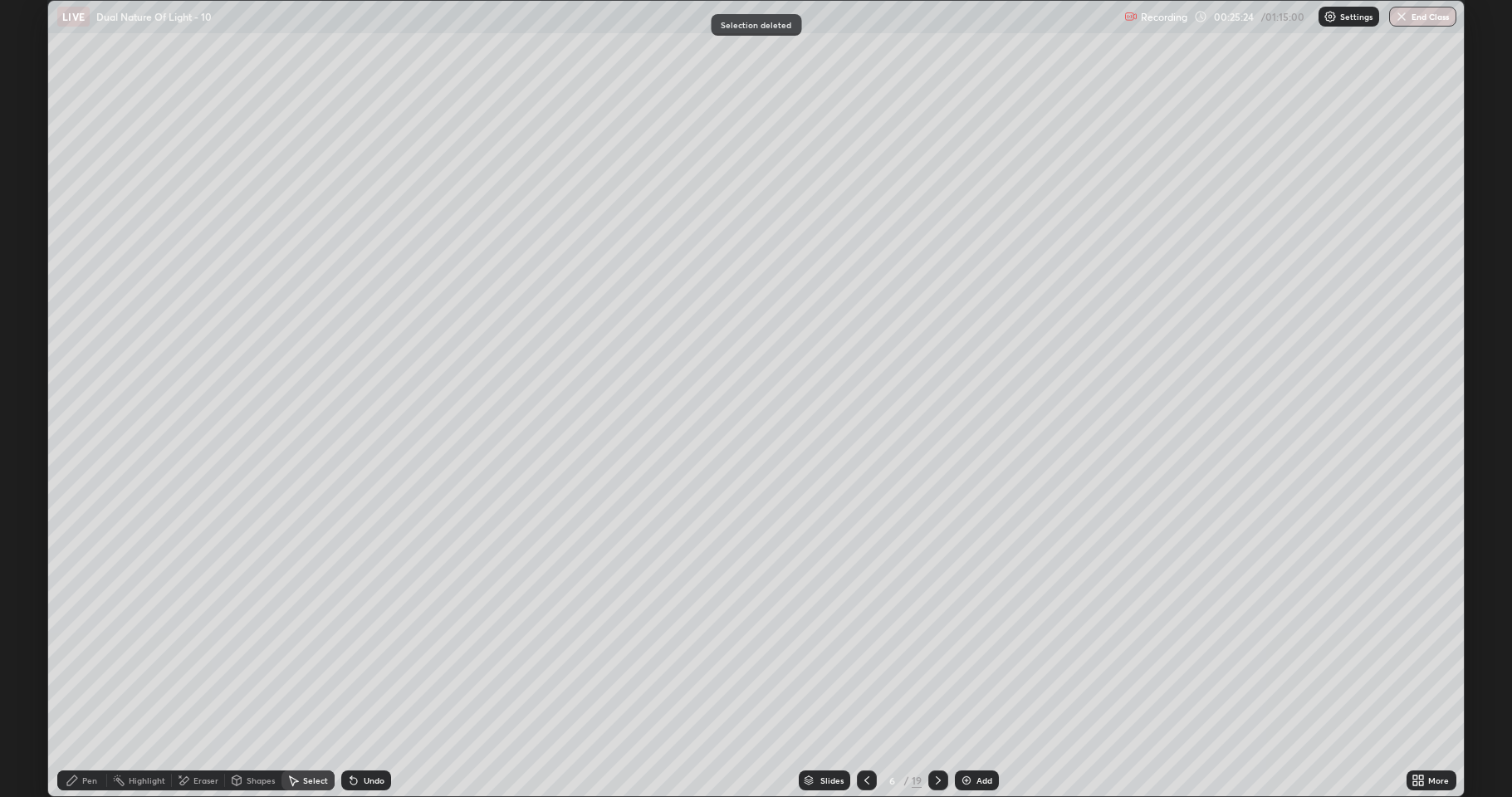
click at [80, 656] on div "Pen" at bounding box center [82, 781] width 50 height 20
click at [262, 656] on div "Shapes" at bounding box center [261, 780] width 29 height 8
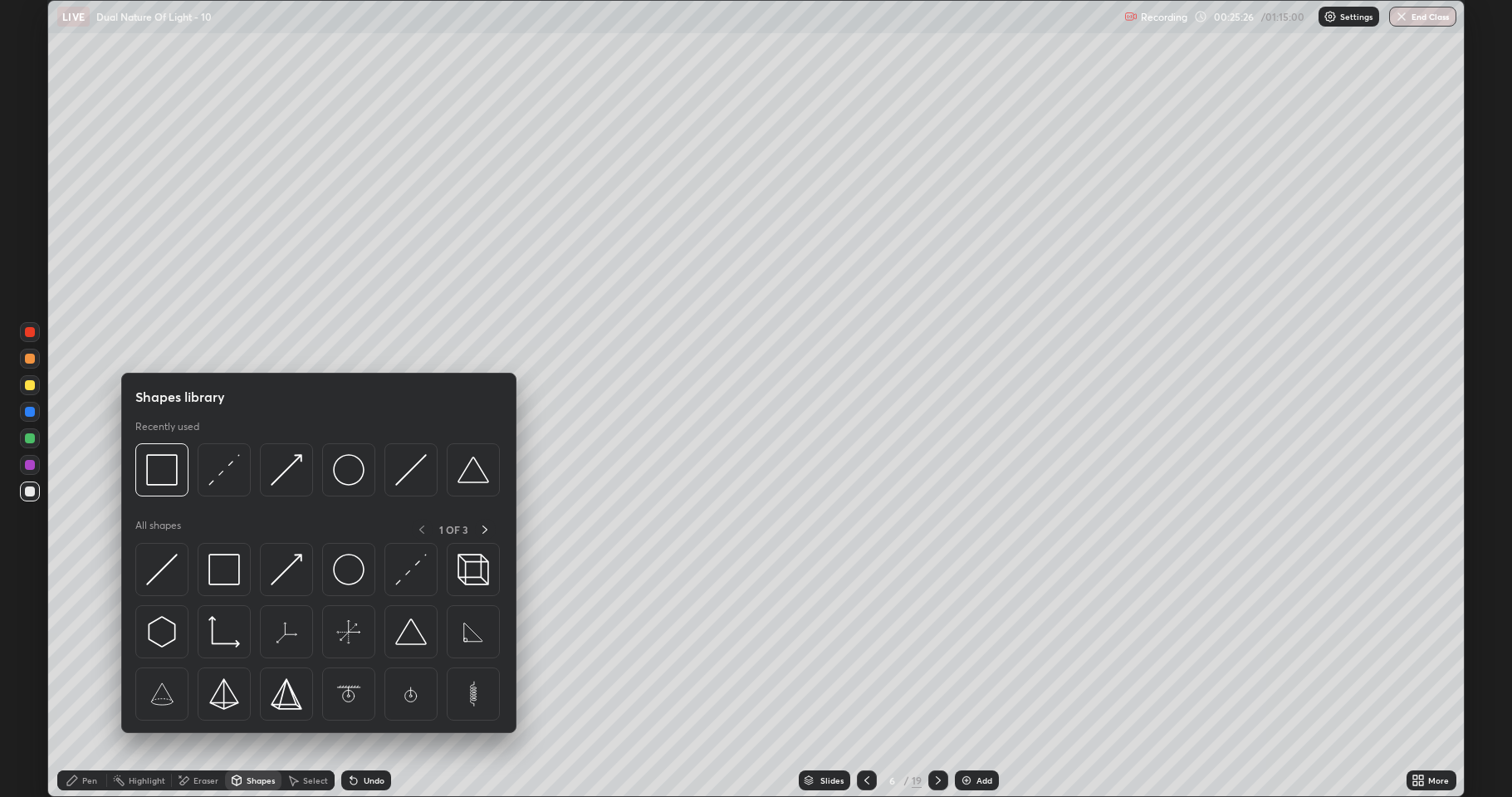
click at [29, 383] on div at bounding box center [29, 385] width 10 height 10
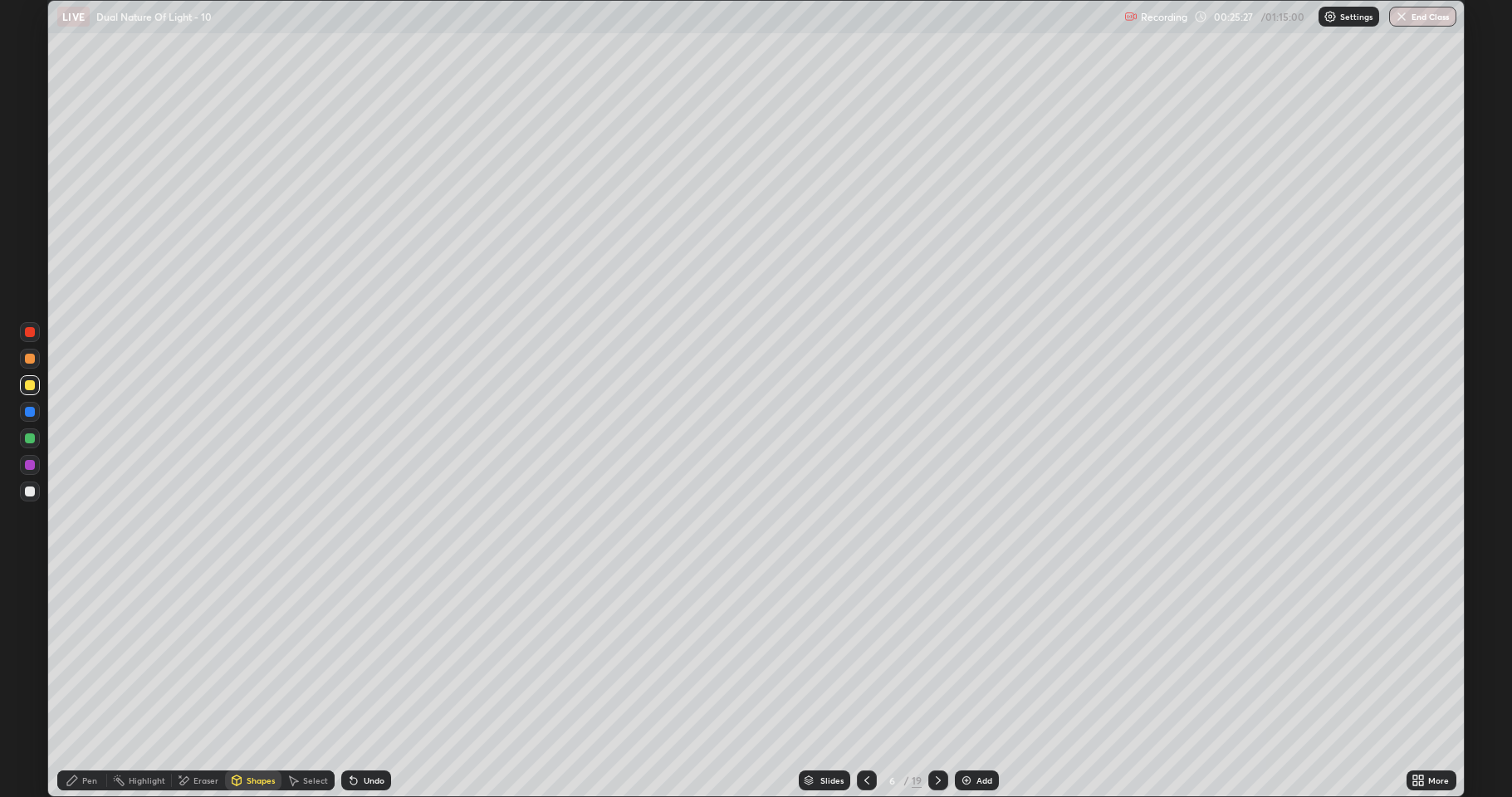
click at [259, 656] on div "Shapes" at bounding box center [261, 780] width 29 height 8
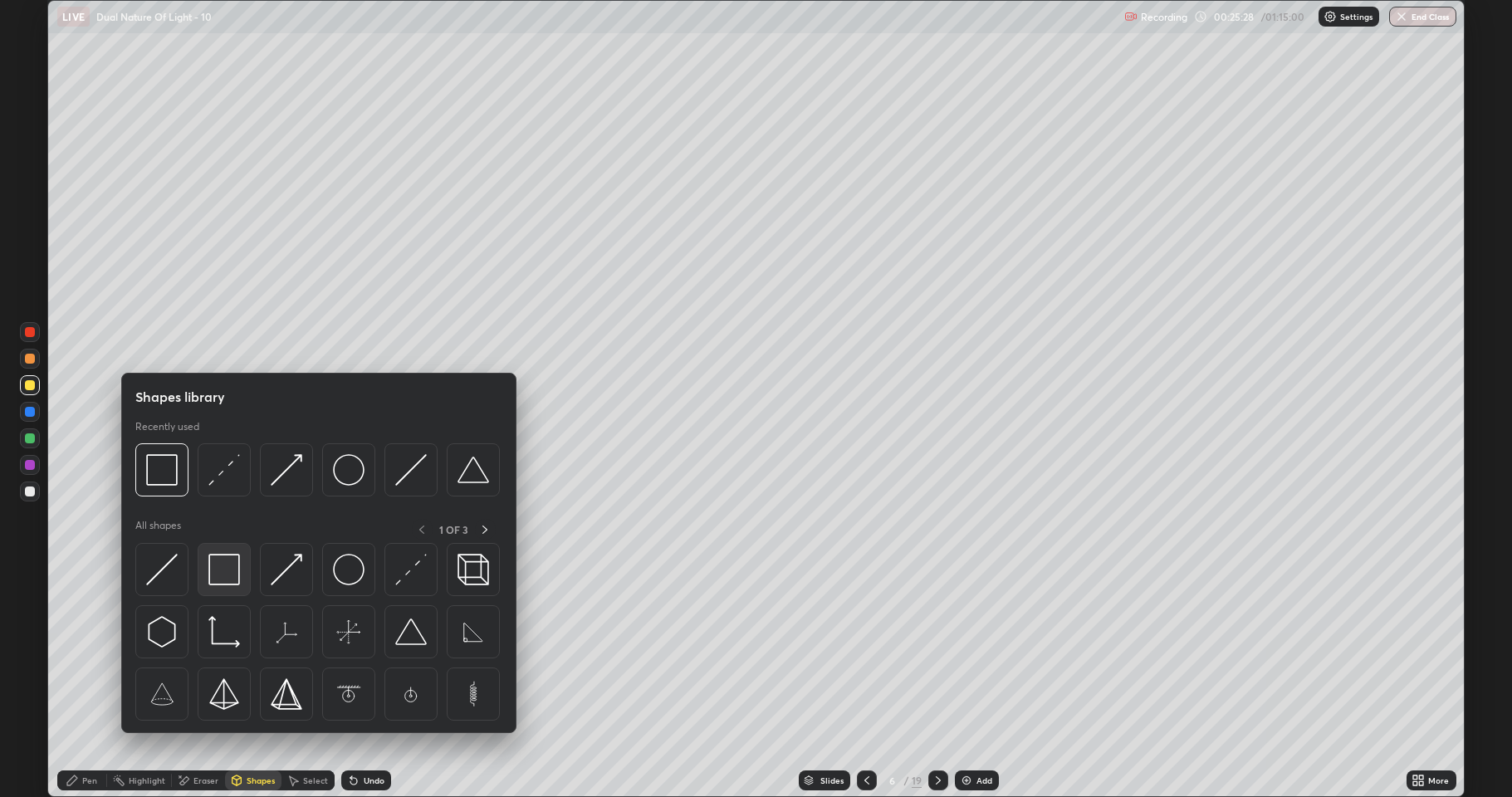
click at [229, 564] on img at bounding box center [224, 569] width 31 height 31
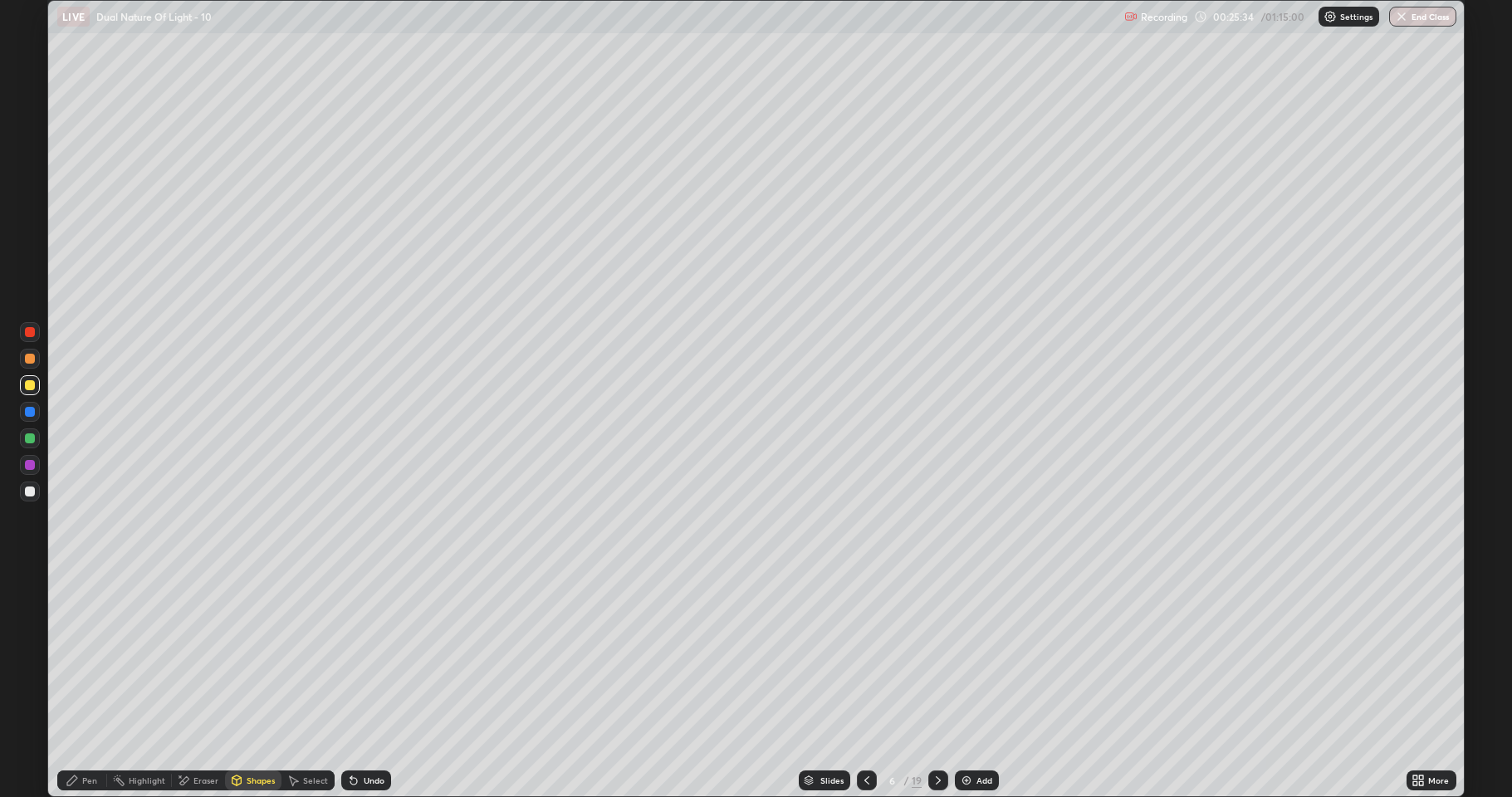
click at [80, 656] on div "Pen" at bounding box center [82, 781] width 50 height 20
click at [29, 485] on div at bounding box center [30, 492] width 20 height 20
click at [30, 361] on div at bounding box center [29, 358] width 10 height 10
click at [932, 656] on div at bounding box center [938, 781] width 20 height 20
click at [364, 656] on div "Undo" at bounding box center [374, 780] width 21 height 8
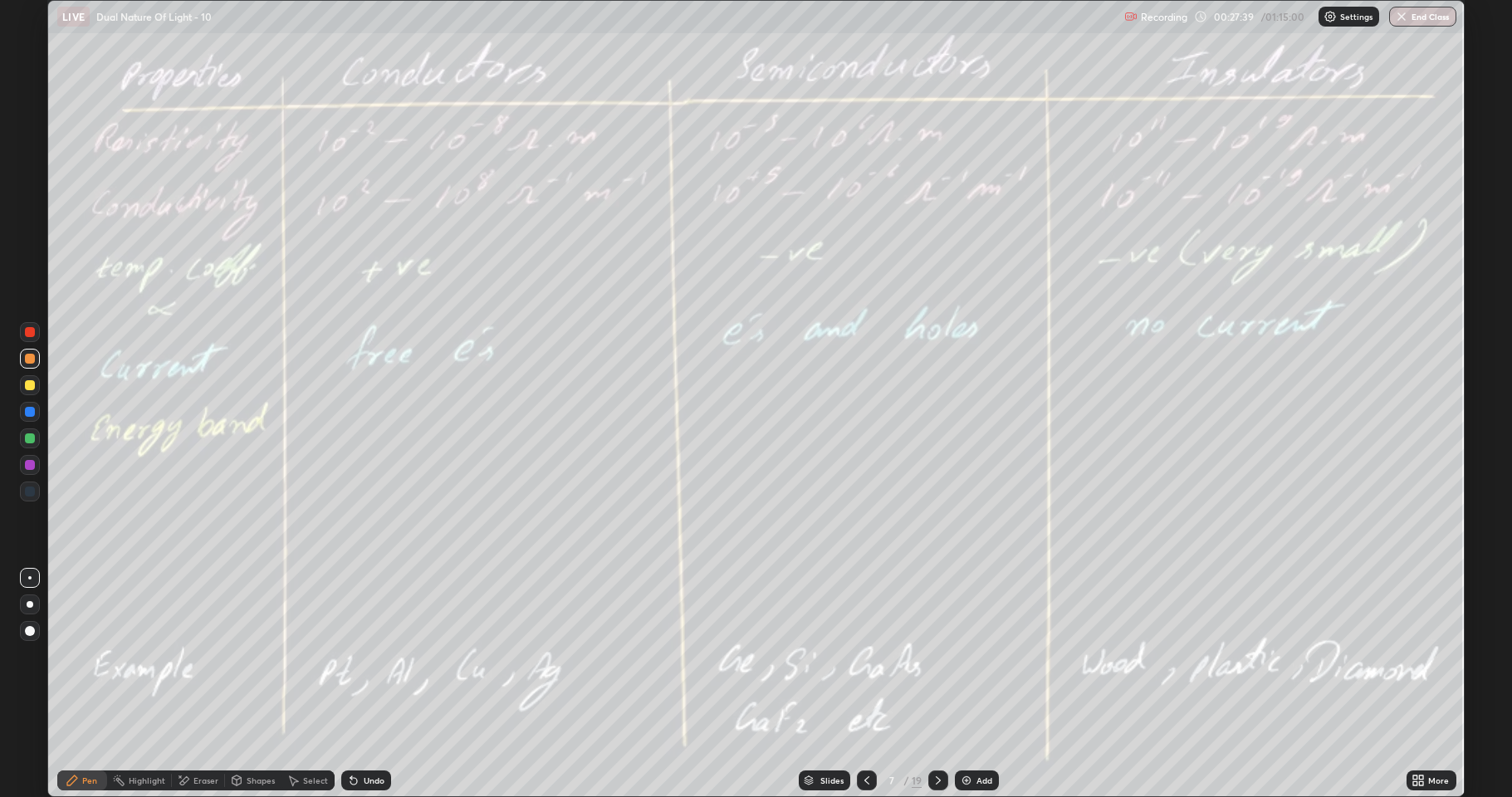
click at [352, 656] on icon at bounding box center [354, 780] width 13 height 13
click at [34, 439] on div at bounding box center [29, 439] width 10 height 10
click at [254, 656] on div "Shapes" at bounding box center [261, 780] width 29 height 8
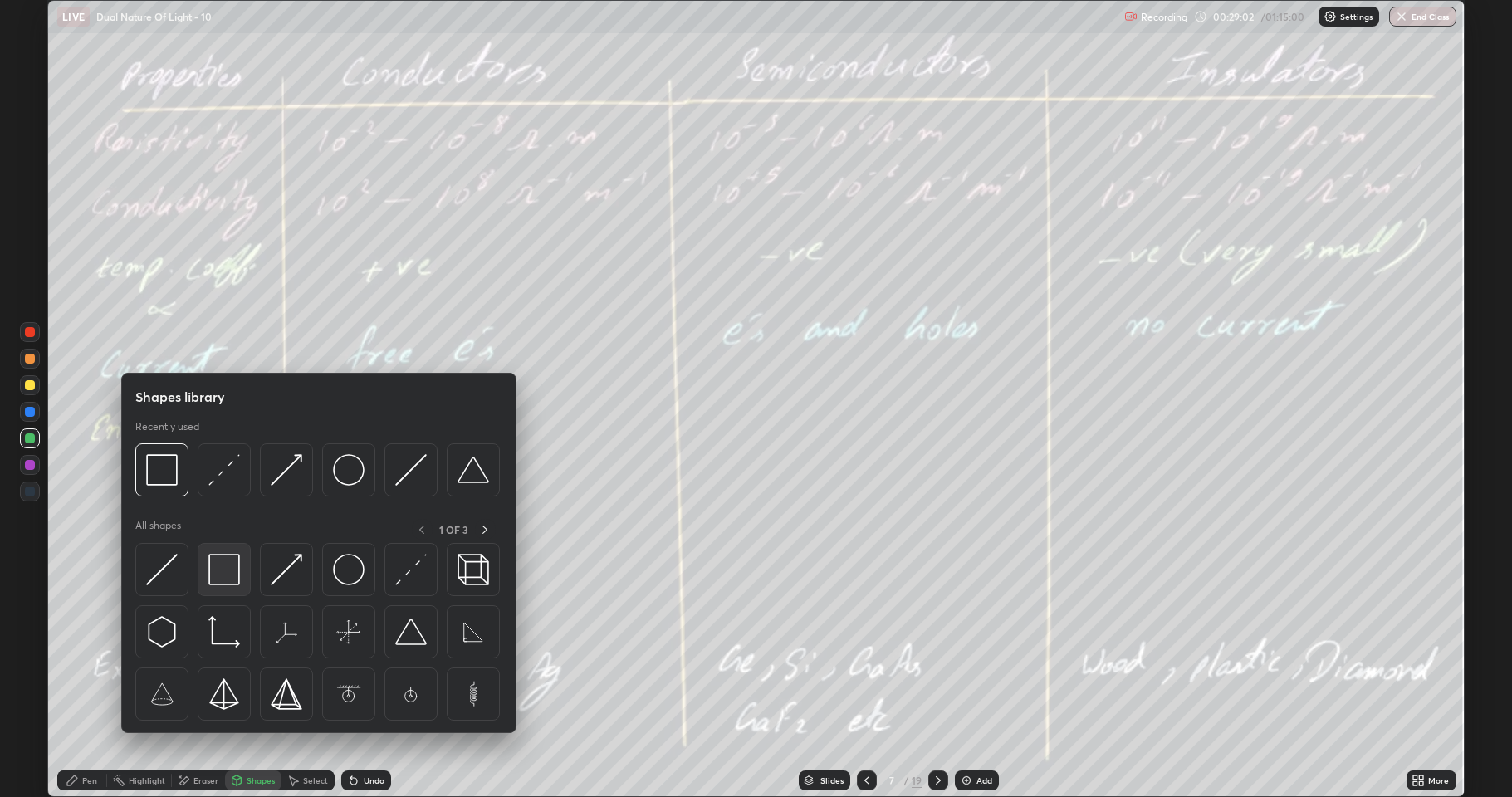
click at [228, 570] on img at bounding box center [224, 569] width 31 height 31
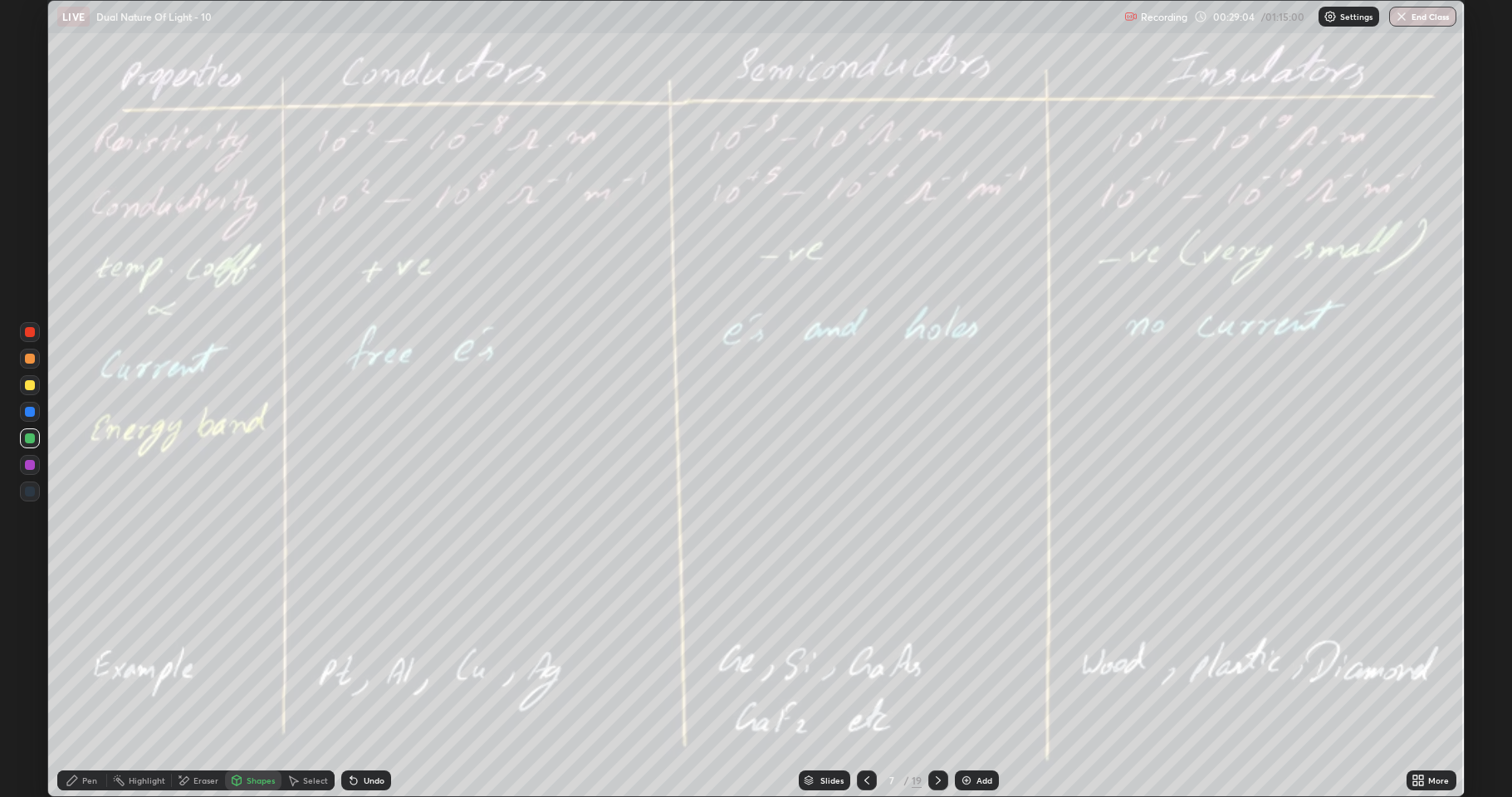
click at [32, 363] on div at bounding box center [29, 358] width 10 height 10
click at [29, 437] on div at bounding box center [29, 439] width 10 height 10
click at [373, 656] on div "Undo" at bounding box center [374, 780] width 21 height 8
click at [84, 656] on div "Pen" at bounding box center [89, 780] width 15 height 8
click at [32, 409] on div at bounding box center [29, 412] width 10 height 10
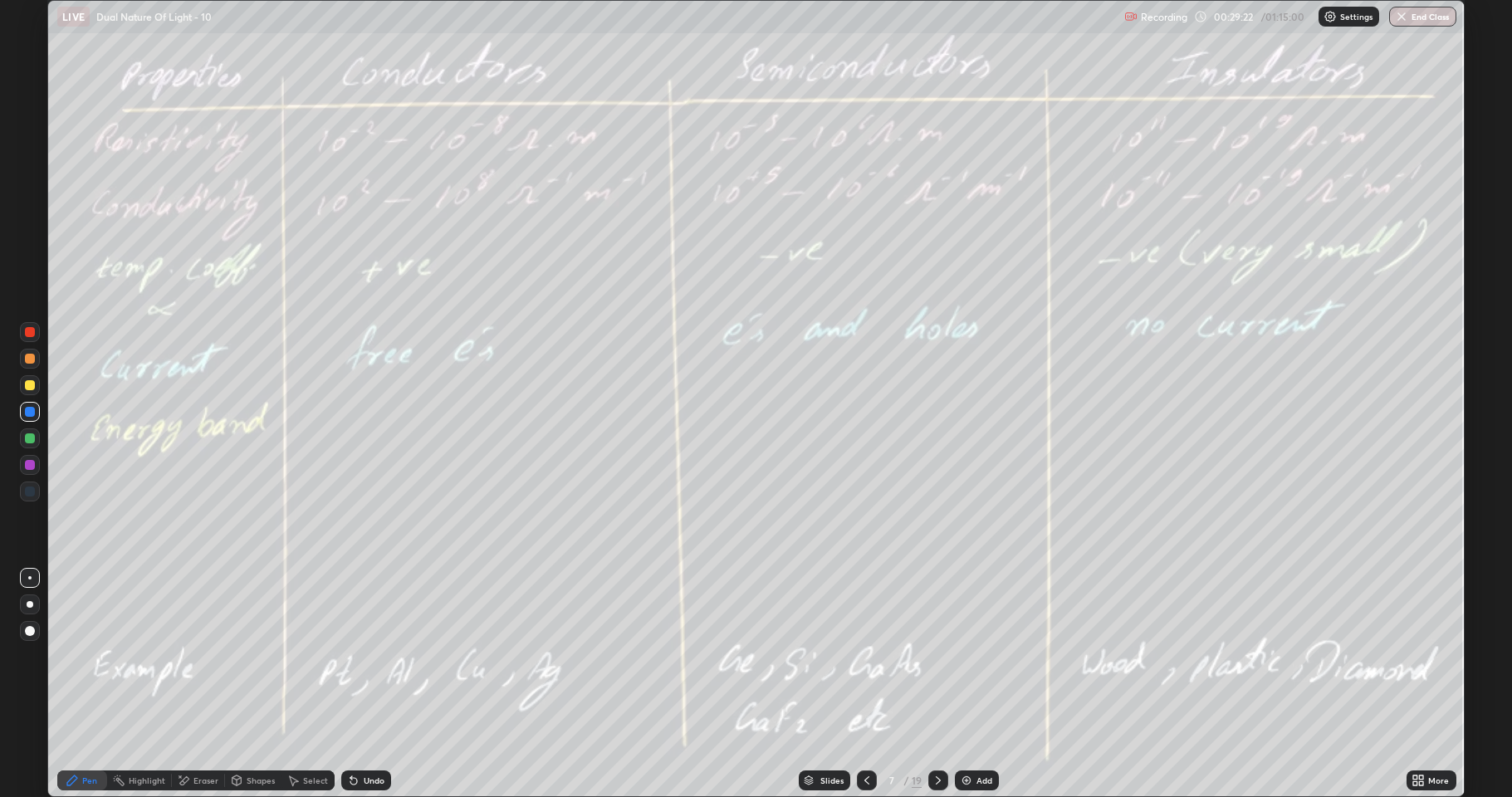
click at [33, 388] on div at bounding box center [29, 385] width 10 height 10
click at [245, 656] on div "Shapes" at bounding box center [252, 781] width 56 height 20
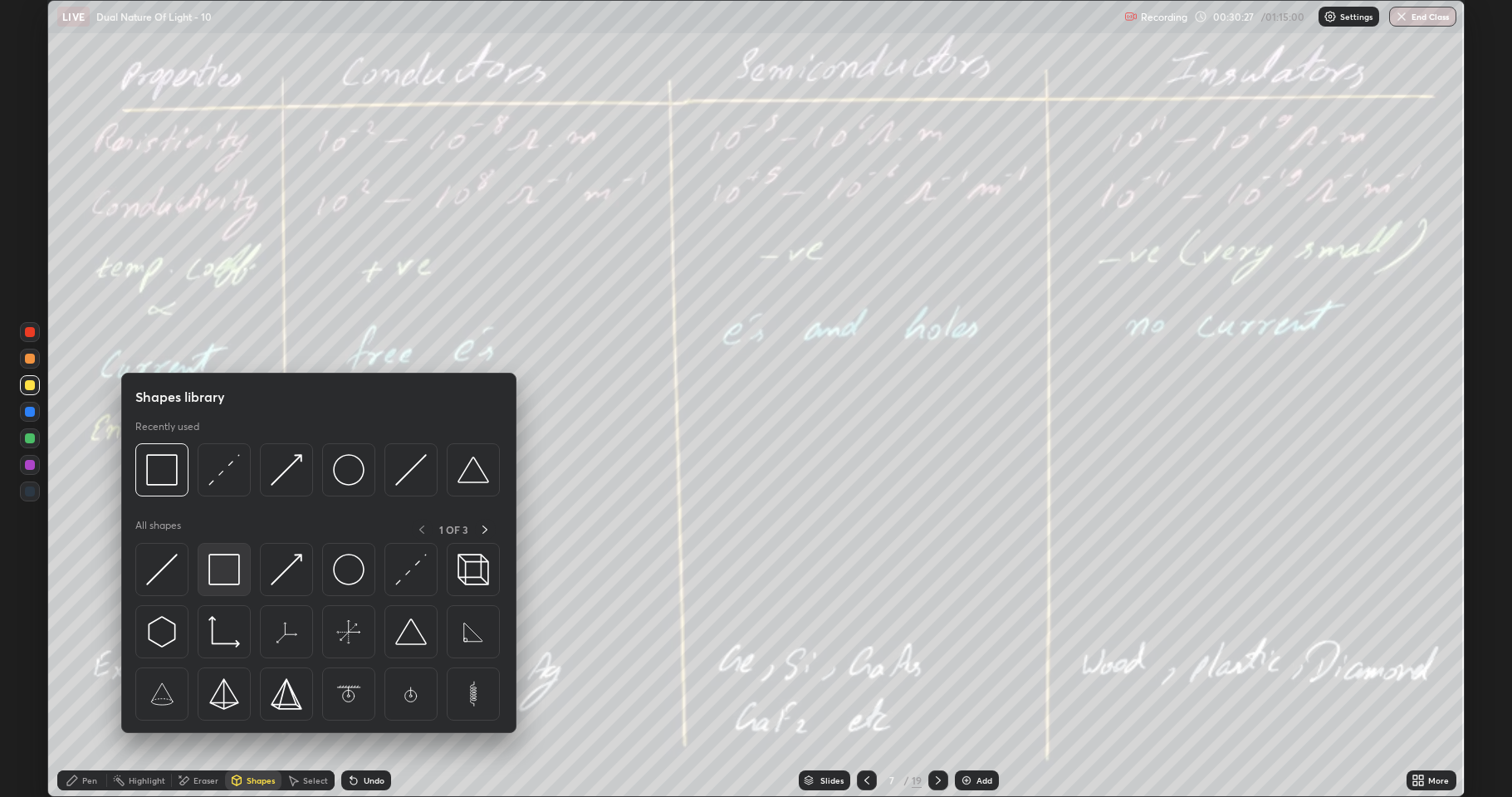
click at [216, 566] on img at bounding box center [224, 569] width 31 height 31
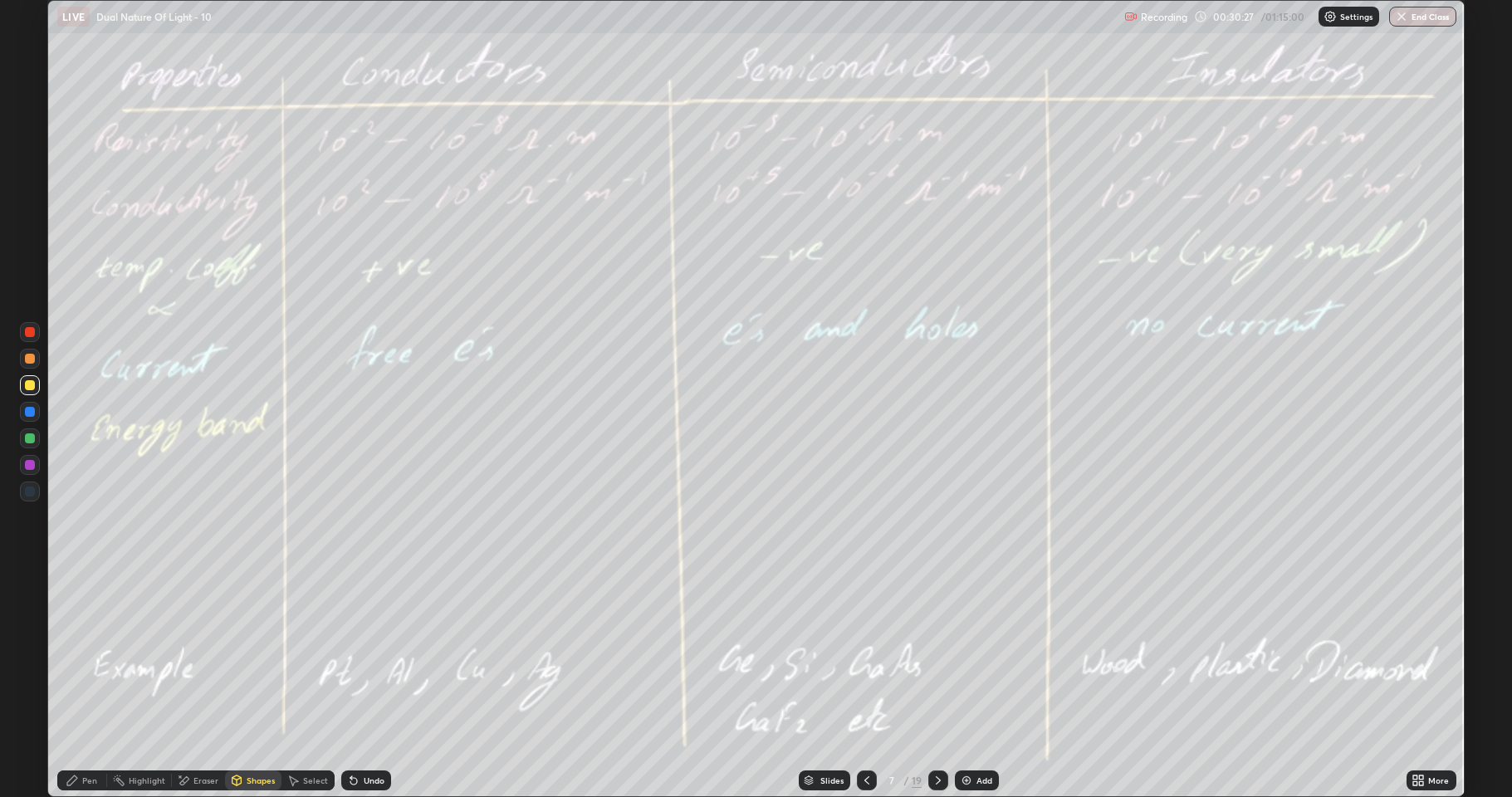
click at [25, 362] on div at bounding box center [29, 358] width 10 height 10
click at [29, 439] on div at bounding box center [29, 439] width 10 height 10
click at [89, 656] on div "Pen" at bounding box center [89, 780] width 15 height 8
click at [35, 409] on div at bounding box center [30, 412] width 20 height 20
click at [359, 656] on div "Undo" at bounding box center [366, 781] width 50 height 20
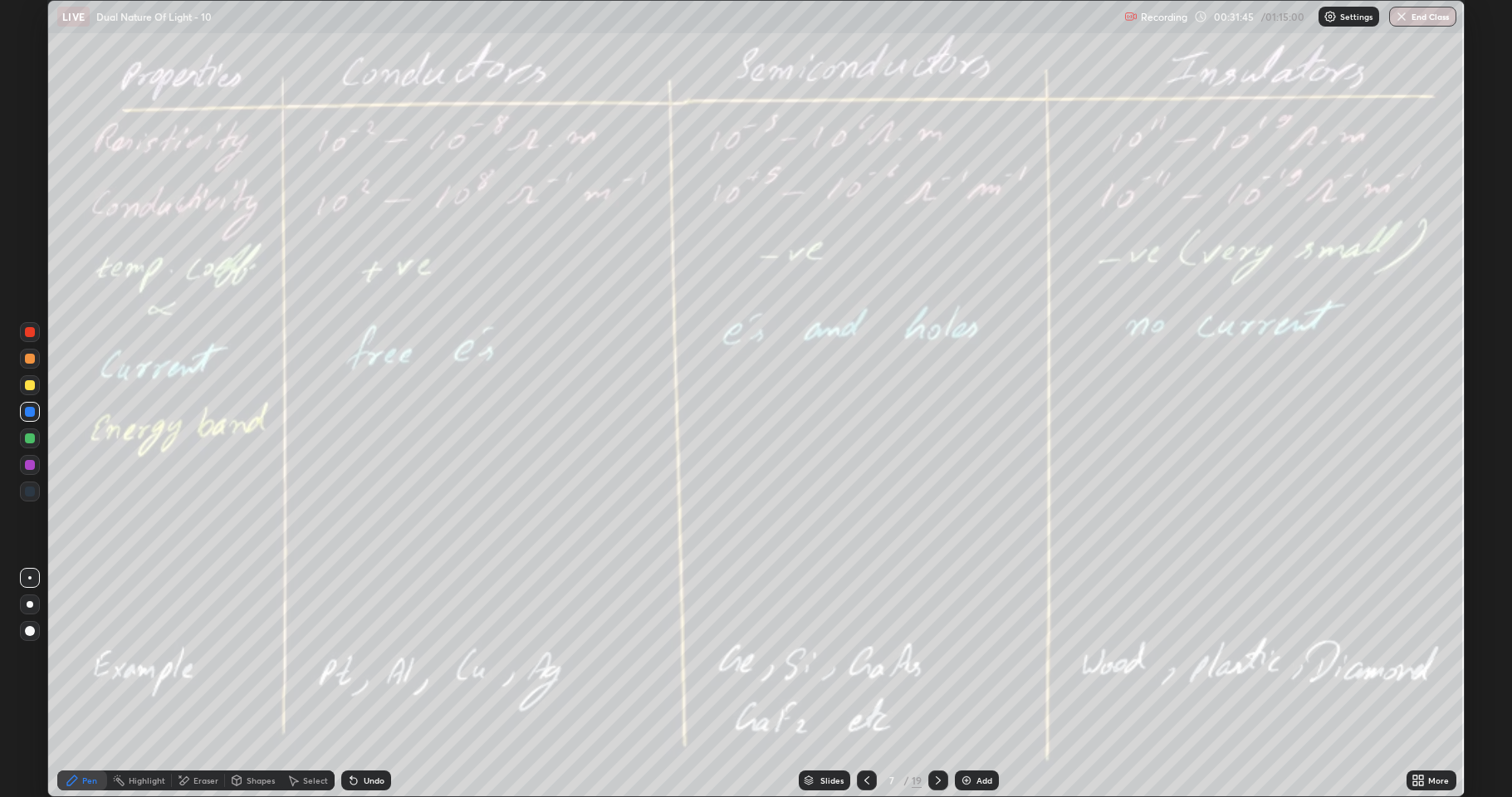
click at [29, 366] on div at bounding box center [30, 359] width 20 height 20
click at [247, 656] on div "Shapes" at bounding box center [261, 780] width 29 height 8
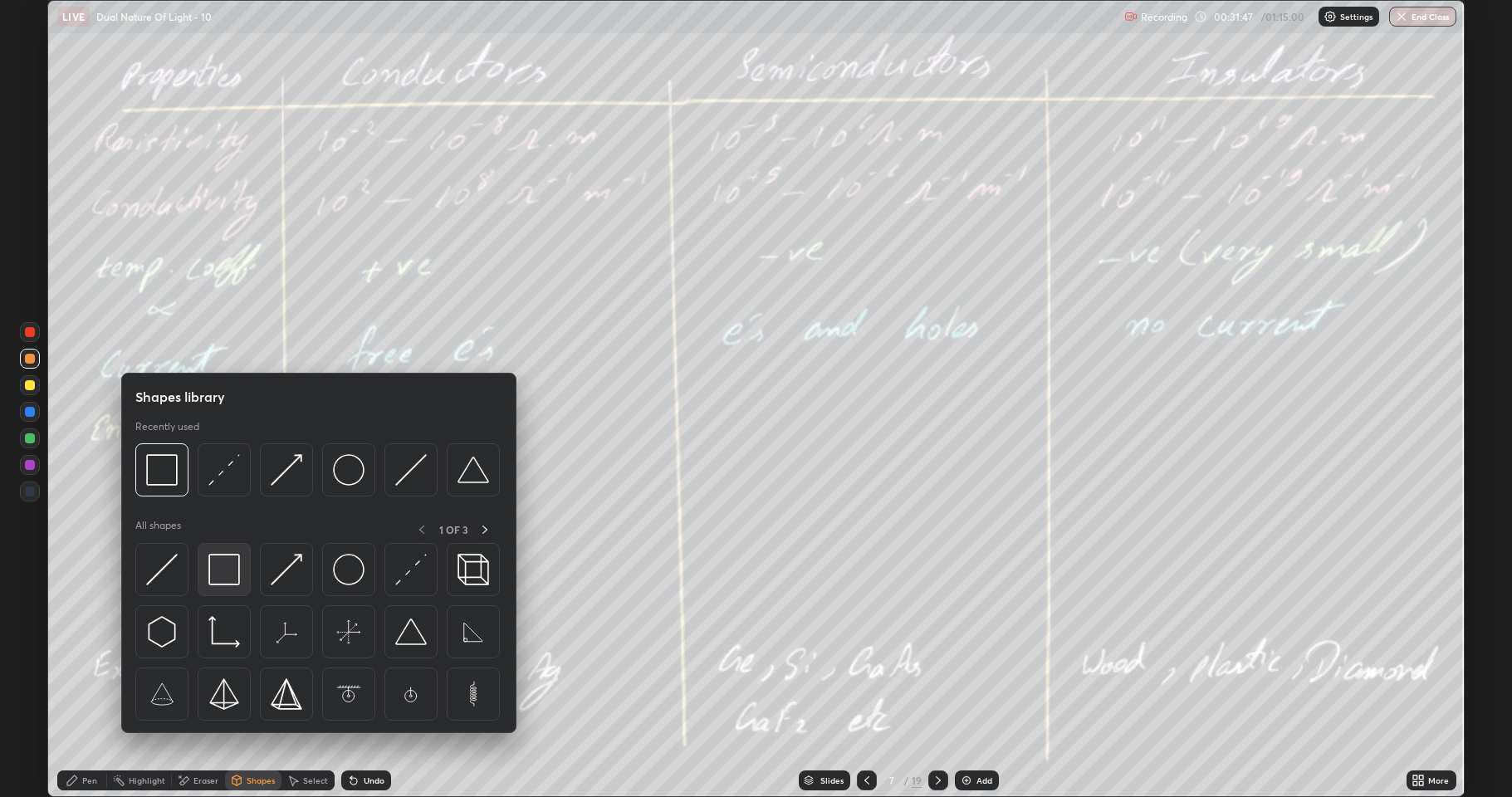
click at [230, 569] on img at bounding box center [224, 569] width 31 height 31
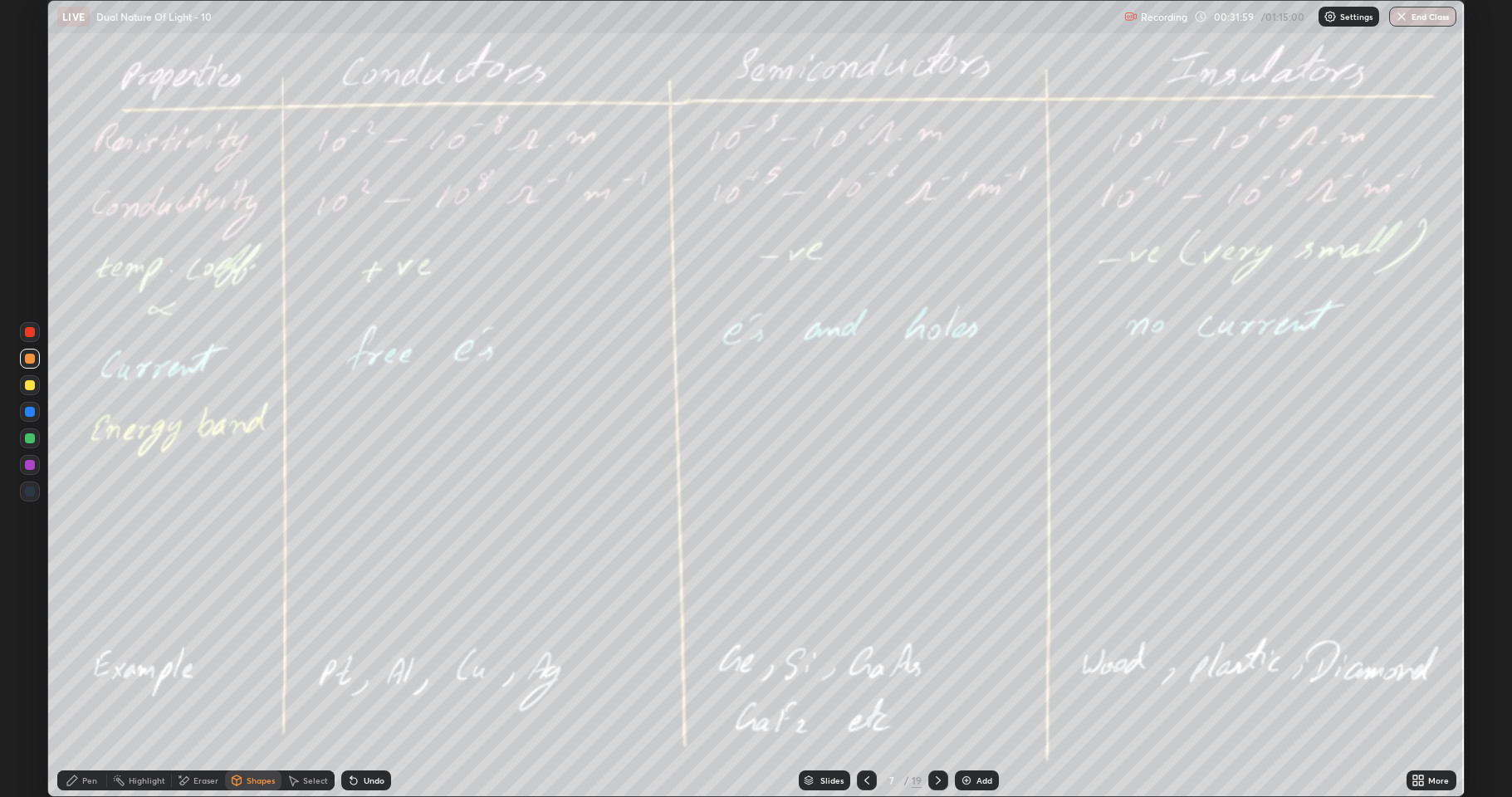
click at [29, 437] on div at bounding box center [29, 439] width 10 height 10
click at [66, 656] on icon at bounding box center [72, 780] width 13 height 13
click at [29, 415] on div at bounding box center [29, 412] width 10 height 10
click at [936, 656] on icon at bounding box center [938, 780] width 13 height 13
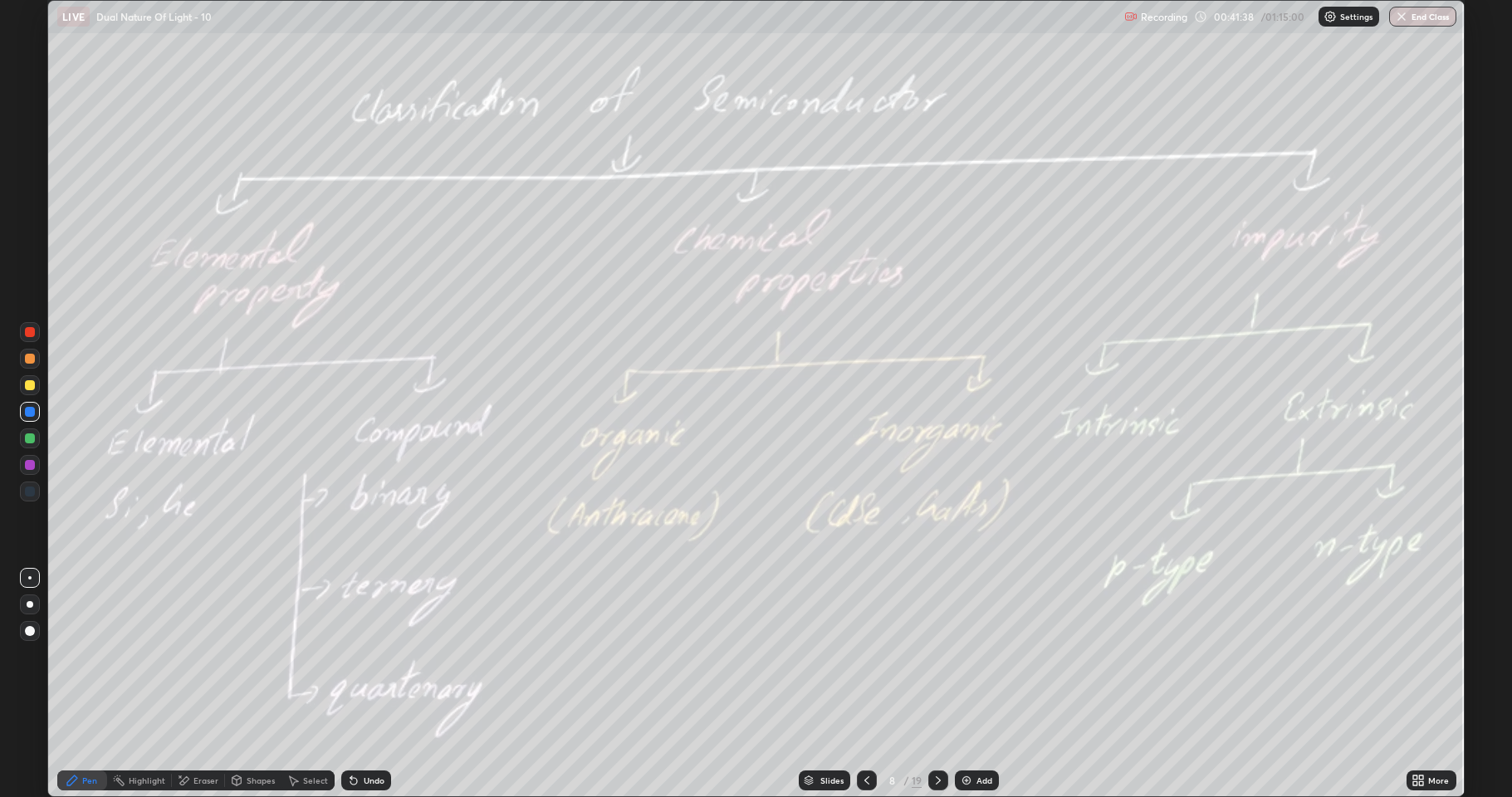
click at [26, 438] on div at bounding box center [29, 439] width 10 height 10
click at [932, 656] on div at bounding box center [938, 781] width 20 height 20
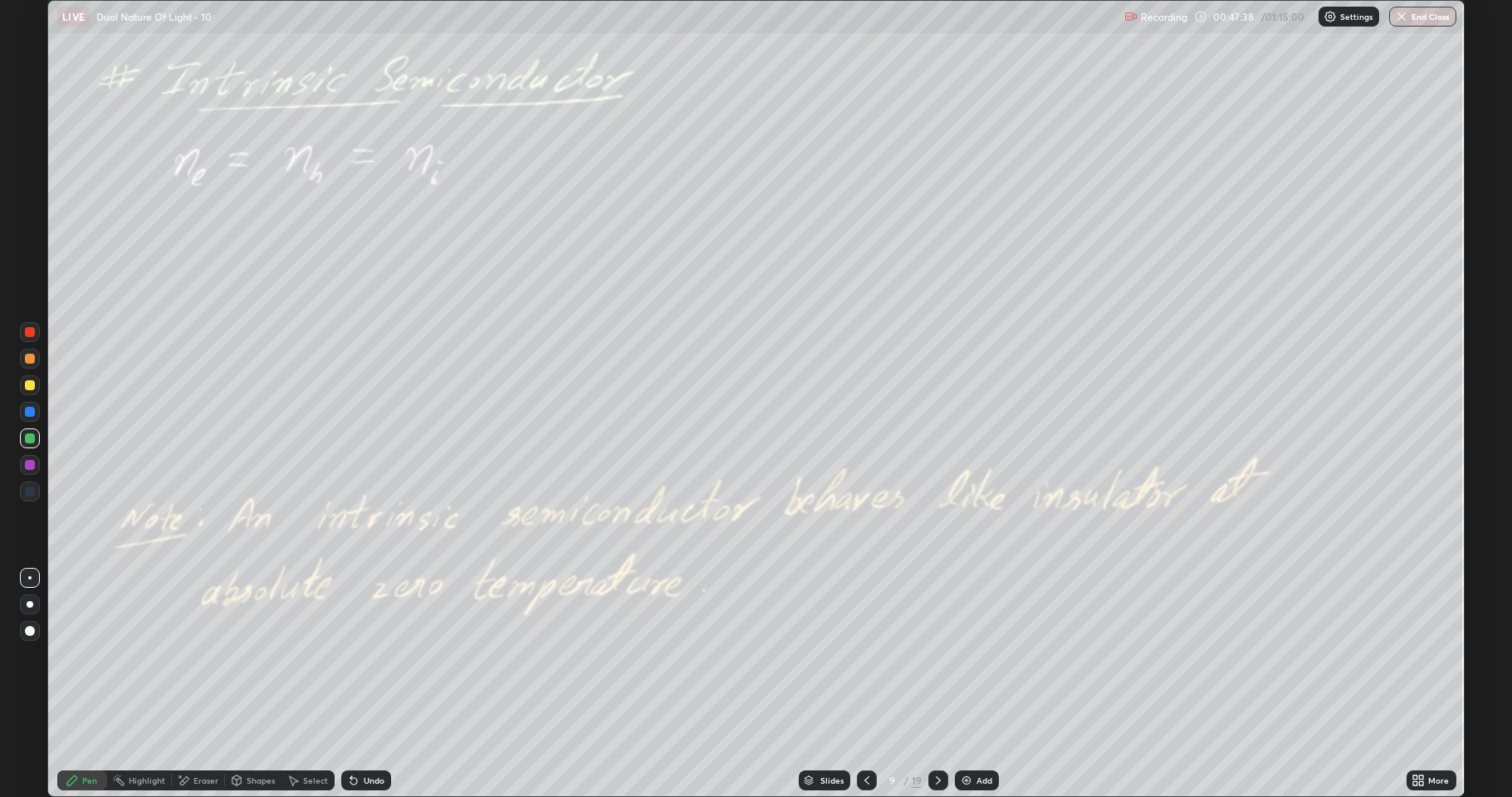
click at [22, 441] on div at bounding box center [30, 439] width 20 height 20
click at [864, 656] on icon at bounding box center [866, 780] width 13 height 13
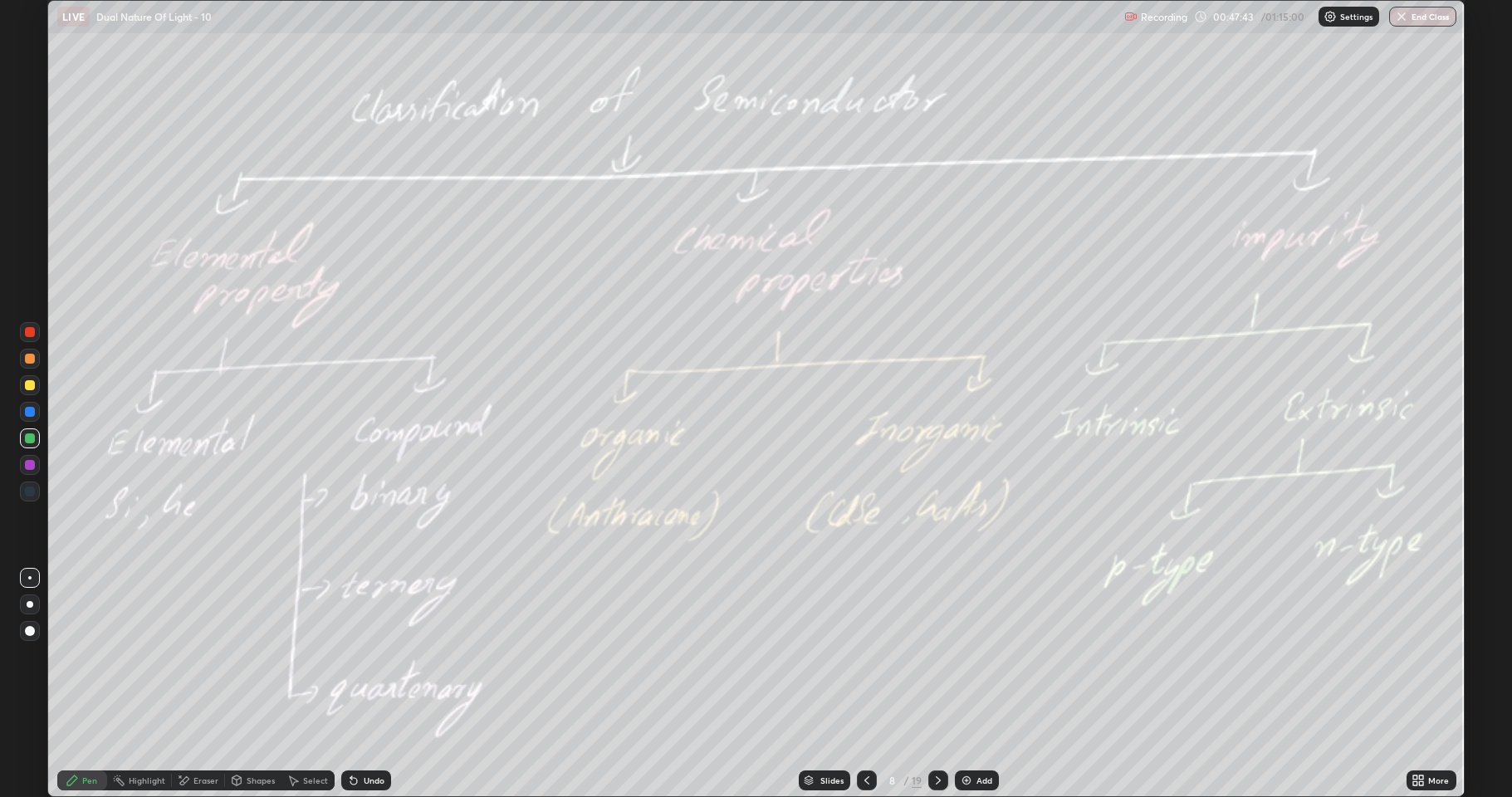
click at [964, 656] on img at bounding box center [966, 780] width 13 height 13
click at [289, 656] on icon at bounding box center [293, 780] width 13 height 13
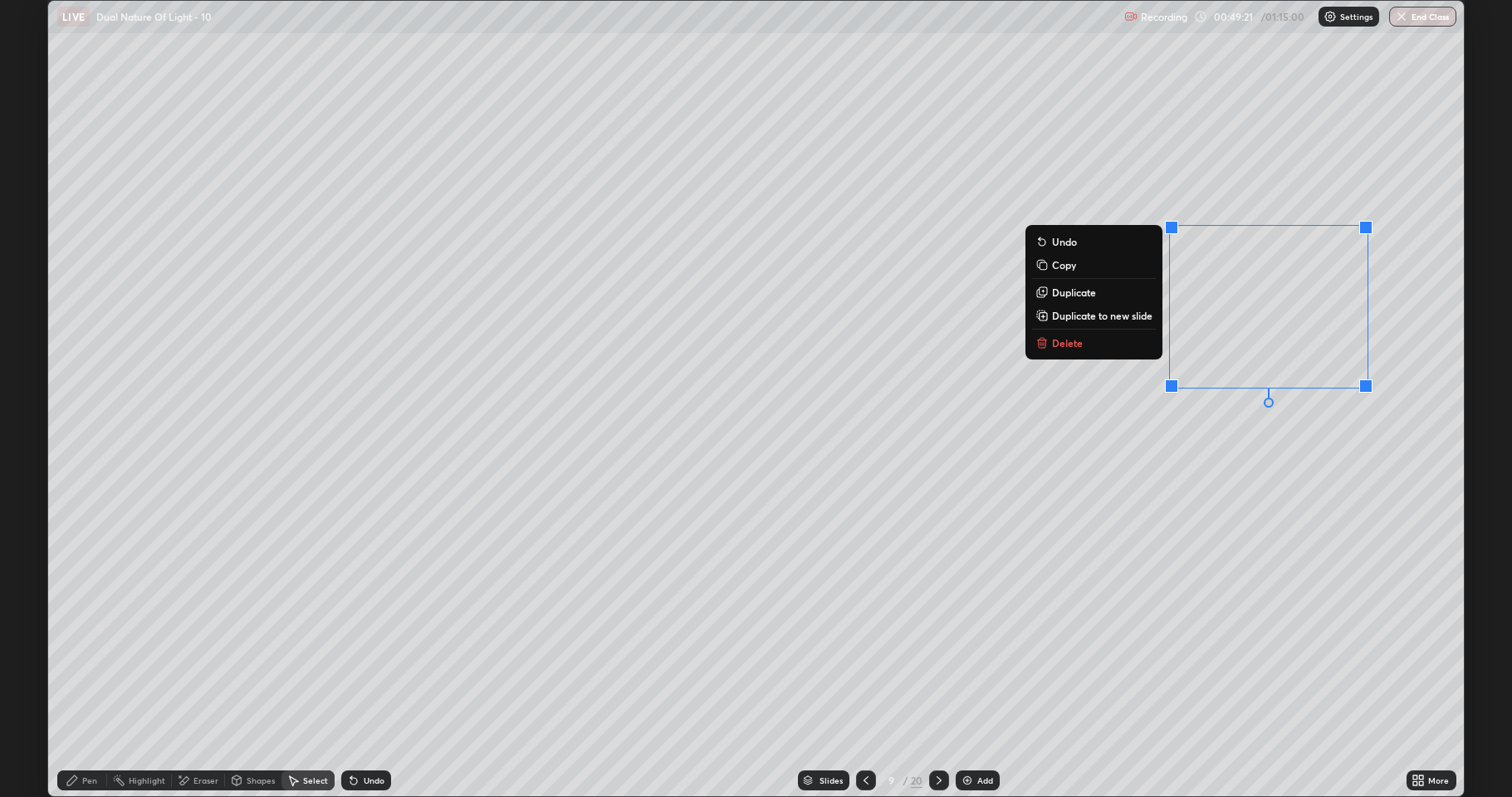
click at [1112, 345] on button "Delete" at bounding box center [1094, 344] width 123 height 20
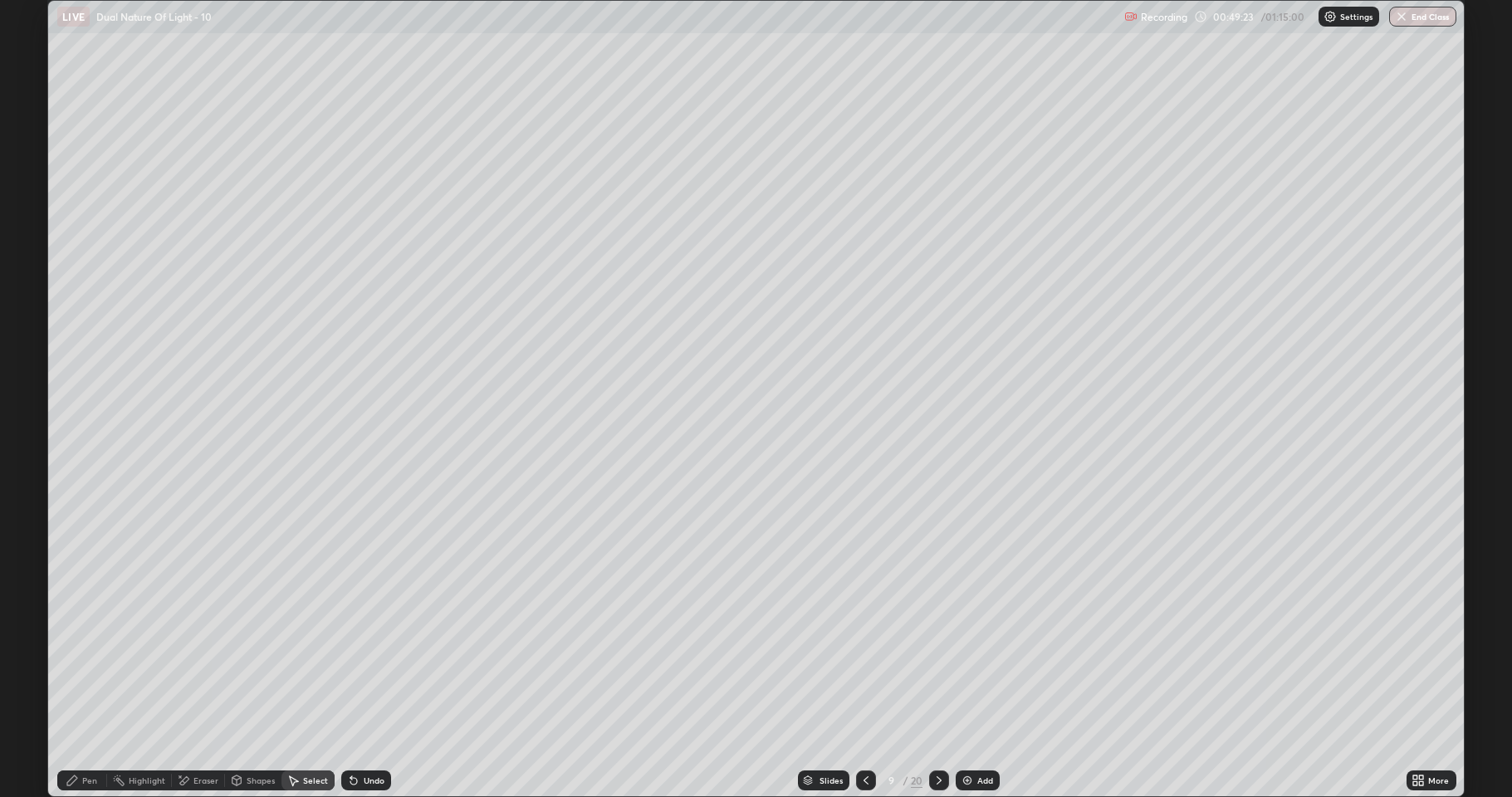
click at [73, 656] on icon at bounding box center [72, 780] width 10 height 10
click at [27, 493] on div at bounding box center [29, 491] width 10 height 10
click at [29, 384] on div at bounding box center [29, 385] width 10 height 10
click at [27, 441] on div at bounding box center [29, 439] width 10 height 10
click at [32, 494] on div at bounding box center [29, 491] width 10 height 10
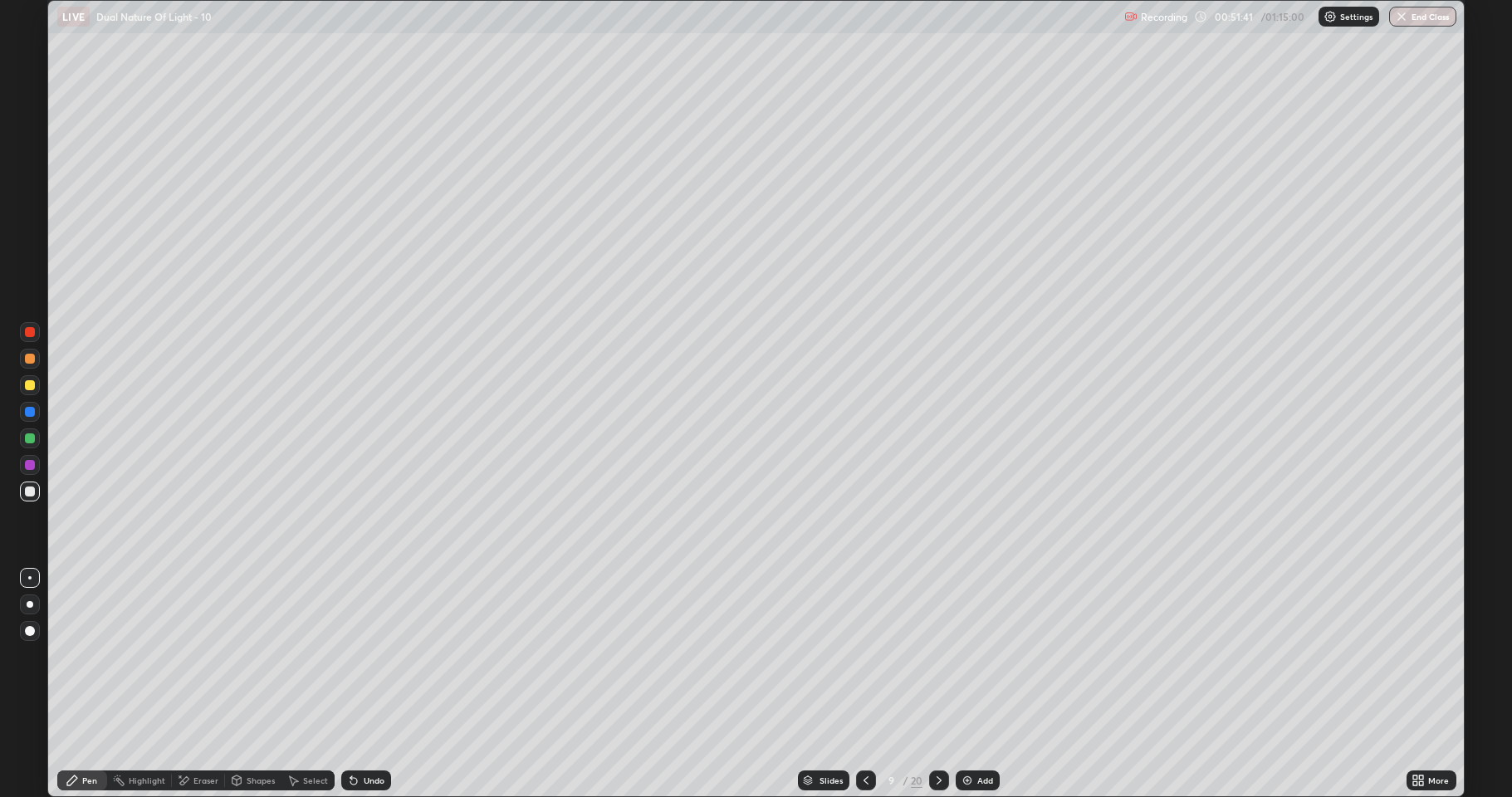
click at [26, 468] on div at bounding box center [29, 464] width 10 height 10
click at [34, 490] on div at bounding box center [29, 491] width 10 height 10
click at [29, 412] on div at bounding box center [29, 412] width 10 height 10
click at [24, 442] on div at bounding box center [30, 439] width 20 height 20
click at [306, 656] on div "Select" at bounding box center [315, 780] width 25 height 8
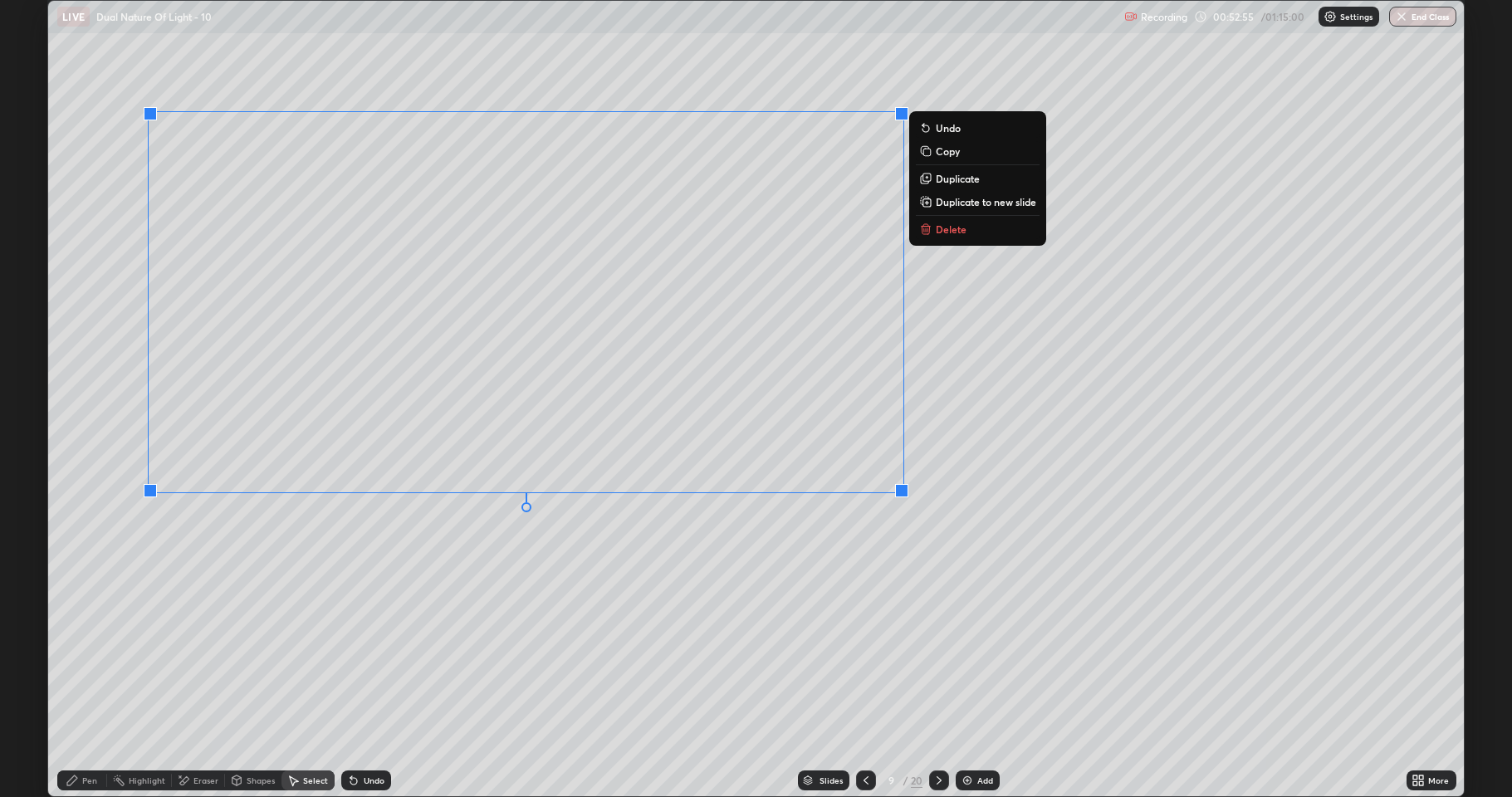
click at [936, 156] on p "Copy" at bounding box center [948, 151] width 24 height 13
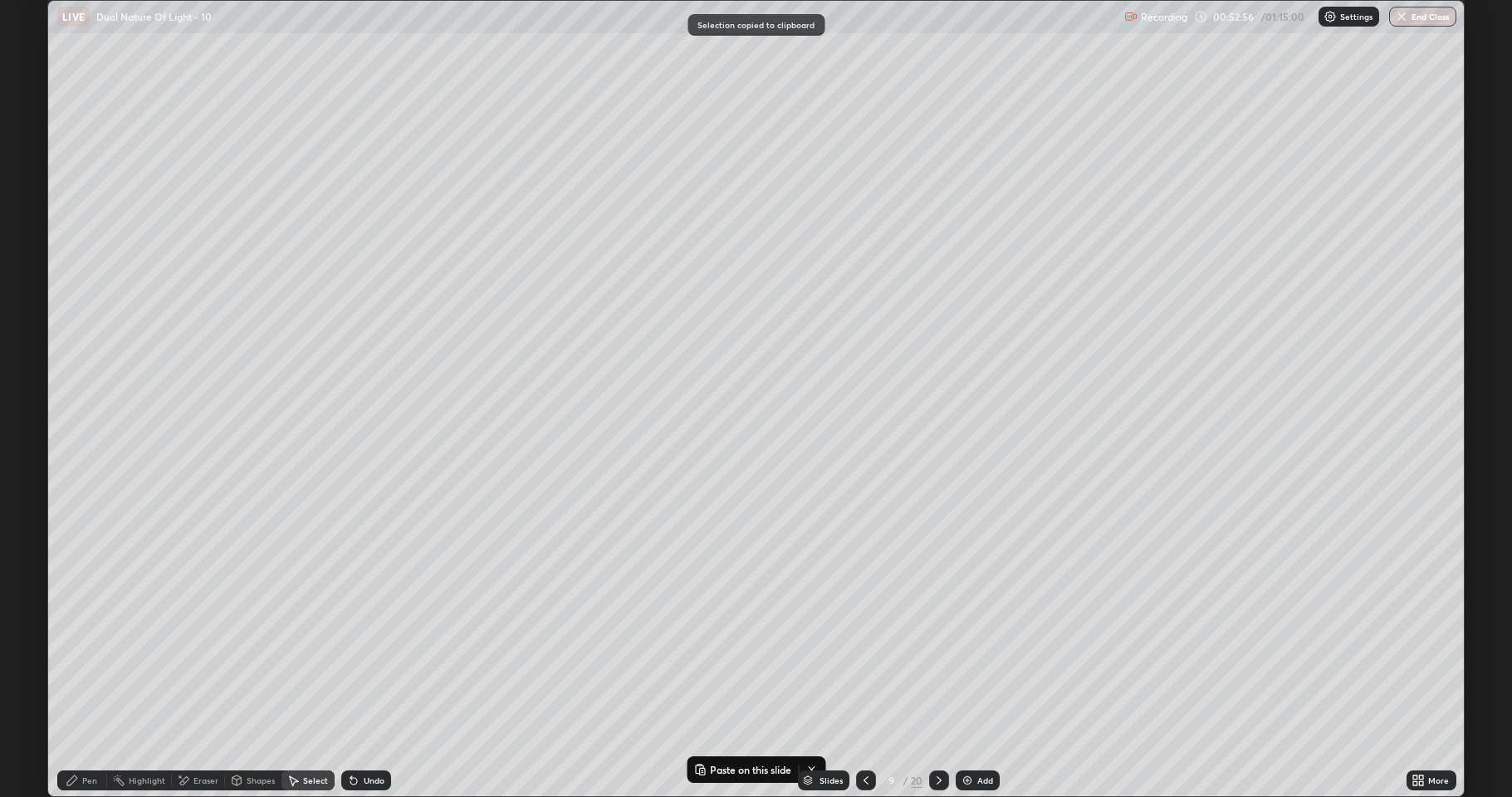
click at [932, 656] on div at bounding box center [939, 780] width 20 height 33
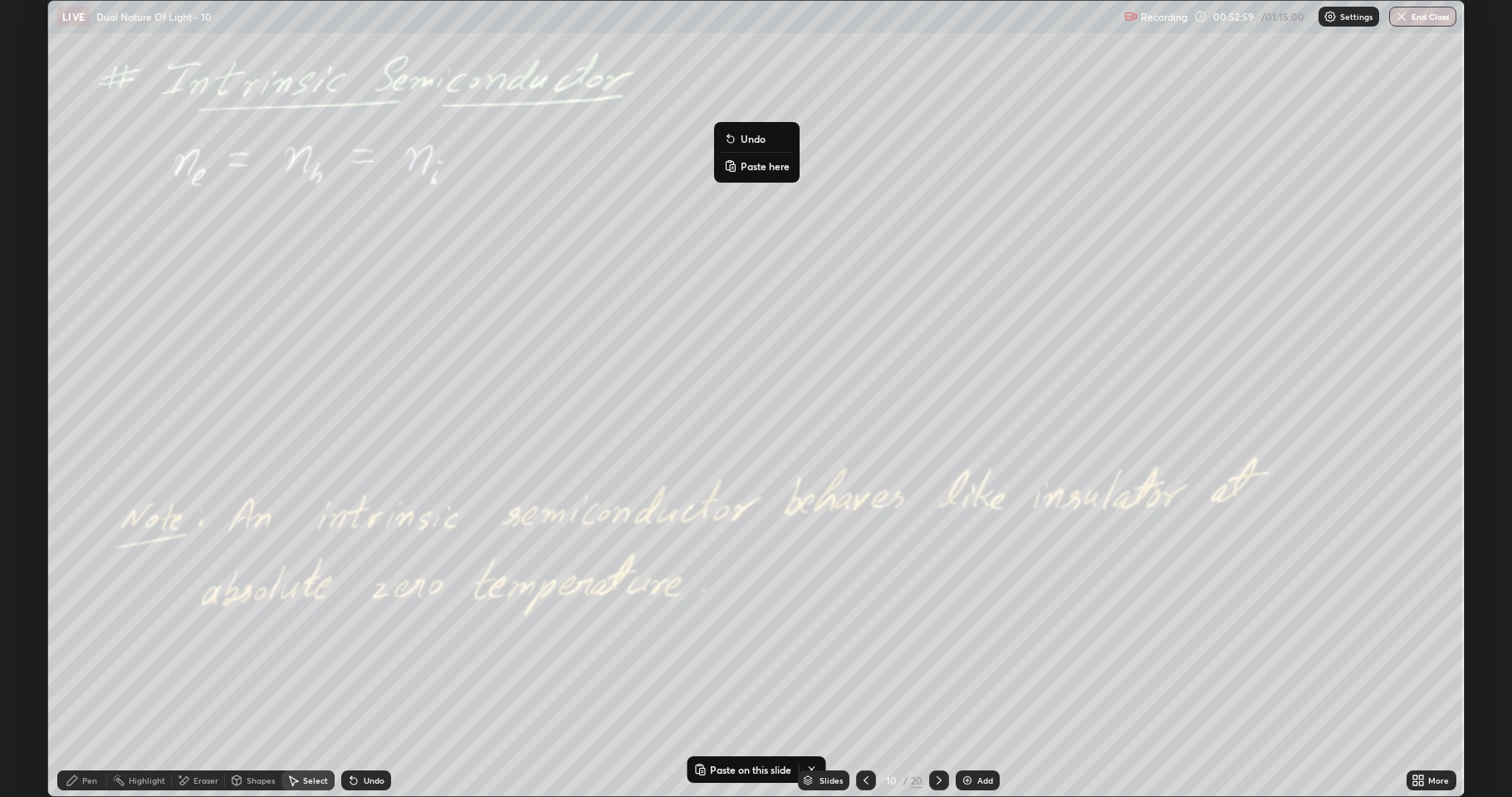
click at [762, 167] on p "Paste here" at bounding box center [764, 166] width 49 height 13
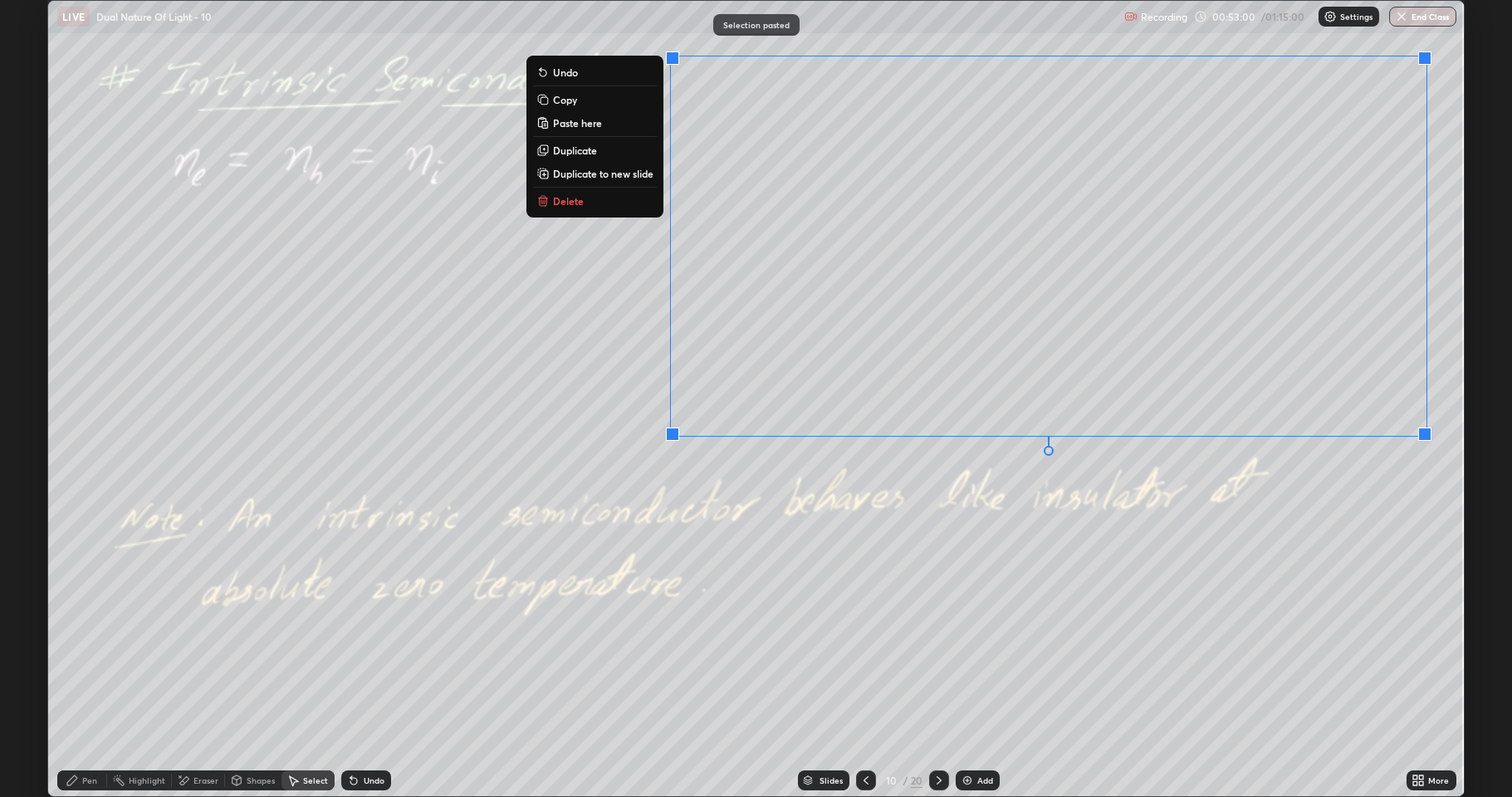
click at [572, 388] on div "0 ° Undo Copy Paste here Duplicate Duplicate to new slide Delete" at bounding box center [755, 399] width 1415 height 796
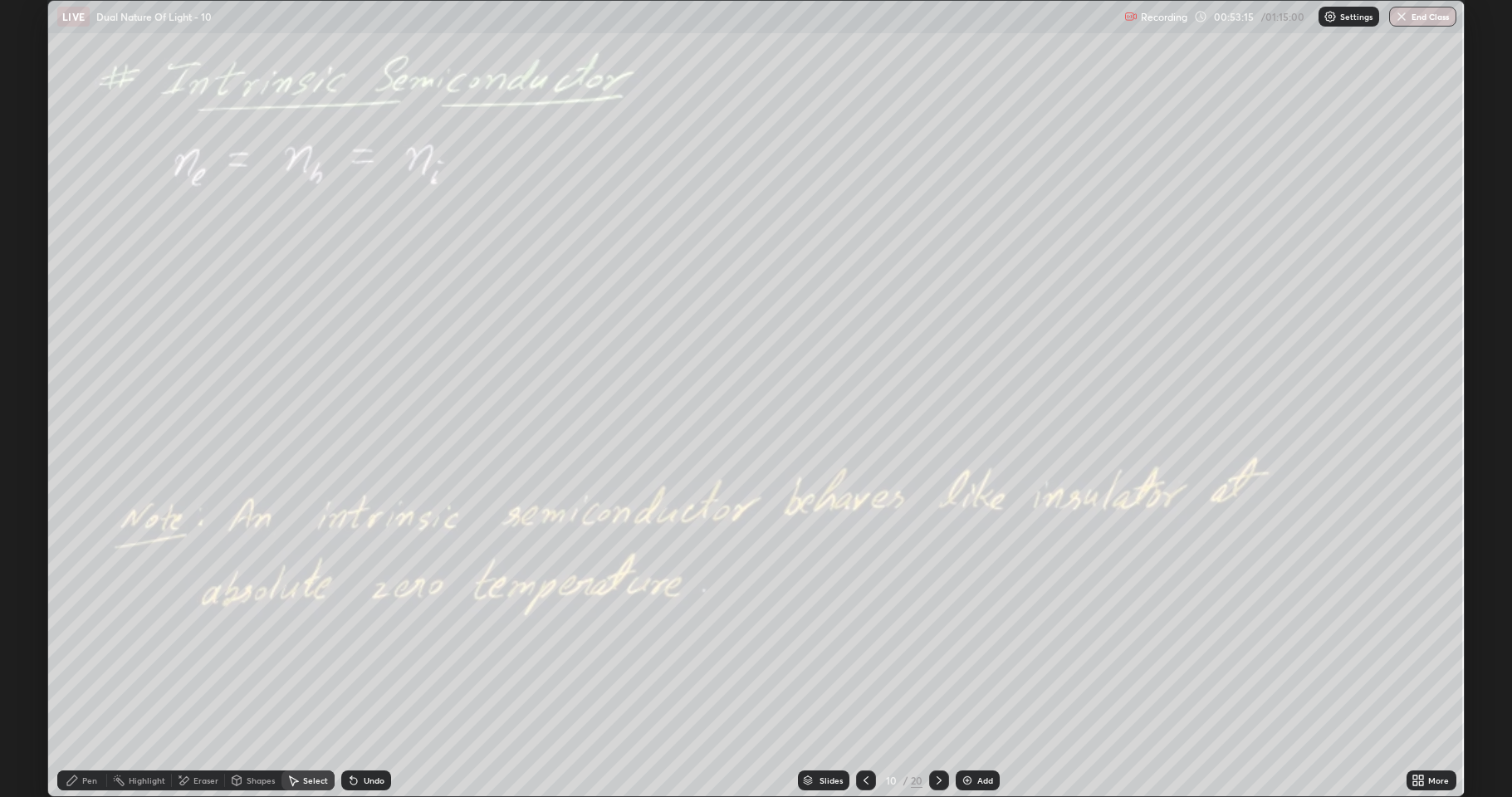
click at [80, 656] on div "Pen" at bounding box center [82, 781] width 50 height 20
click at [27, 383] on div at bounding box center [29, 385] width 10 height 10
click at [29, 435] on div at bounding box center [29, 439] width 10 height 10
click at [935, 656] on icon at bounding box center [938, 780] width 13 height 13
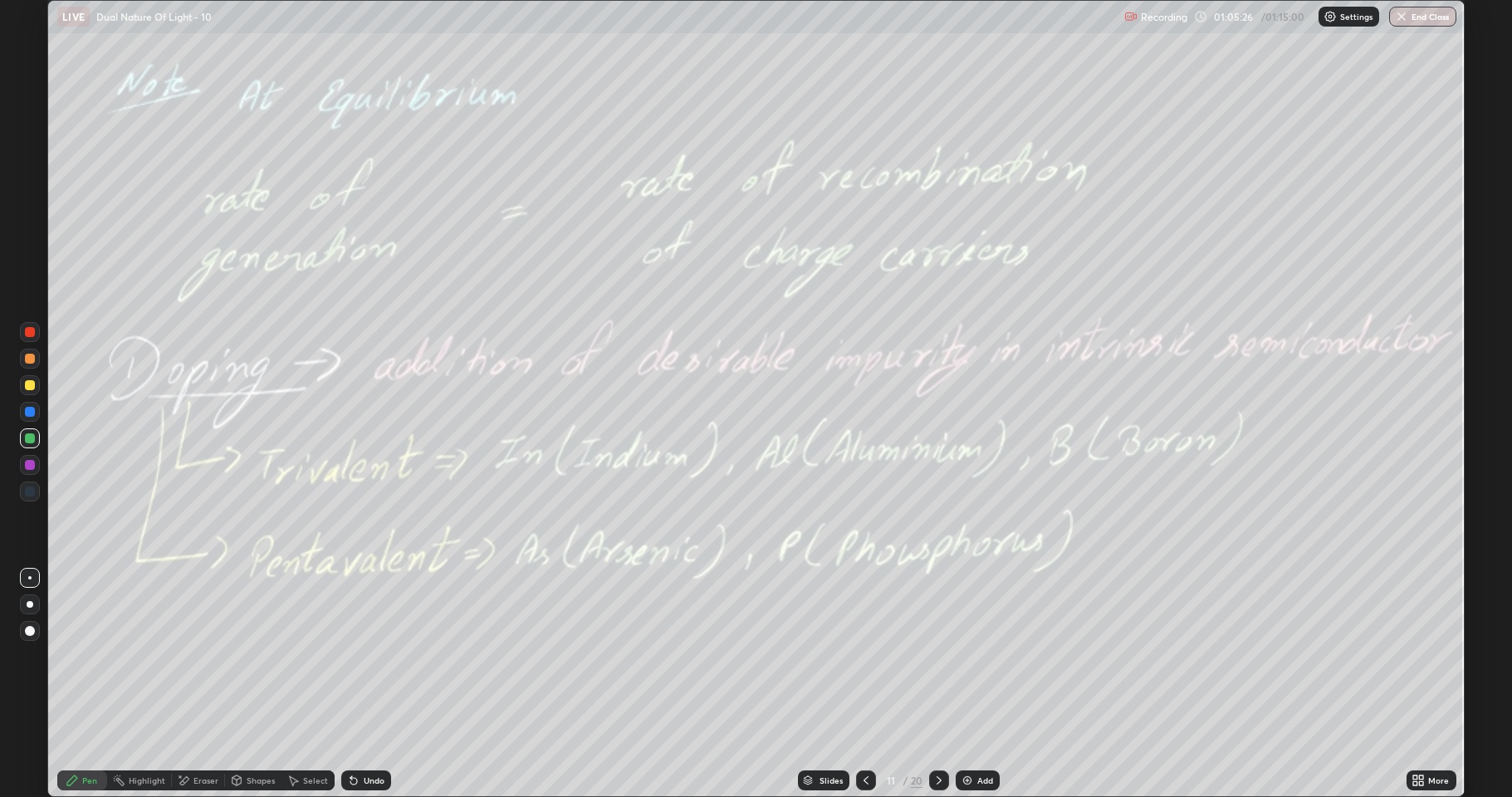
click at [1433, 12] on button "End Class" at bounding box center [1422, 17] width 67 height 20
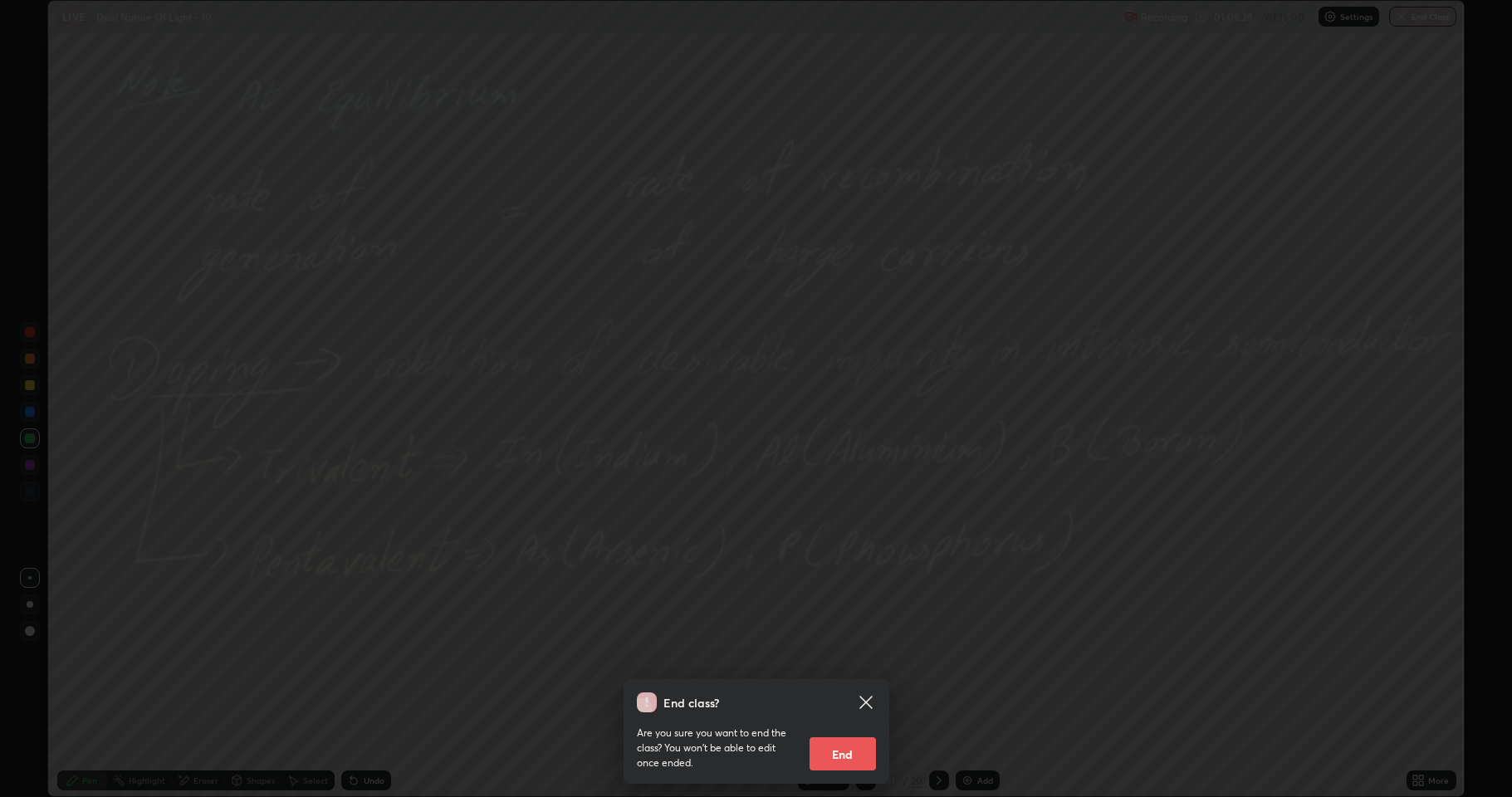
click at [856, 656] on button "End" at bounding box center [843, 755] width 66 height 33
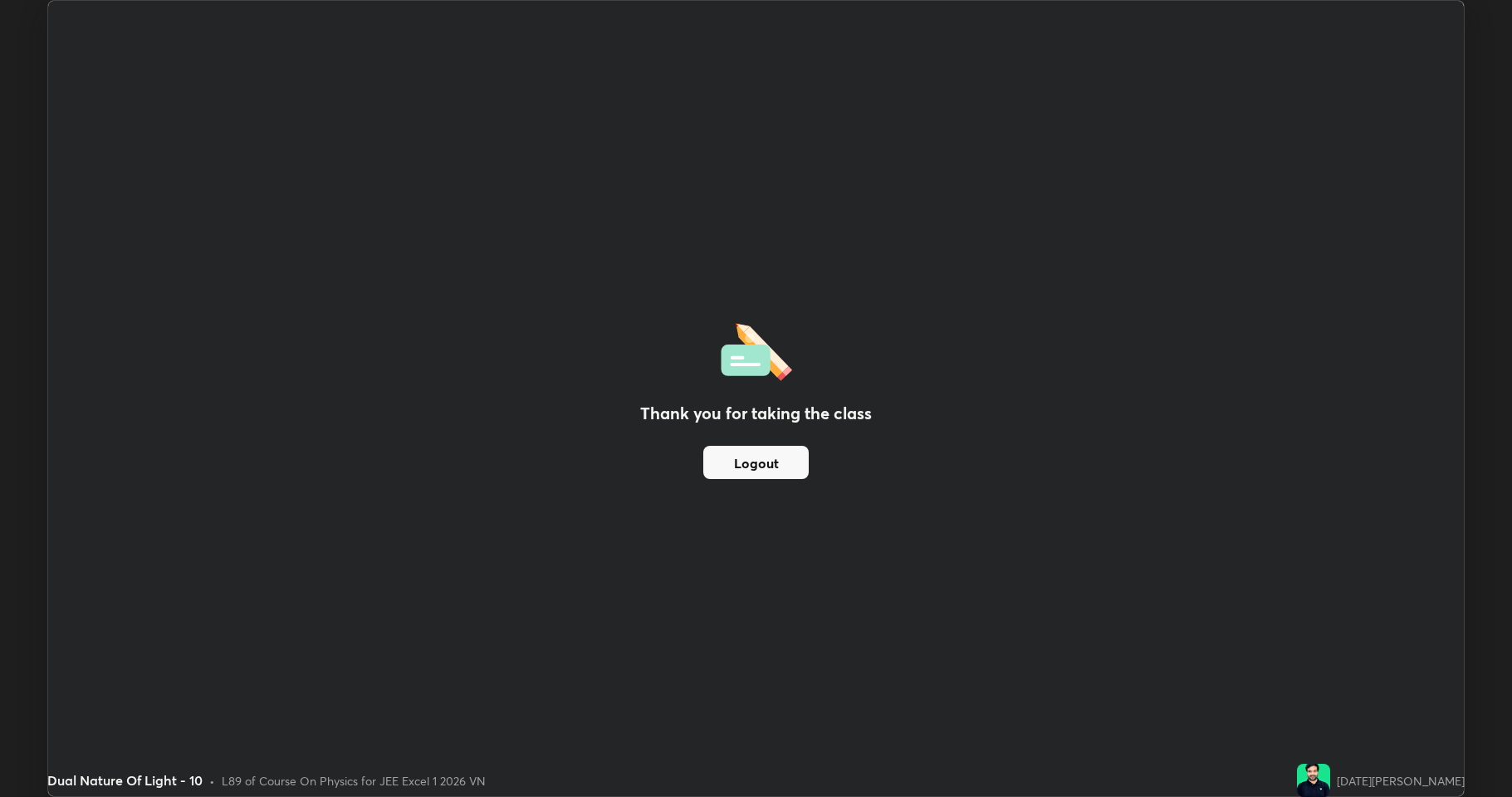
click at [762, 462] on button "Logout" at bounding box center [756, 463] width 105 height 33
